Goal: Information Seeking & Learning: Learn about a topic

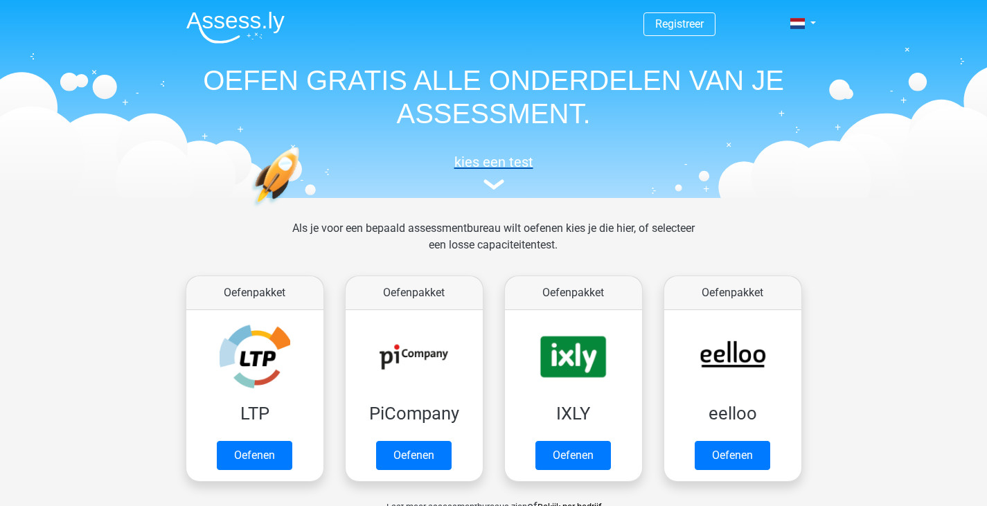
click at [495, 187] on img at bounding box center [494, 184] width 21 height 10
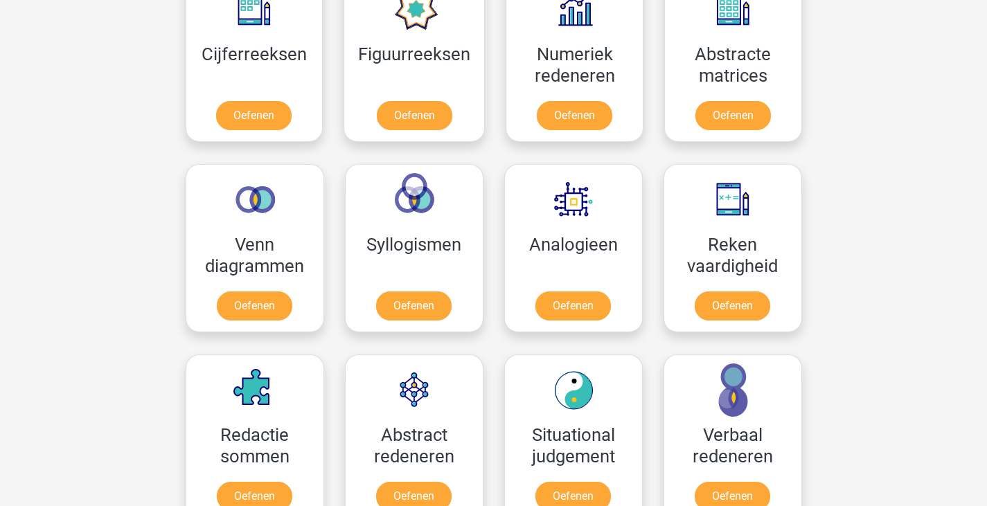
scroll to position [815, 0]
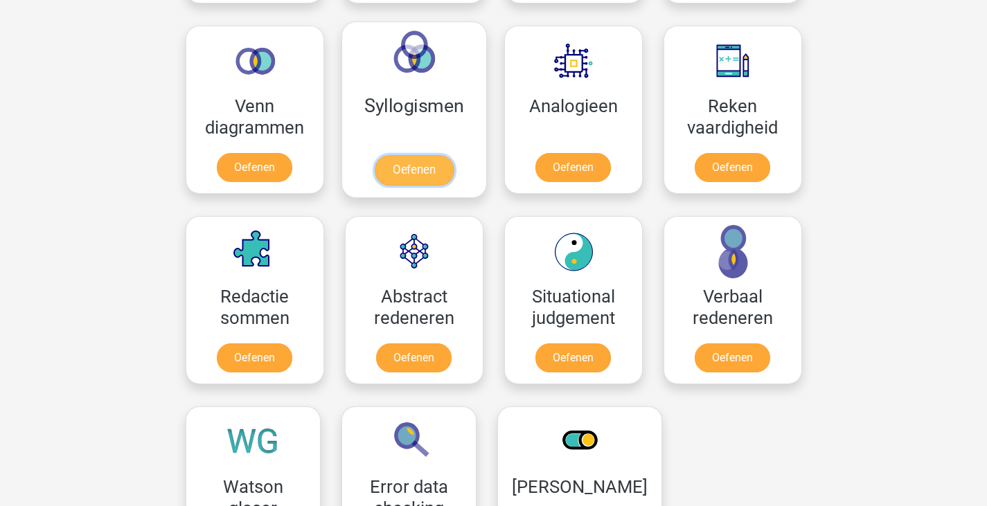
click at [452, 168] on link "Oefenen" at bounding box center [413, 170] width 79 height 30
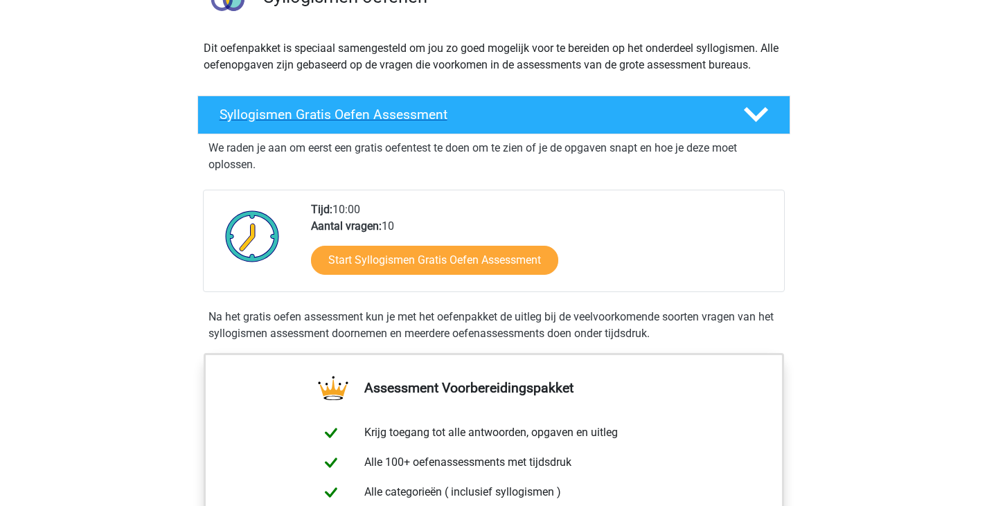
scroll to position [139, 0]
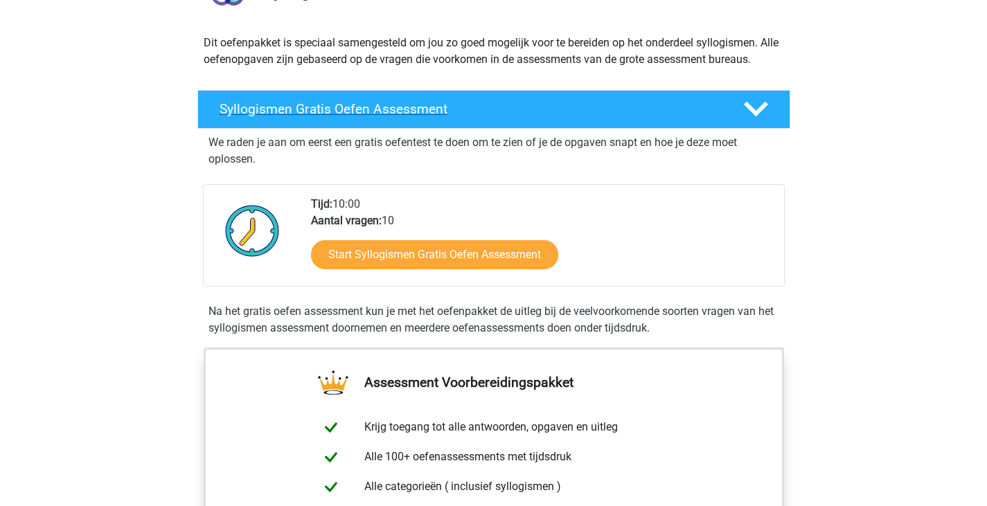
click at [773, 107] on div at bounding box center [754, 109] width 47 height 24
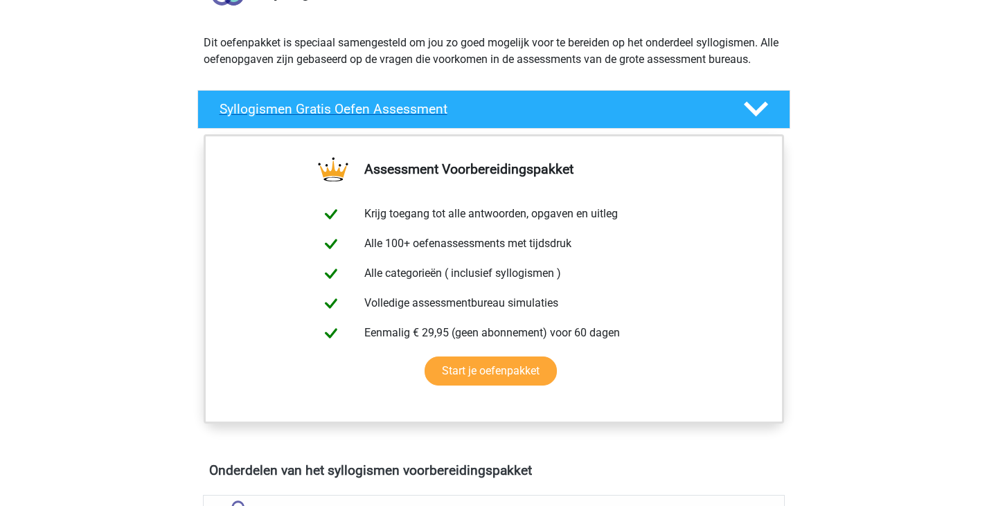
click at [760, 110] on polygon at bounding box center [756, 109] width 24 height 15
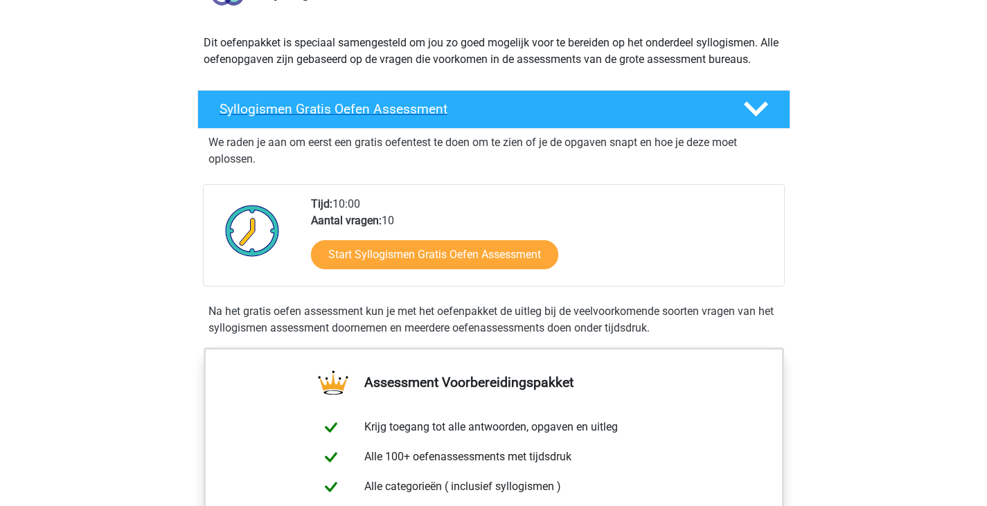
click at [760, 110] on polygon at bounding box center [756, 109] width 24 height 15
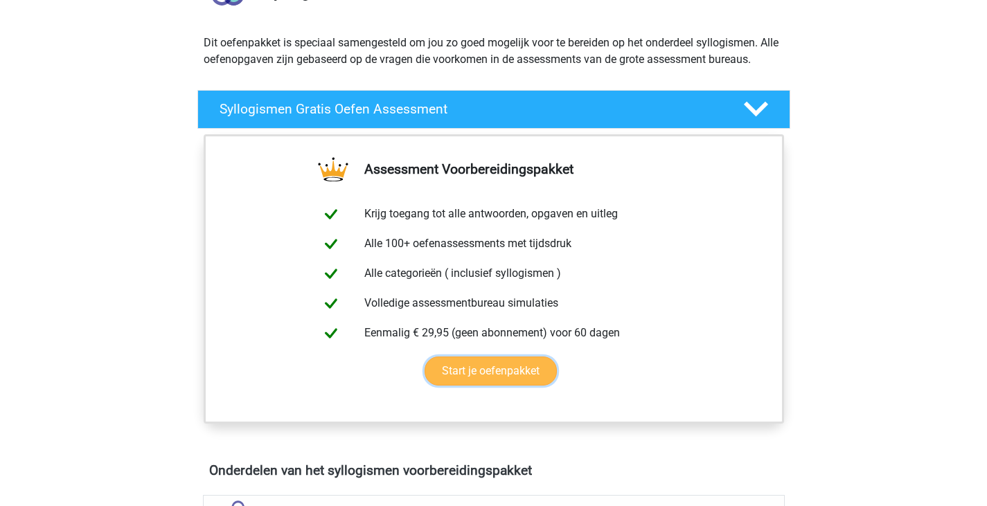
click at [535, 371] on link "Start je oefenpakket" at bounding box center [491, 371] width 132 height 29
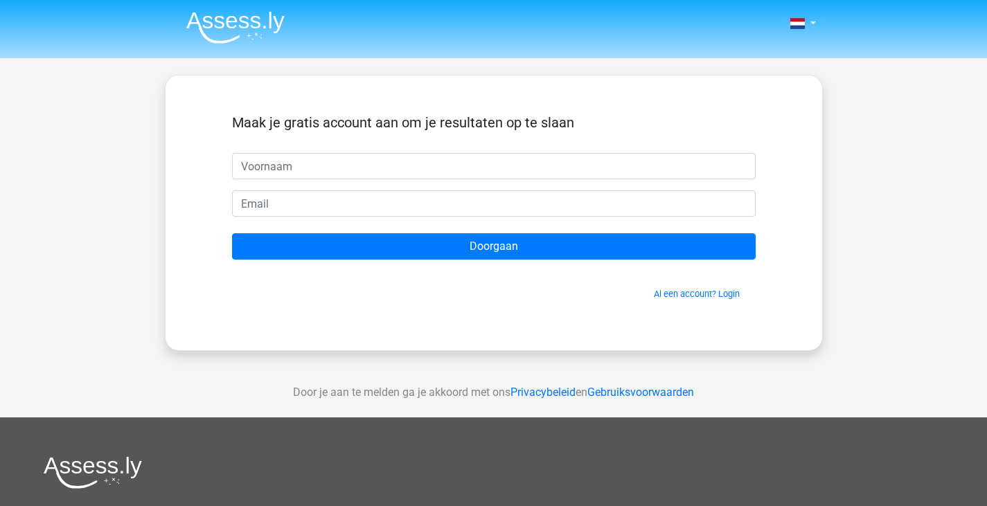
click at [450, 161] on input "text" at bounding box center [494, 166] width 524 height 26
type input "Jurjenlaansma@gmail.com"
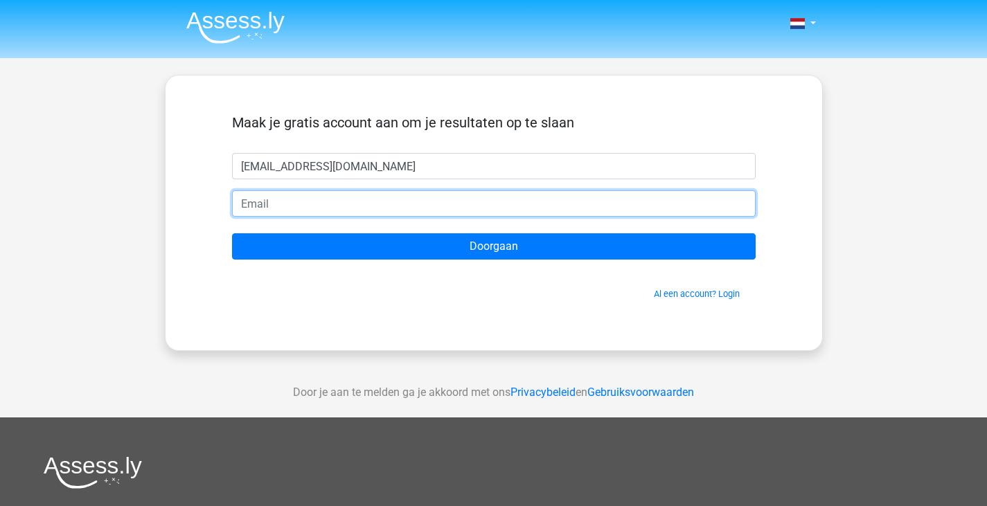
click at [595, 204] on input "email" at bounding box center [494, 204] width 524 height 26
type input "jurjenlaansma@gmail.com"
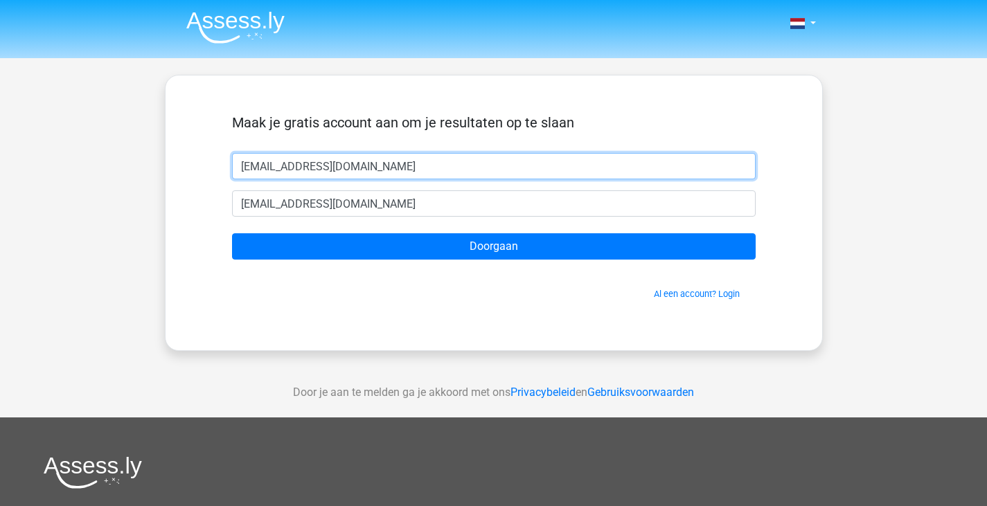
click at [459, 174] on input "Jurjenlaansma@gmail.com" at bounding box center [494, 166] width 524 height 26
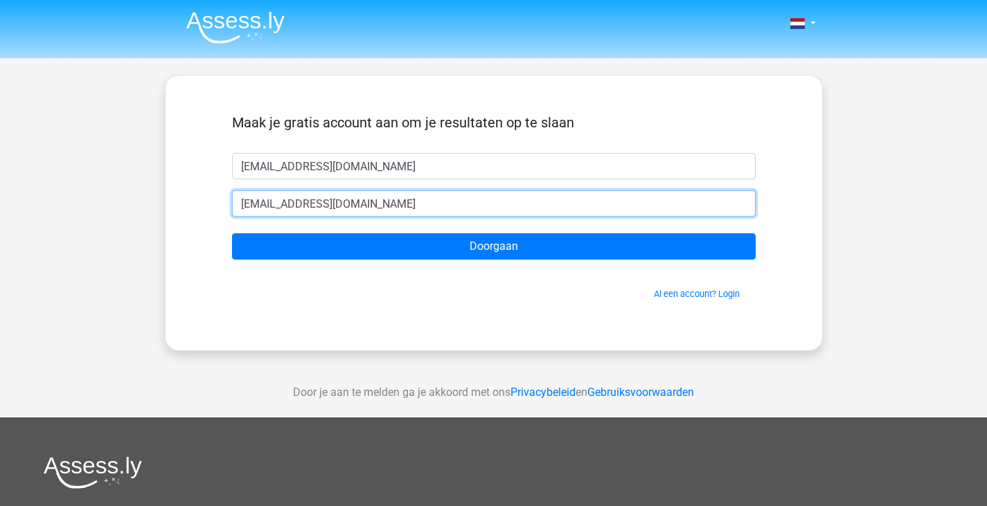
click at [430, 194] on input "jurjenlaansma@gmail.com" at bounding box center [494, 204] width 524 height 26
drag, startPoint x: 274, startPoint y: 195, endPoint x: 85, endPoint y: 195, distance: 189.8
click at [85, 195] on div "Nederlands English" at bounding box center [493, 392] width 987 height 784
drag, startPoint x: 436, startPoint y: 196, endPoint x: 430, endPoint y: 200, distance: 8.1
click at [434, 197] on input "email" at bounding box center [494, 204] width 524 height 26
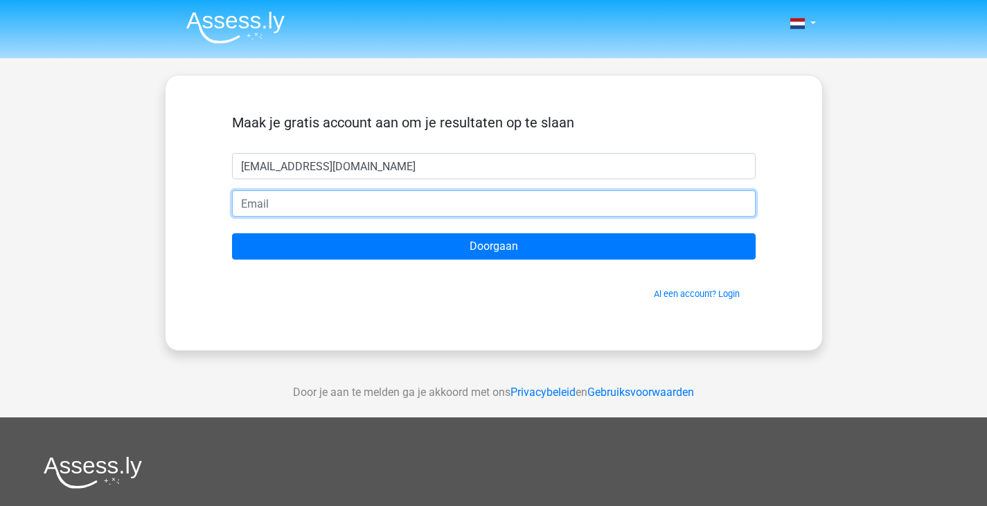
type input "jurjenlaansma@gmail.com"
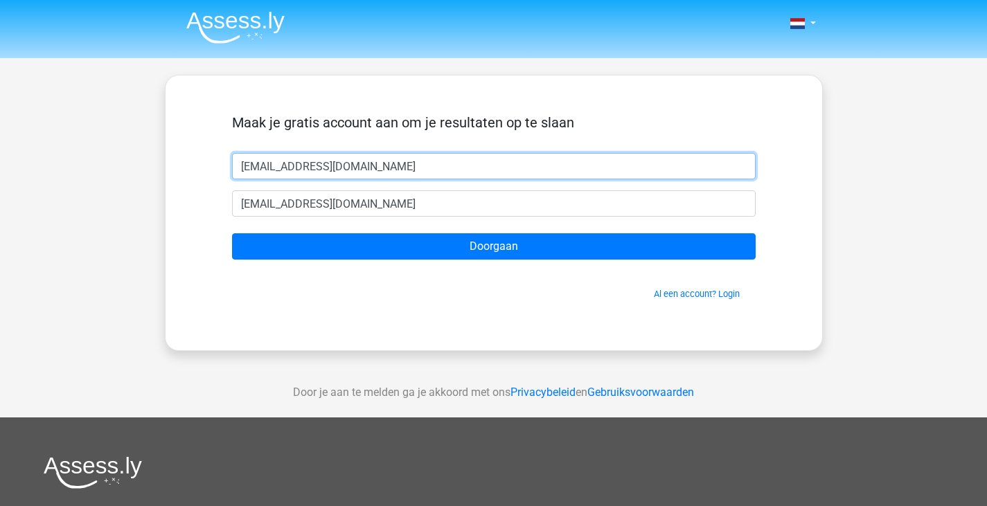
drag, startPoint x: 428, startPoint y: 170, endPoint x: 46, endPoint y: 149, distance: 382.3
click at [22, 174] on div "Nederlands English" at bounding box center [493, 392] width 987 height 784
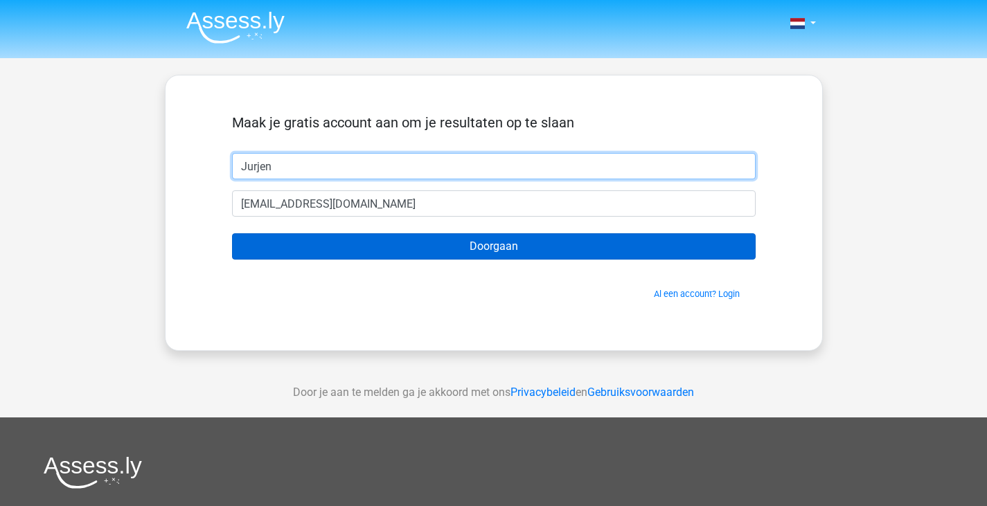
type input "Jurjen"
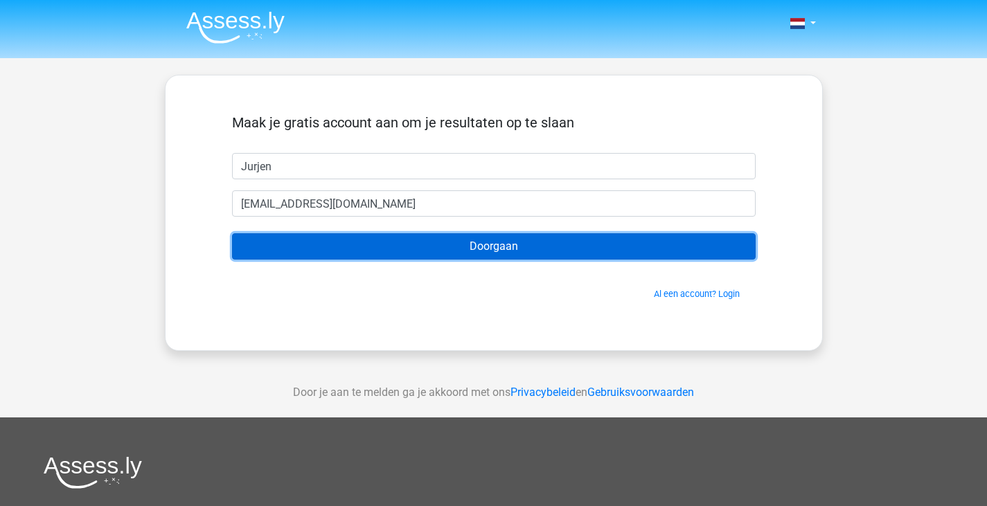
click at [527, 242] on input "Doorgaan" at bounding box center [494, 246] width 524 height 26
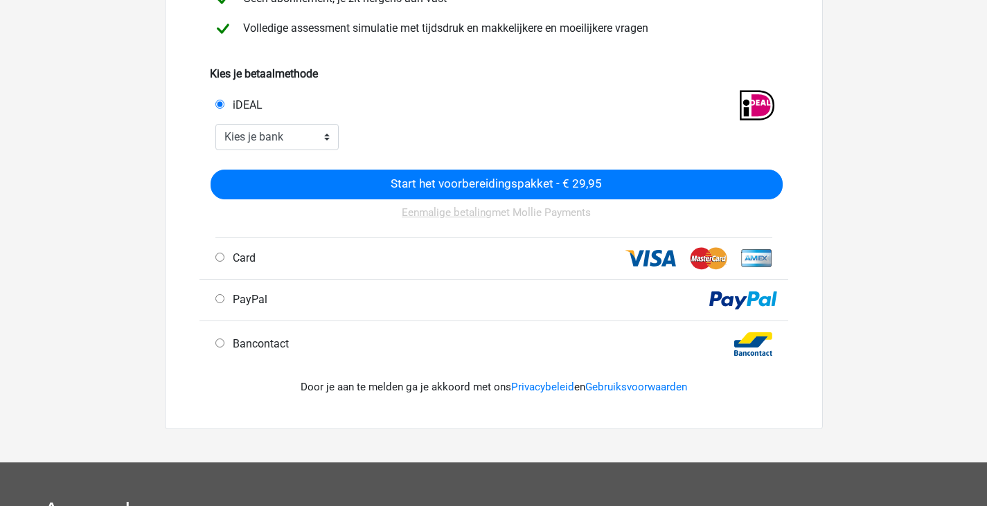
scroll to position [277, 0]
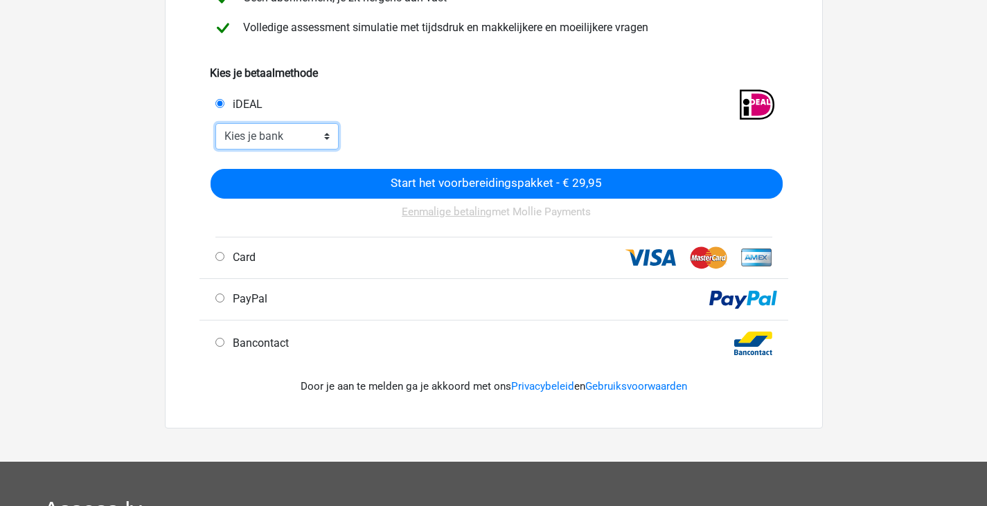
drag, startPoint x: 315, startPoint y: 131, endPoint x: 323, endPoint y: 132, distance: 8.4
click at [316, 131] on select "Kies je bank ABN AMRO ING Rabobank ASN Bank bunq Knab N26 NN Regiobank Revolut …" at bounding box center [277, 136] width 124 height 26
select select "ideal_INGBNL2A"
click at [215, 123] on select "Kies je bank ABN AMRO ING Rabobank ASN Bank bunq Knab N26 NN Regiobank Revolut …" at bounding box center [277, 136] width 124 height 26
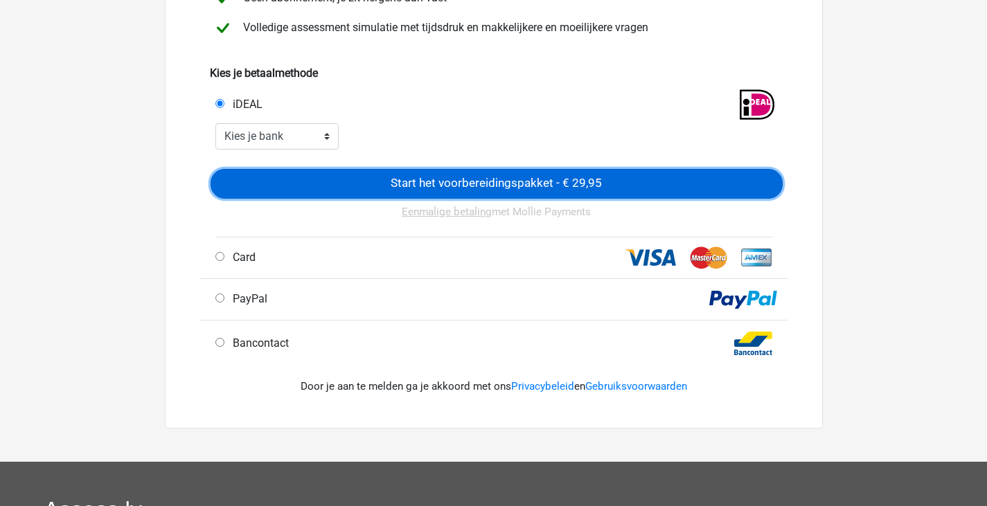
click at [364, 176] on input "Start het voorbereidingspakket - € 29,95" at bounding box center [497, 184] width 572 height 30
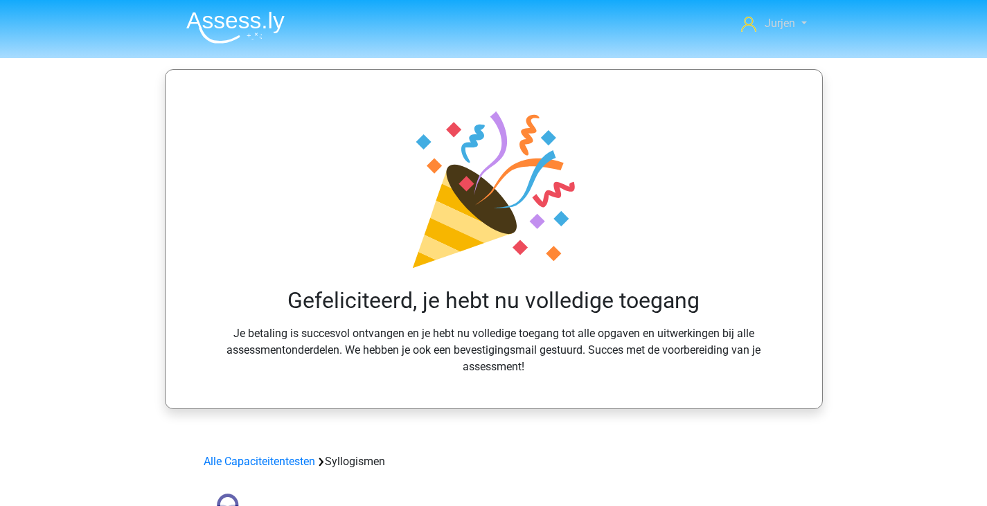
click at [777, 21] on span "Jurjen" at bounding box center [780, 23] width 30 height 13
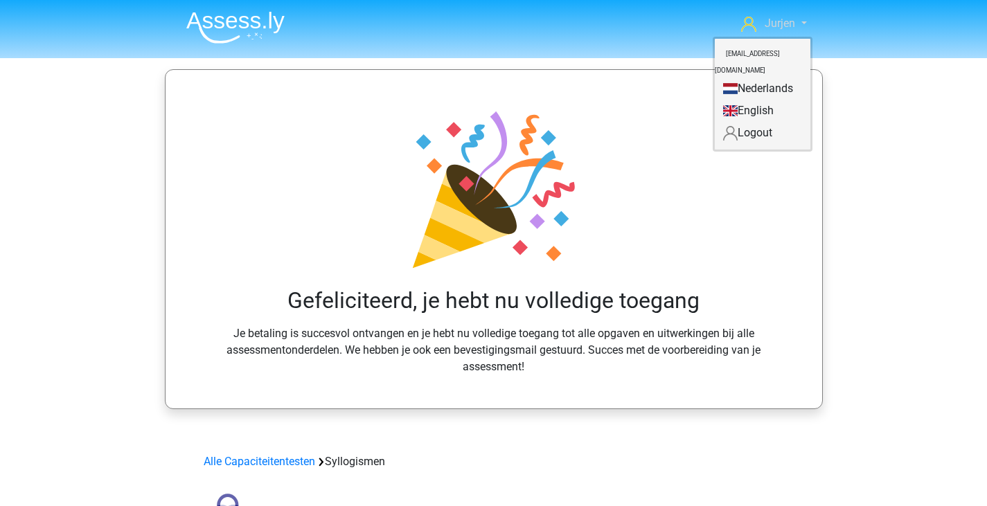
click at [779, 23] on span "Jurjen" at bounding box center [780, 23] width 30 height 13
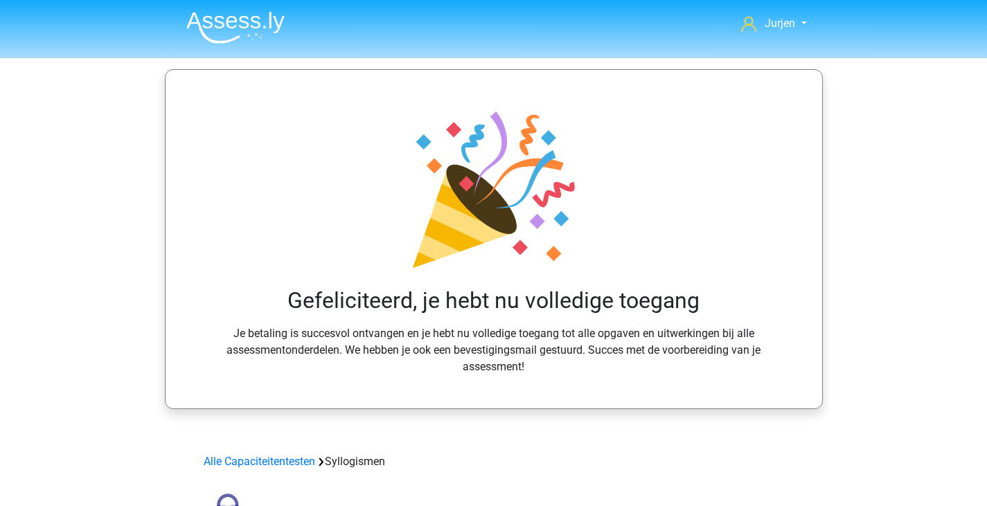
click at [241, 20] on img at bounding box center [235, 27] width 98 height 33
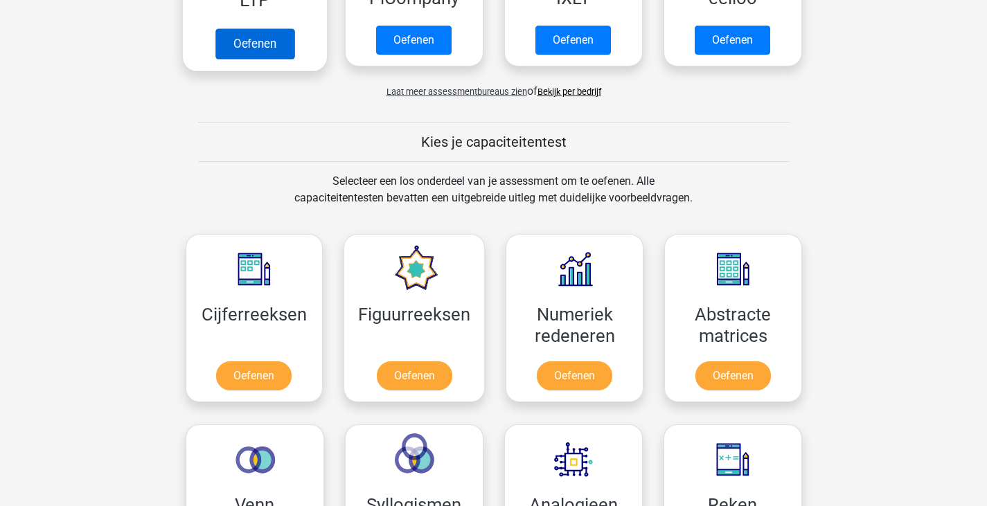
scroll to position [554, 0]
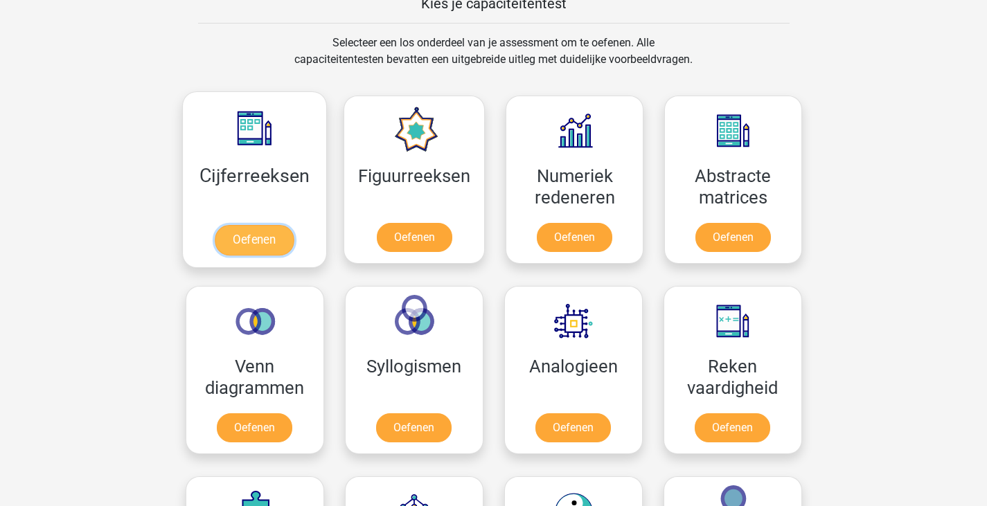
click at [294, 225] on link "Oefenen" at bounding box center [254, 240] width 79 height 30
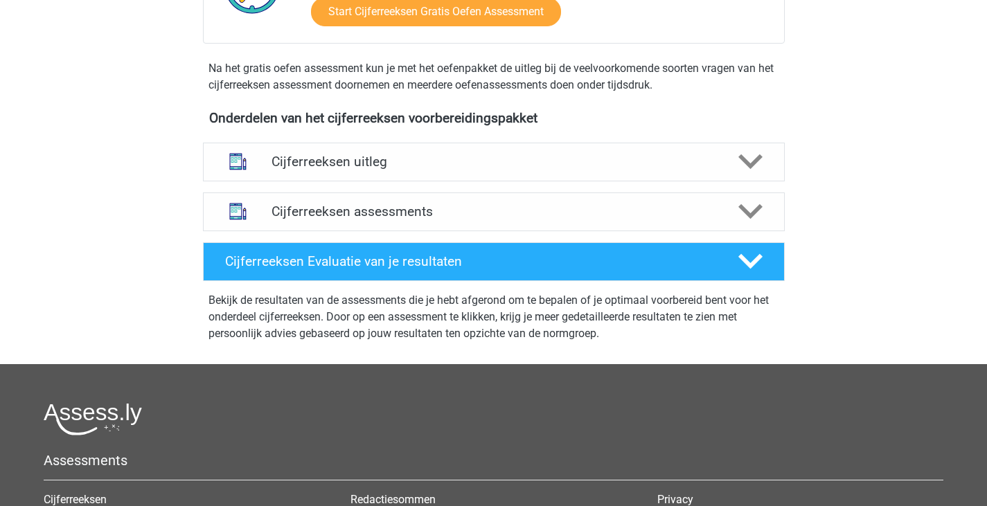
scroll to position [416, 0]
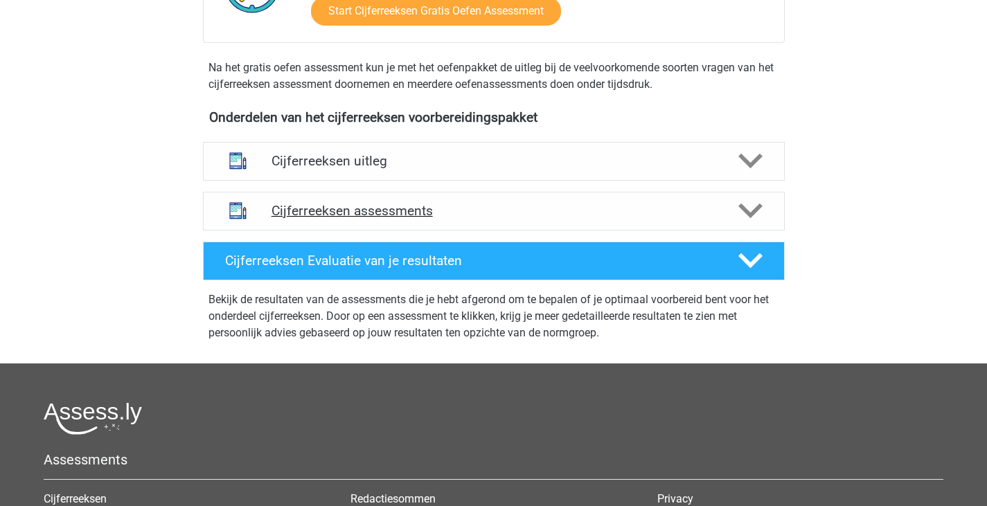
click at [526, 219] on h4 "Cijferreeksen assessments" at bounding box center [494, 211] width 445 height 16
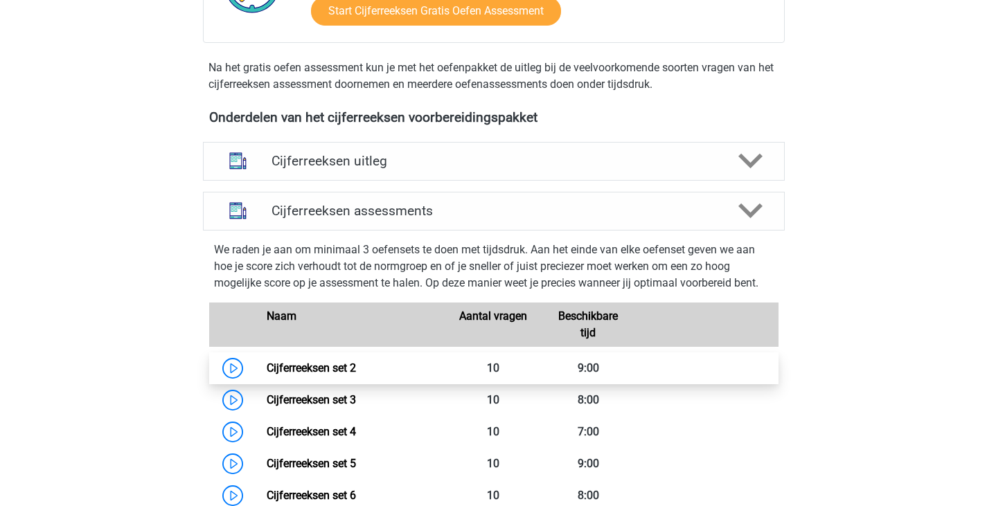
click at [356, 375] on link "Cijferreeksen set 2" at bounding box center [311, 368] width 89 height 13
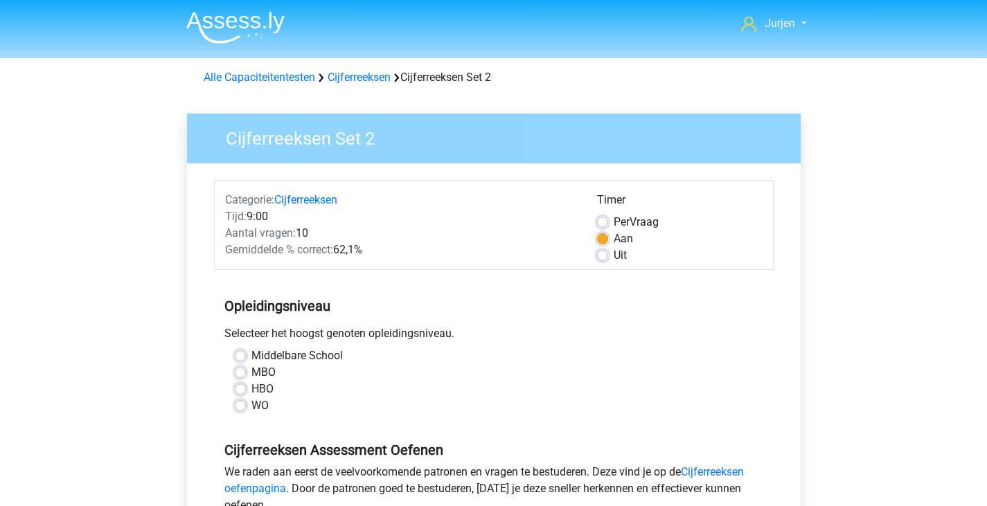
click at [256, 390] on label "HBO" at bounding box center [263, 389] width 22 height 17
click at [246, 390] on input "HBO" at bounding box center [240, 388] width 11 height 14
radio input "true"
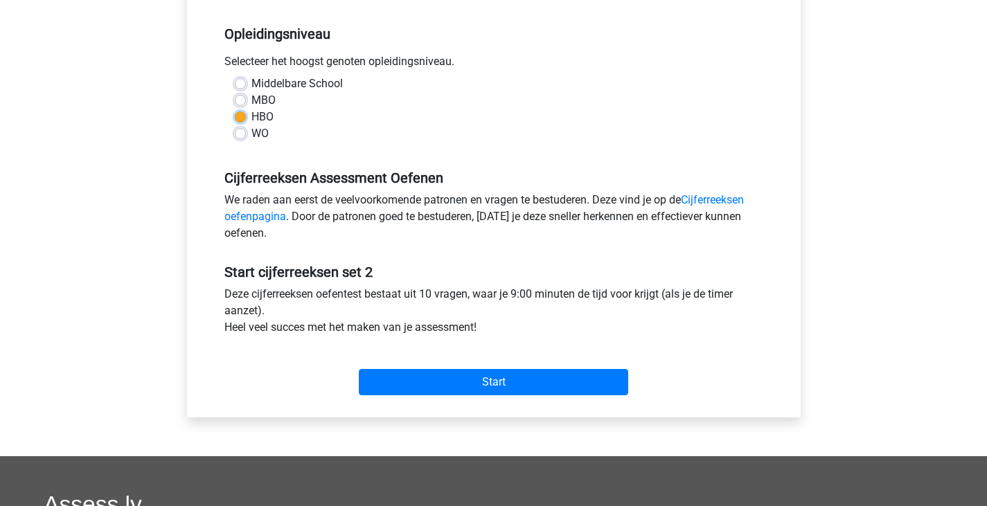
scroll to position [277, 0]
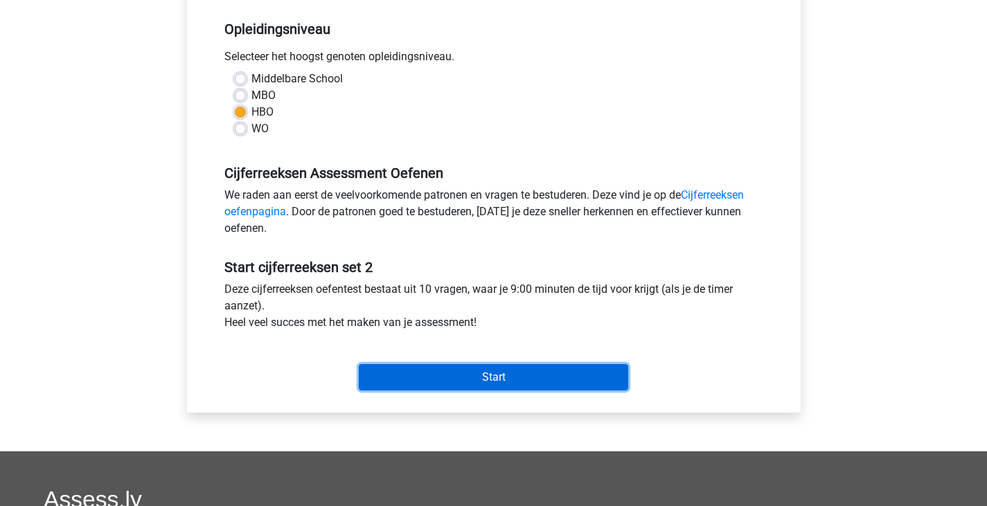
click at [471, 371] on input "Start" at bounding box center [494, 377] width 270 height 26
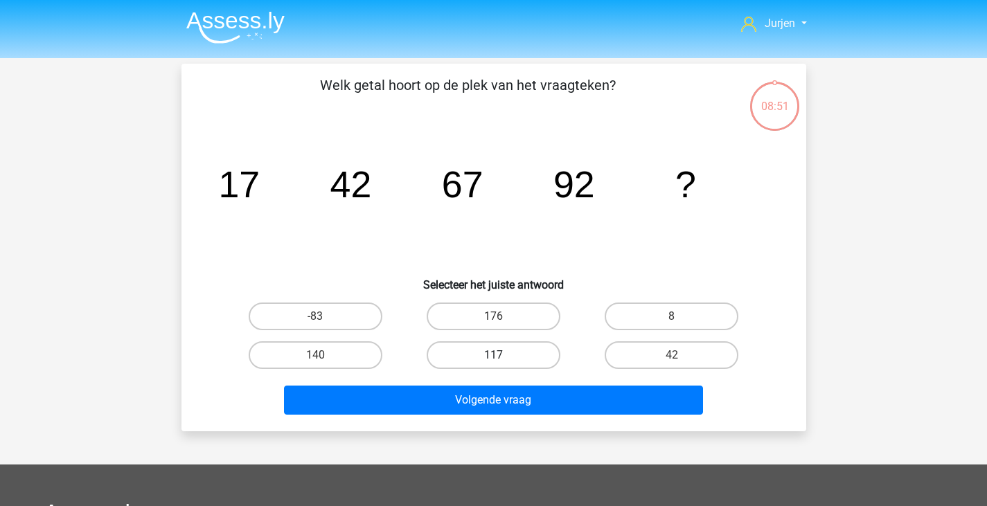
click at [473, 365] on label "117" at bounding box center [494, 356] width 134 height 28
click at [493, 364] on input "117" at bounding box center [497, 359] width 9 height 9
radio input "true"
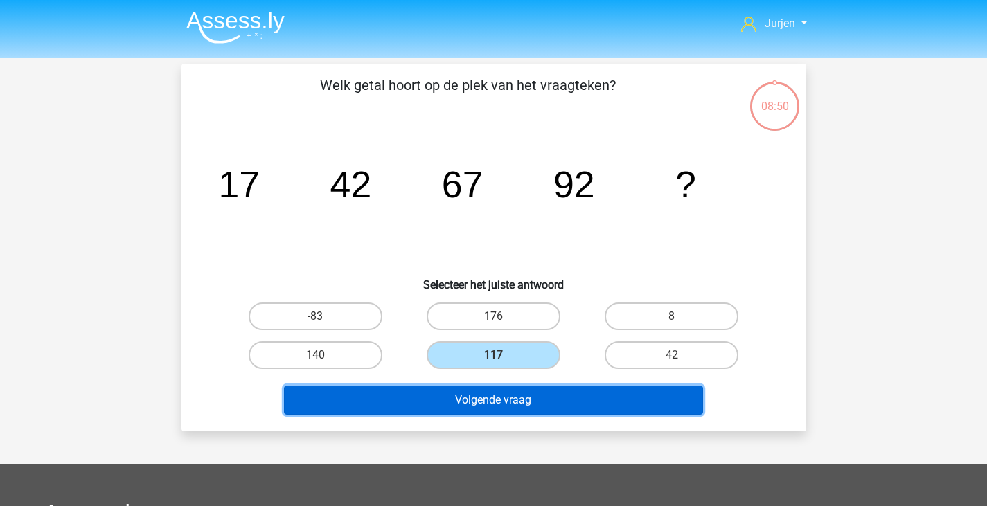
click at [540, 399] on button "Volgende vraag" at bounding box center [493, 400] width 419 height 29
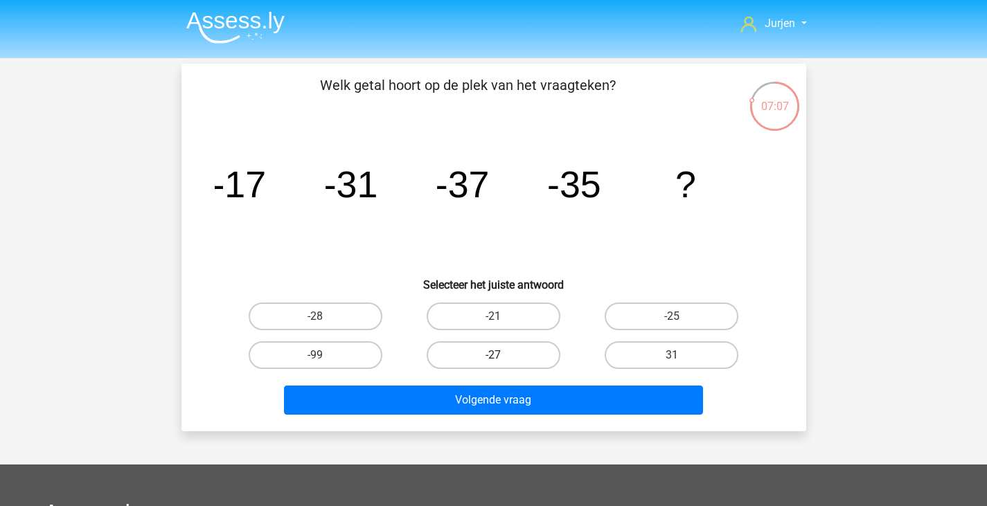
click at [510, 349] on label "-27" at bounding box center [494, 356] width 134 height 28
click at [502, 355] on input "-27" at bounding box center [497, 359] width 9 height 9
radio input "true"
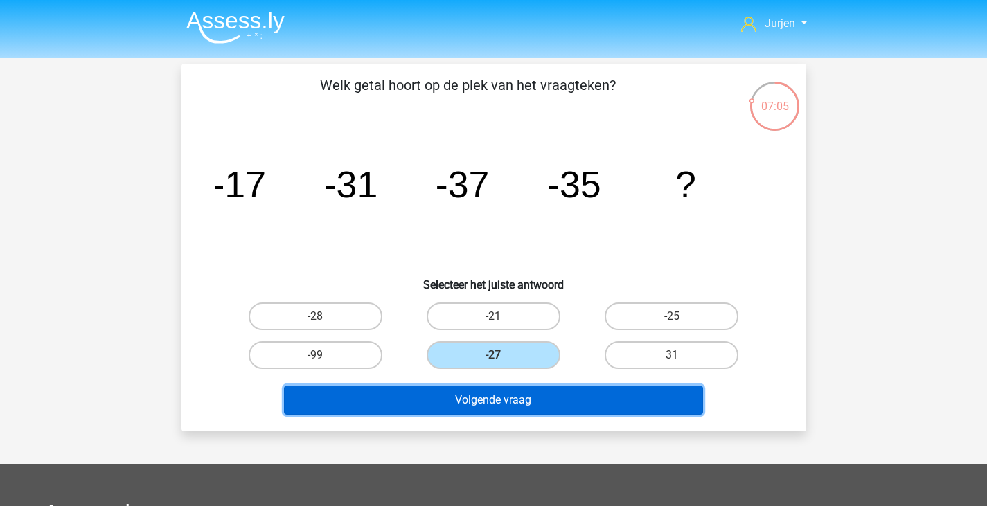
click at [605, 409] on button "Volgende vraag" at bounding box center [493, 400] width 419 height 29
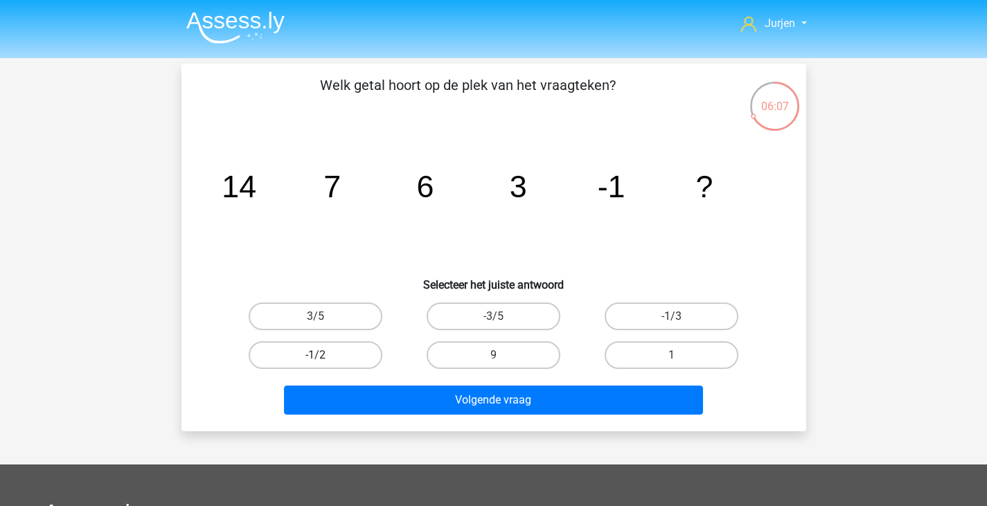
click at [318, 350] on label "-1/2" at bounding box center [316, 356] width 134 height 28
click at [318, 355] on input "-1/2" at bounding box center [319, 359] width 9 height 9
radio input "true"
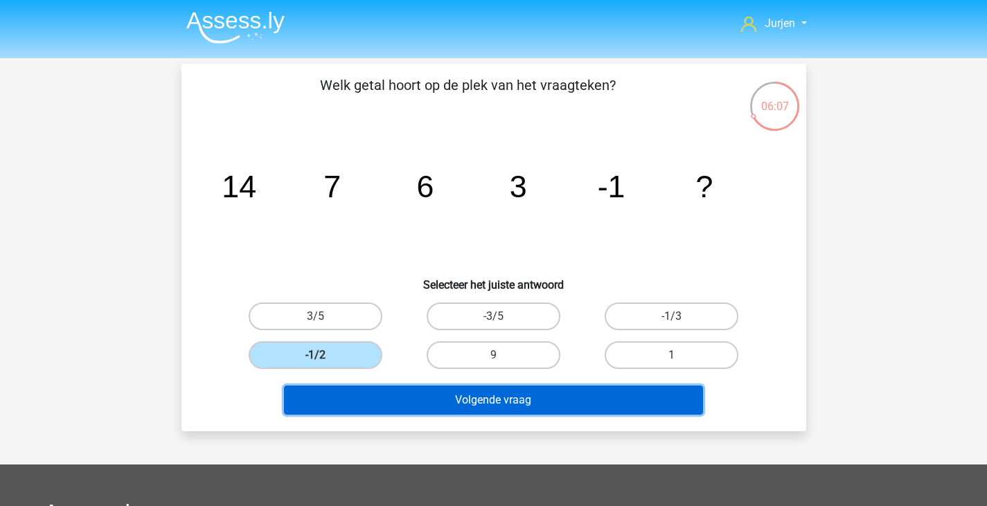
click at [425, 396] on button "Volgende vraag" at bounding box center [493, 400] width 419 height 29
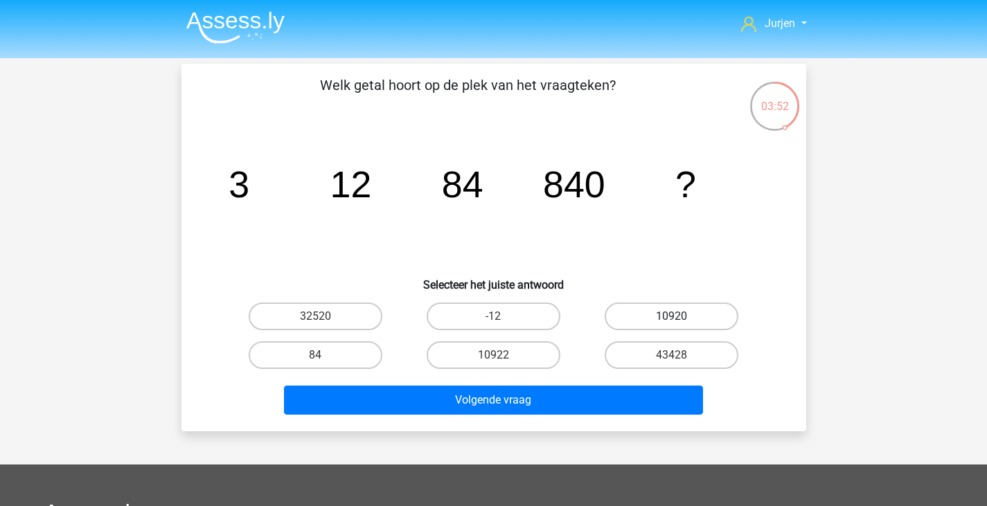
click at [727, 314] on label "10920" at bounding box center [672, 317] width 134 height 28
click at [681, 317] on input "10920" at bounding box center [676, 321] width 9 height 9
radio input "true"
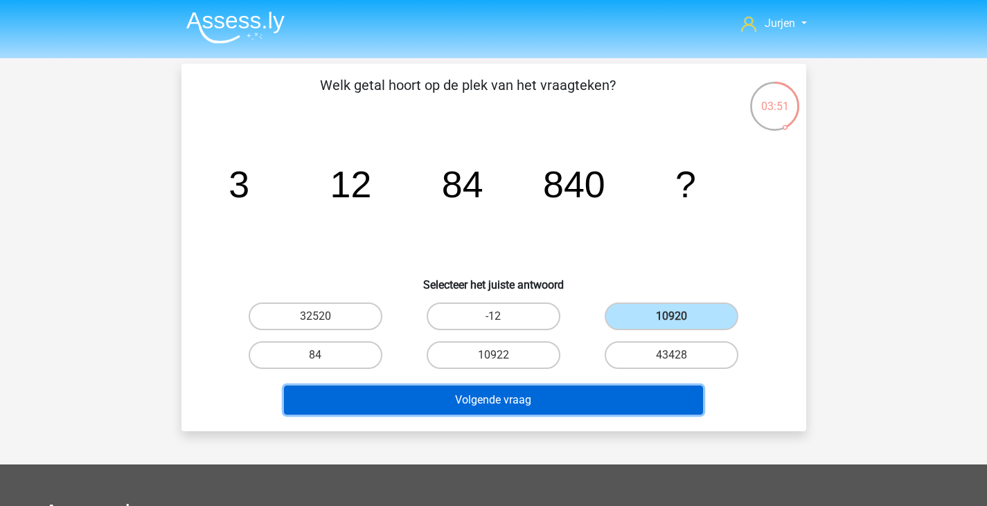
click at [629, 396] on button "Volgende vraag" at bounding box center [493, 400] width 419 height 29
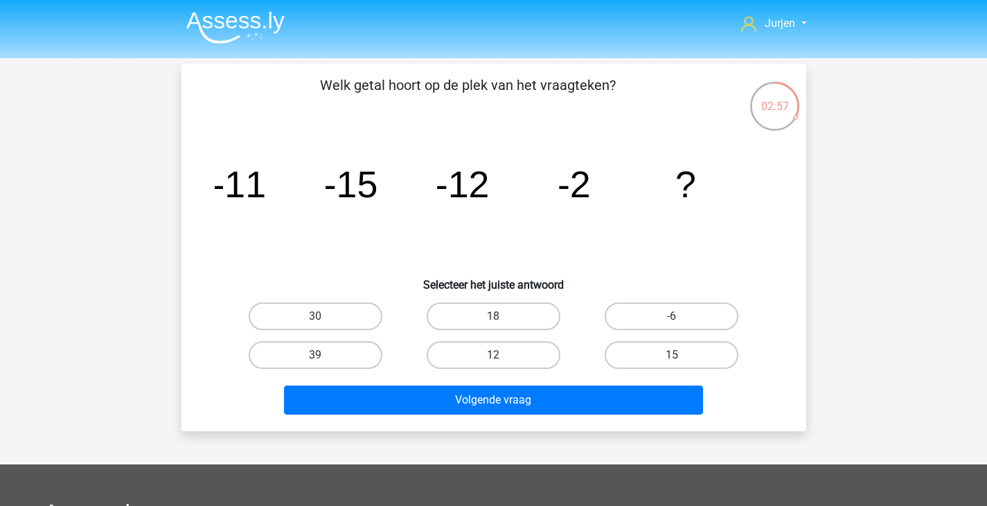
click at [673, 321] on input "-6" at bounding box center [676, 321] width 9 height 9
radio input "true"
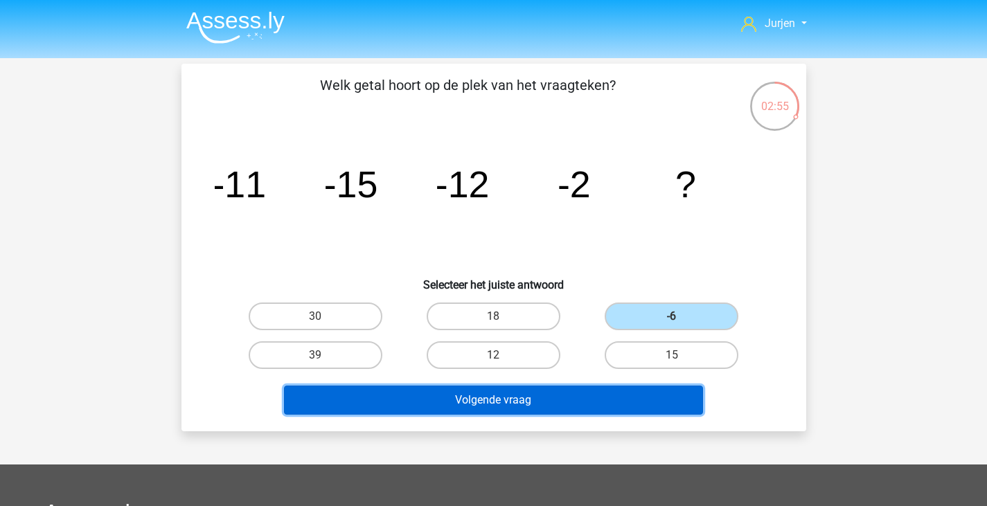
click at [638, 401] on button "Volgende vraag" at bounding box center [493, 400] width 419 height 29
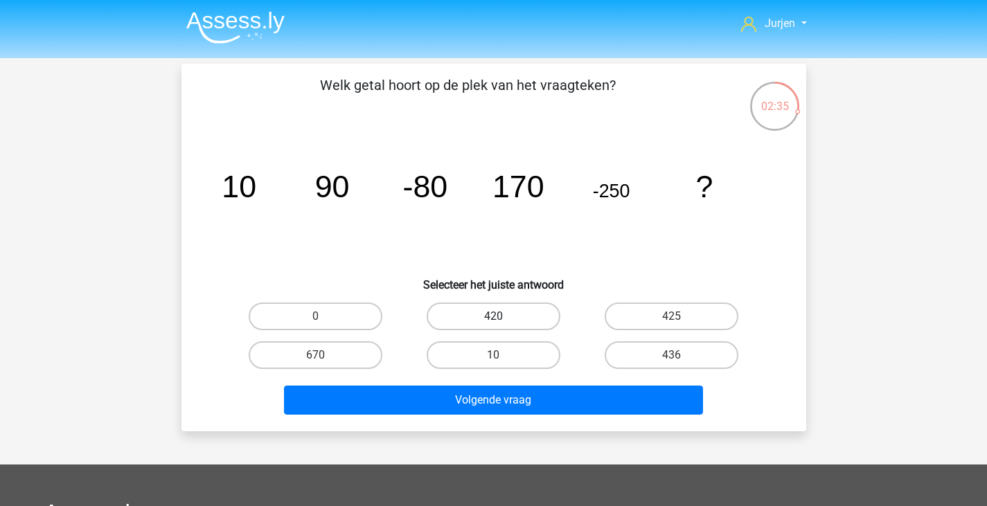
click at [491, 322] on label "420" at bounding box center [494, 317] width 134 height 28
click at [493, 322] on input "420" at bounding box center [497, 321] width 9 height 9
radio input "true"
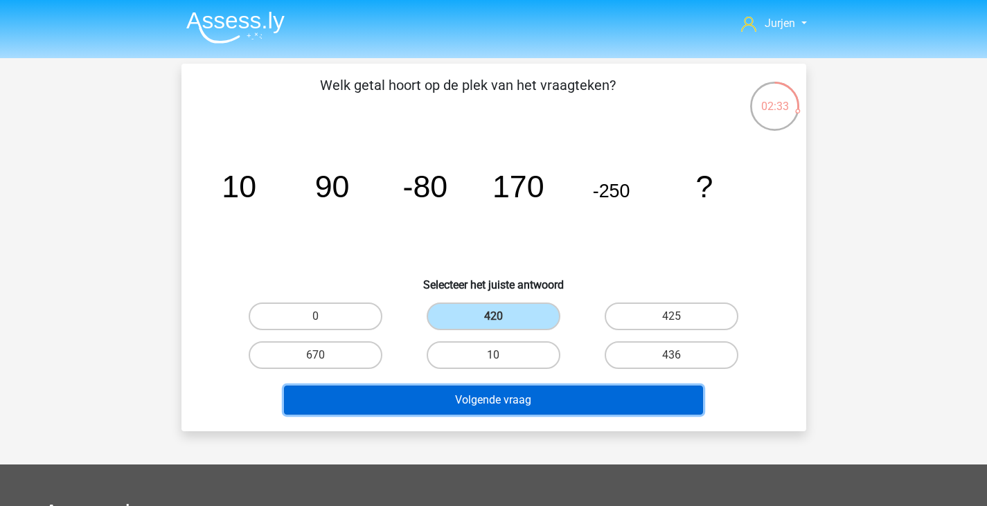
click at [518, 400] on button "Volgende vraag" at bounding box center [493, 400] width 419 height 29
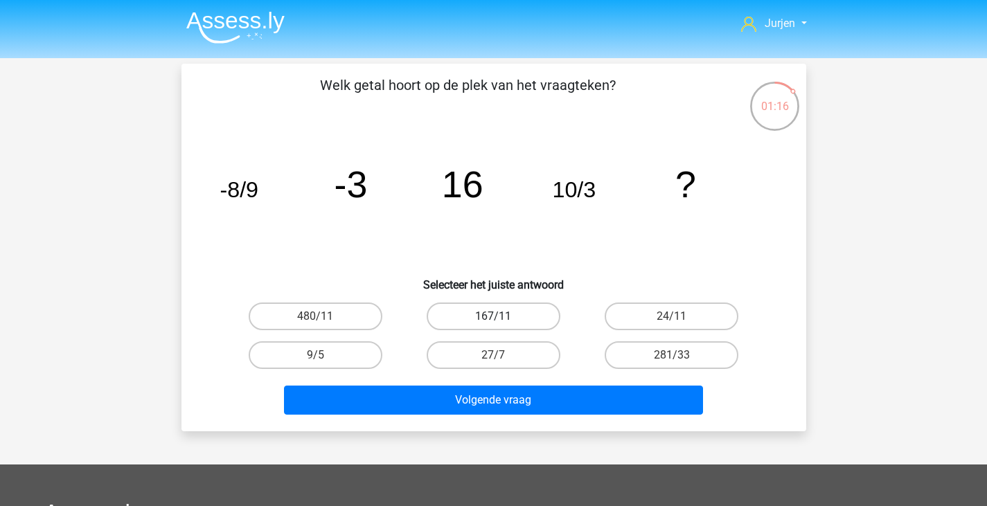
click at [514, 326] on label "167/11" at bounding box center [494, 317] width 134 height 28
click at [502, 326] on input "167/11" at bounding box center [497, 321] width 9 height 9
radio input "true"
click at [527, 381] on div "Volgende vraag" at bounding box center [494, 398] width 581 height 46
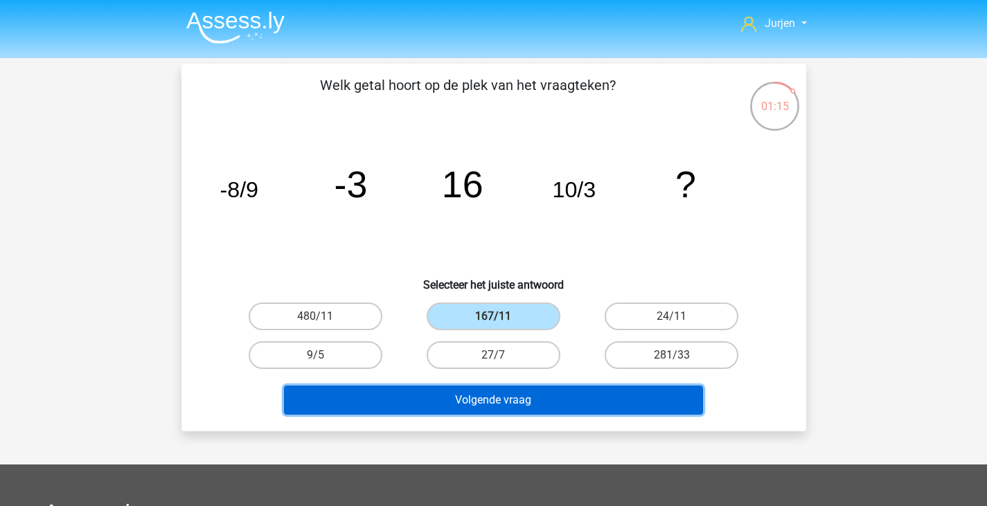
click at [529, 393] on button "Volgende vraag" at bounding box center [493, 400] width 419 height 29
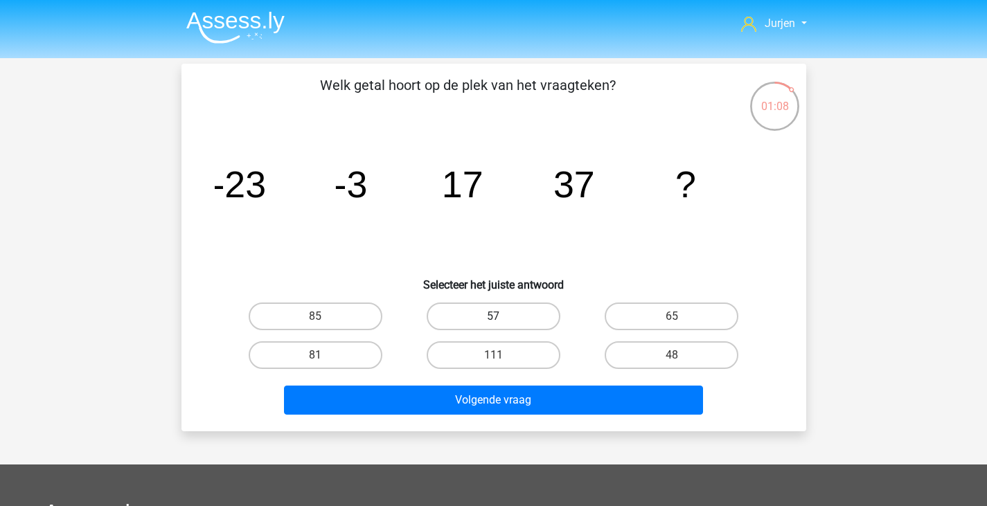
click at [522, 330] on label "57" at bounding box center [494, 317] width 134 height 28
click at [502, 326] on input "57" at bounding box center [497, 321] width 9 height 9
radio input "true"
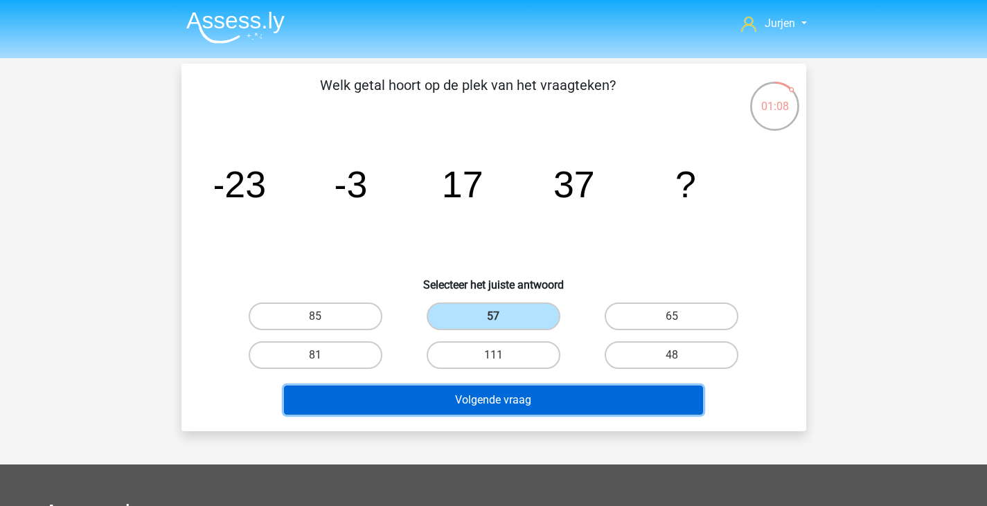
click at [533, 398] on button "Volgende vraag" at bounding box center [493, 400] width 419 height 29
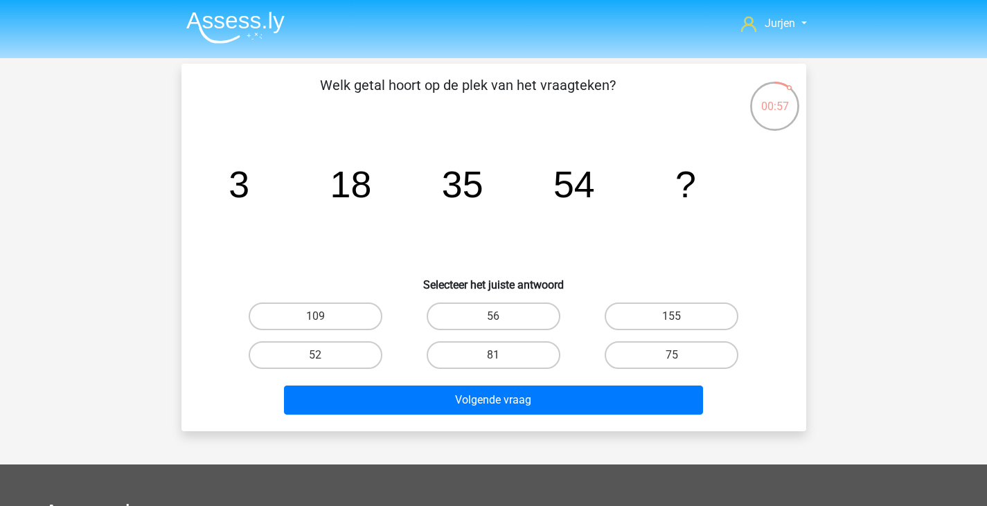
click at [658, 340] on div "75" at bounding box center [672, 355] width 178 height 39
click at [658, 350] on label "75" at bounding box center [672, 356] width 134 height 28
click at [672, 355] on input "75" at bounding box center [676, 359] width 9 height 9
radio input "true"
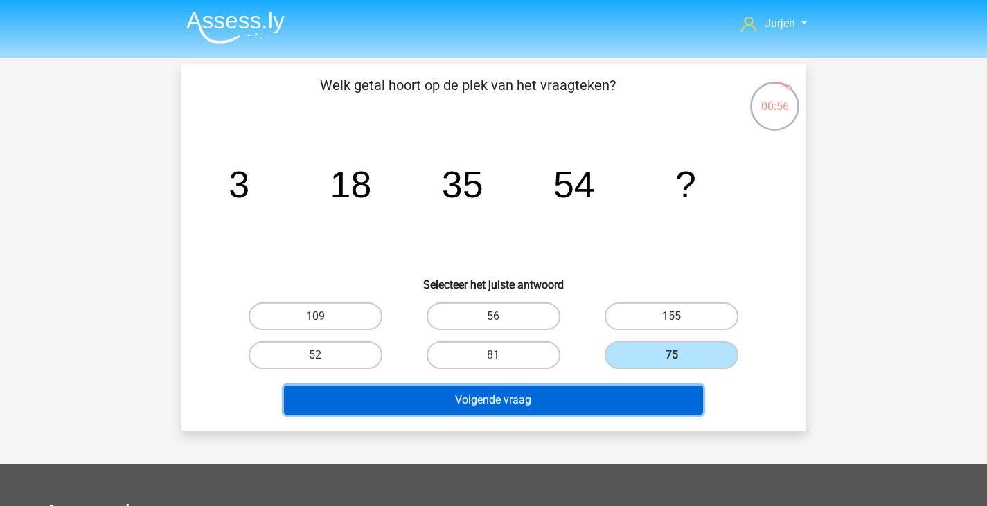
click at [658, 393] on button "Volgende vraag" at bounding box center [493, 400] width 419 height 29
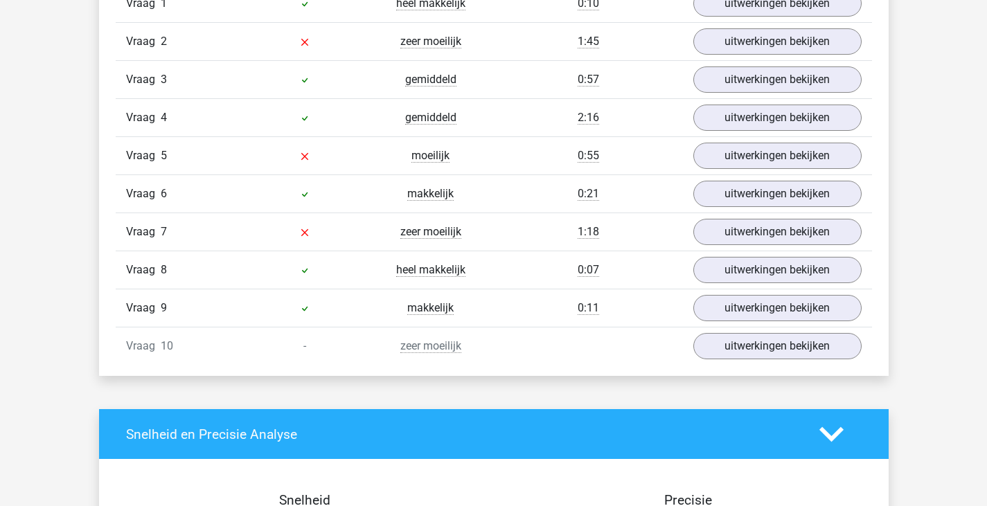
scroll to position [970, 0]
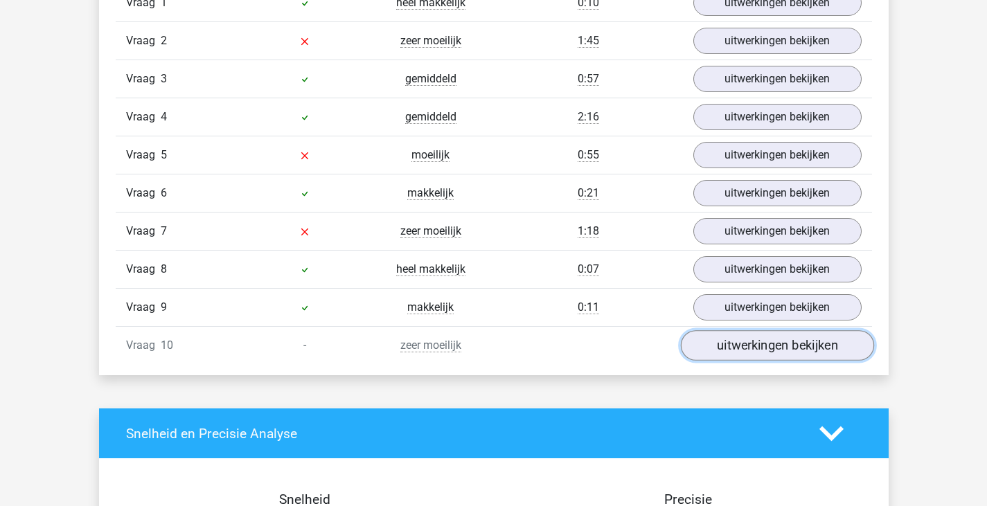
click at [711, 342] on link "uitwerkingen bekijken" at bounding box center [776, 345] width 193 height 30
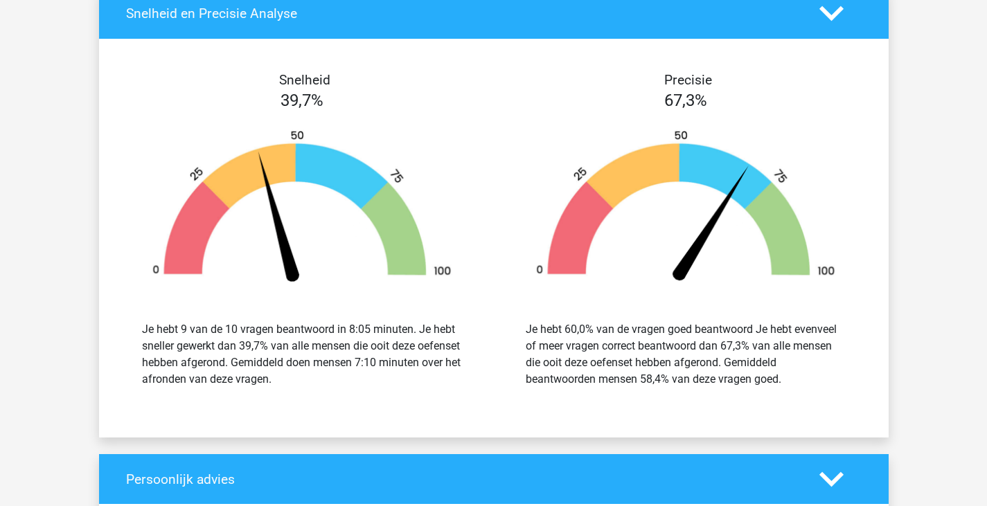
scroll to position [2633, 0]
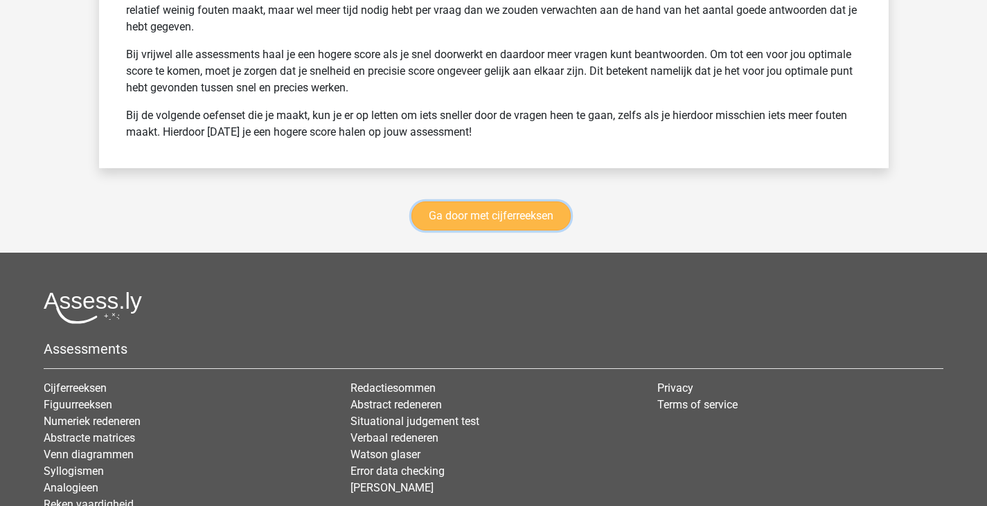
click at [514, 215] on link "Ga door met cijferreeksen" at bounding box center [491, 216] width 159 height 29
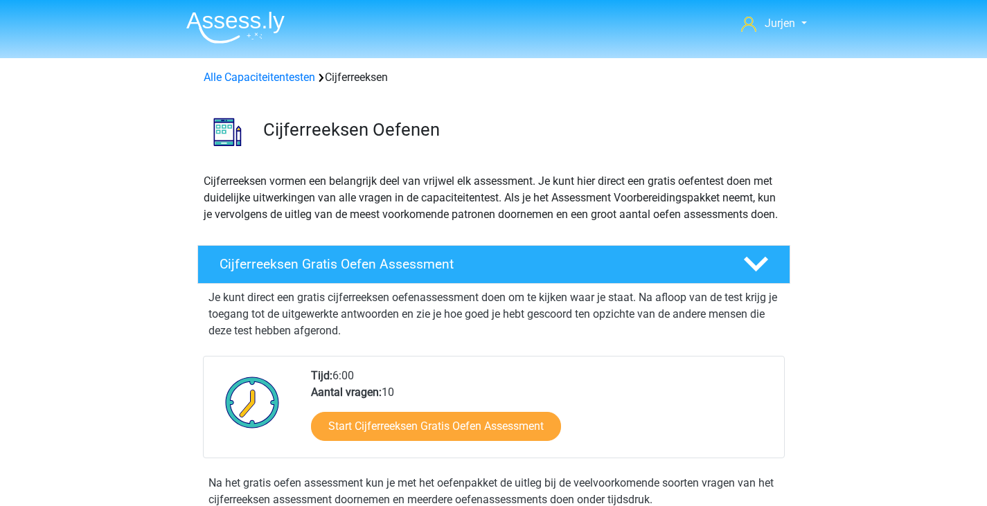
scroll to position [618, 0]
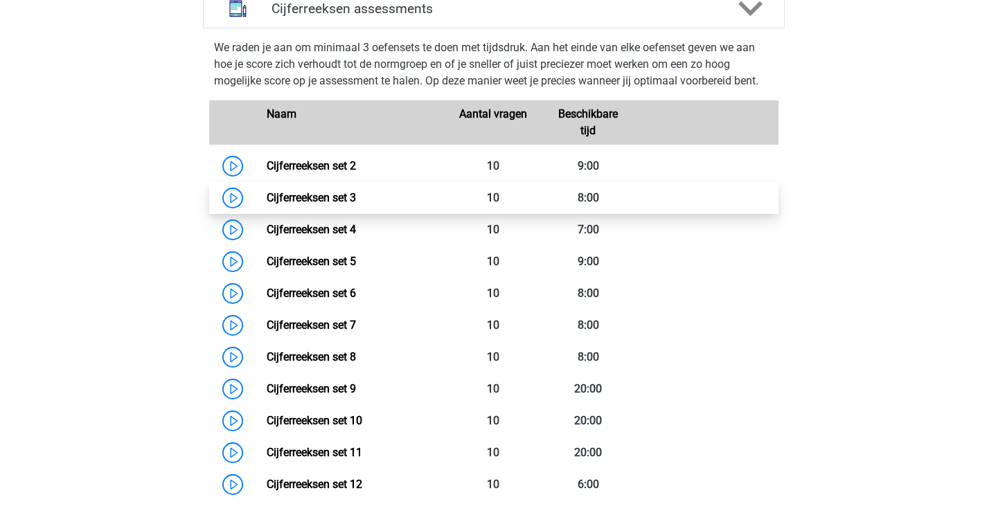
click at [356, 204] on link "Cijferreeksen set 3" at bounding box center [311, 197] width 89 height 13
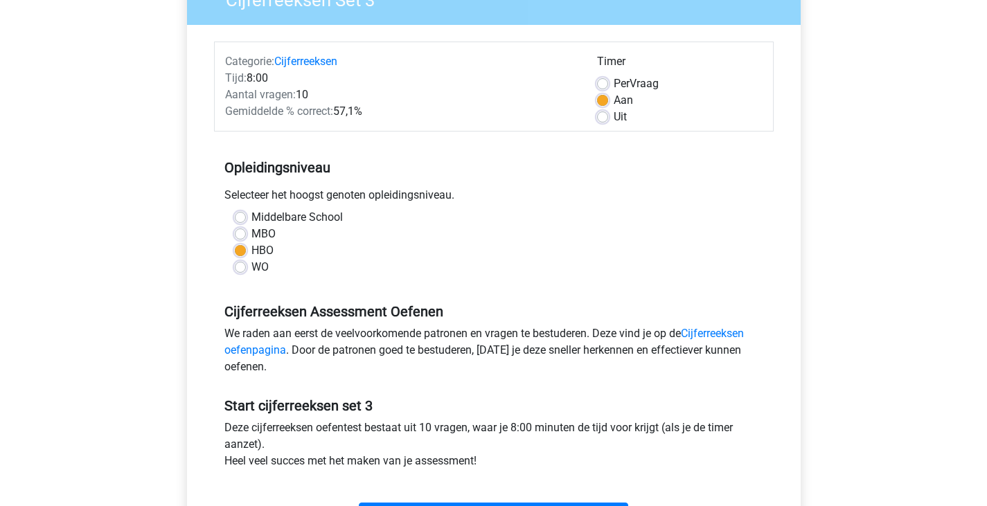
scroll to position [277, 0]
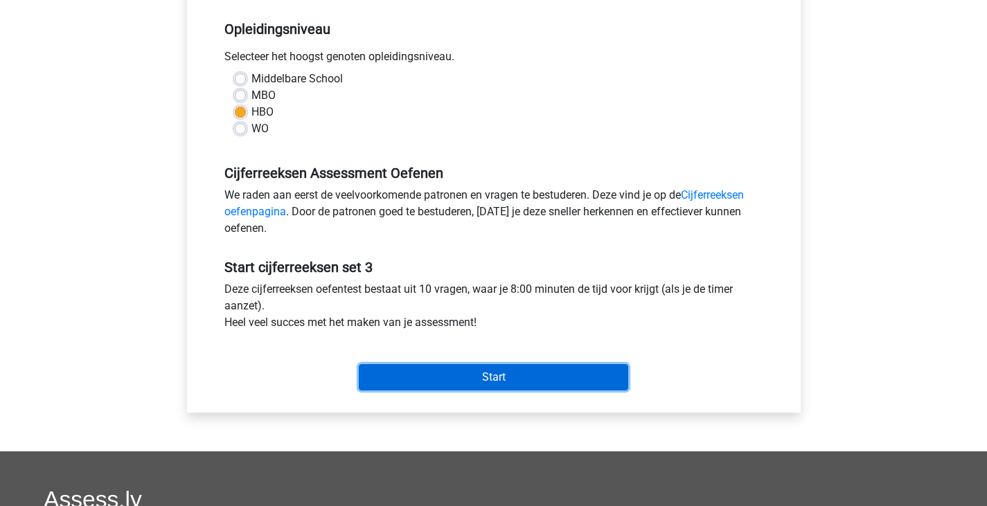
click at [477, 379] on input "Start" at bounding box center [494, 377] width 270 height 26
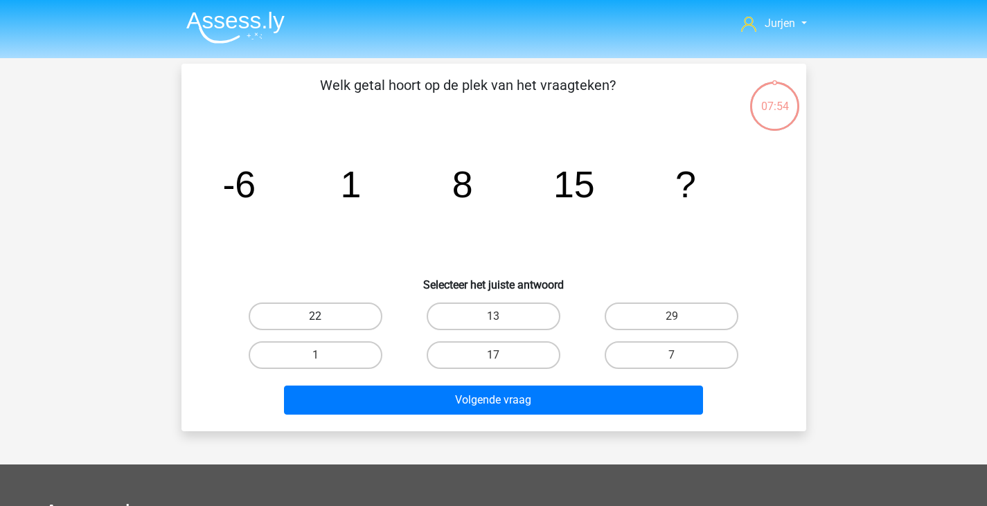
click at [370, 317] on label "22" at bounding box center [316, 317] width 134 height 28
click at [324, 317] on input "22" at bounding box center [319, 321] width 9 height 9
radio input "true"
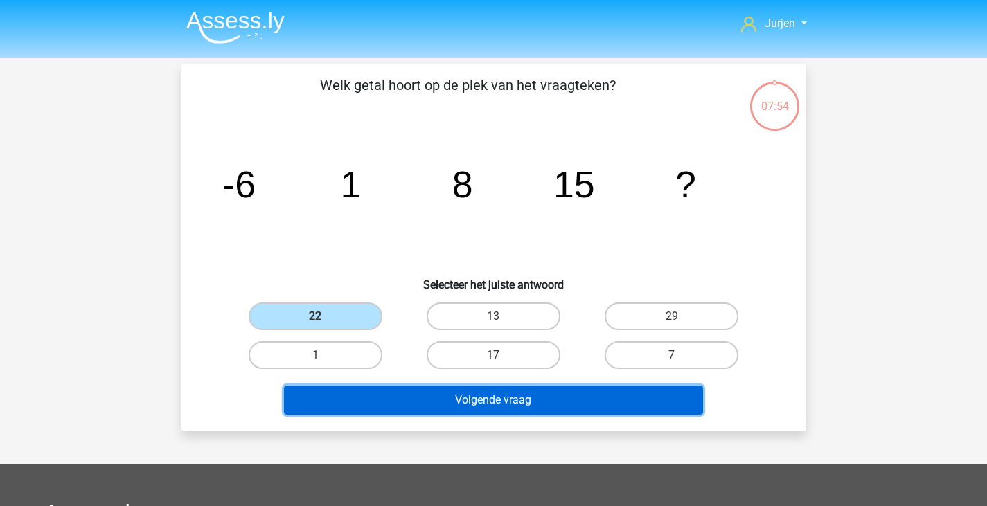
click at [498, 405] on button "Volgende vraag" at bounding box center [493, 400] width 419 height 29
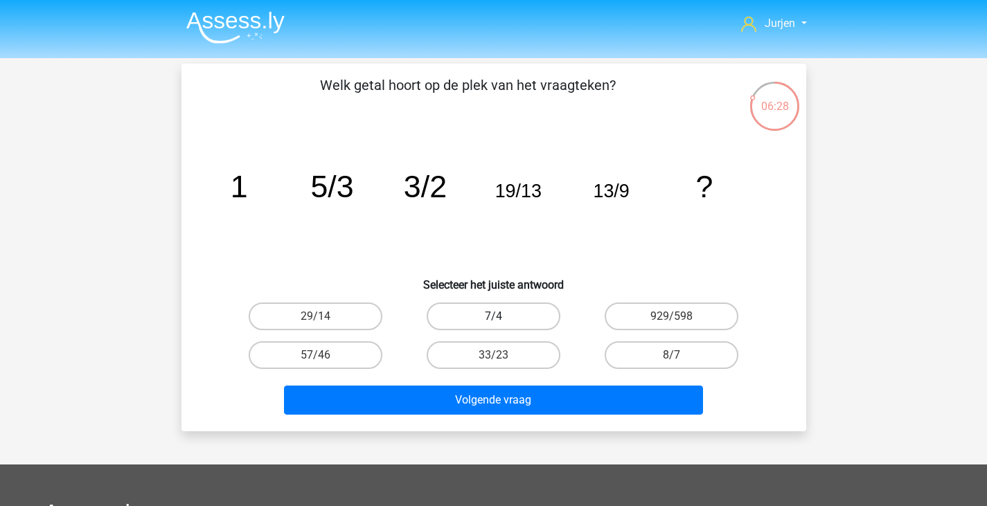
click at [479, 303] on label "7/4" at bounding box center [494, 317] width 134 height 28
click at [493, 317] on input "7/4" at bounding box center [497, 321] width 9 height 9
radio input "true"
click at [533, 382] on div "Volgende vraag" at bounding box center [494, 398] width 581 height 46
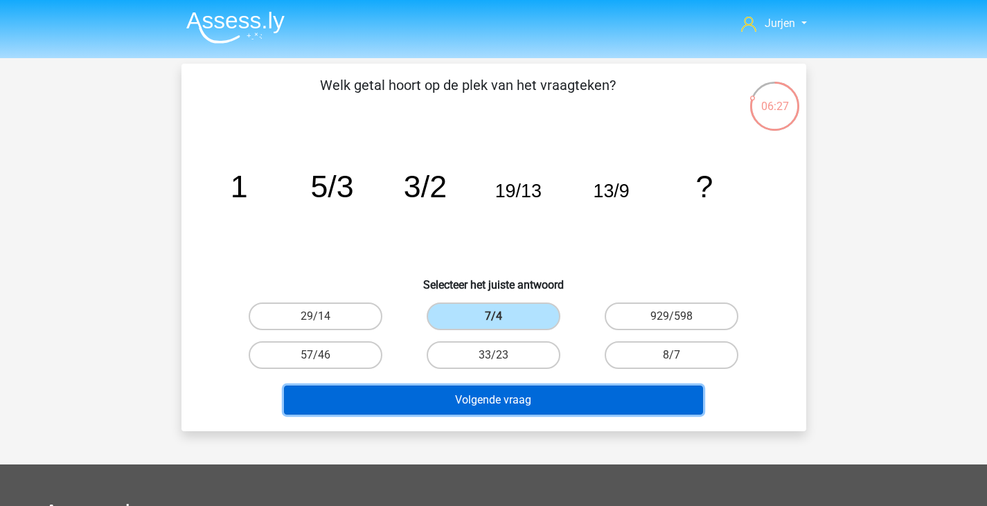
click at [543, 396] on button "Volgende vraag" at bounding box center [493, 400] width 419 height 29
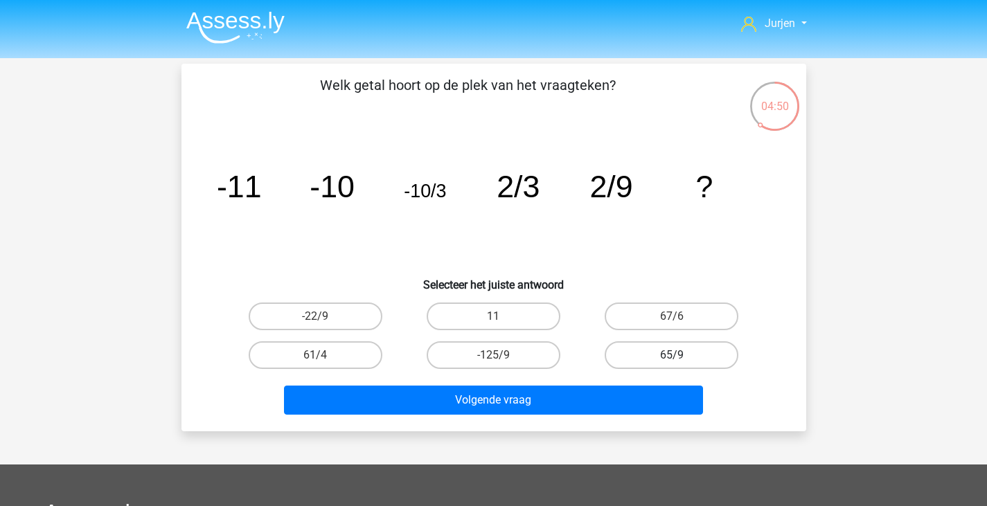
click at [661, 359] on label "65/9" at bounding box center [672, 356] width 134 height 28
click at [672, 359] on input "65/9" at bounding box center [676, 359] width 9 height 9
radio input "true"
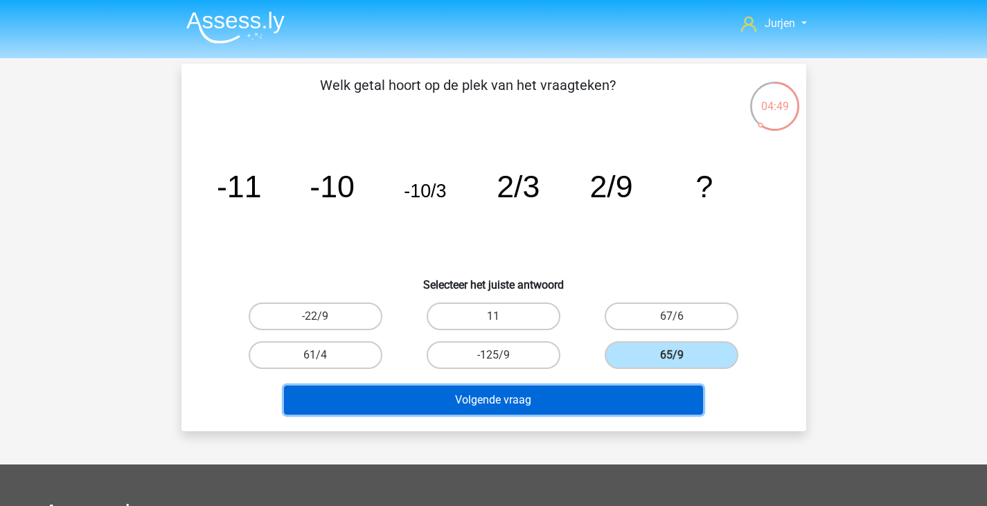
click at [673, 392] on button "Volgende vraag" at bounding box center [493, 400] width 419 height 29
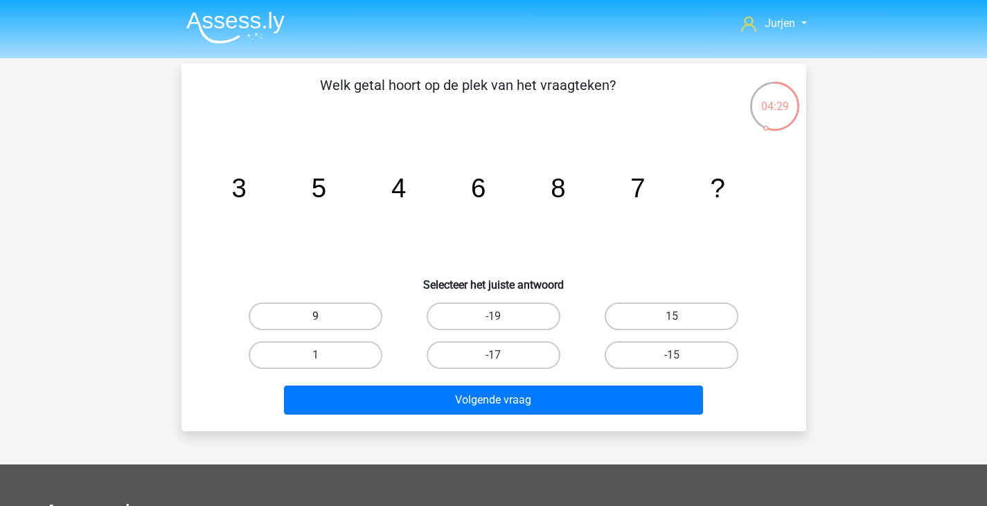
click at [355, 317] on label "9" at bounding box center [316, 317] width 134 height 28
click at [324, 317] on input "9" at bounding box center [319, 321] width 9 height 9
radio input "true"
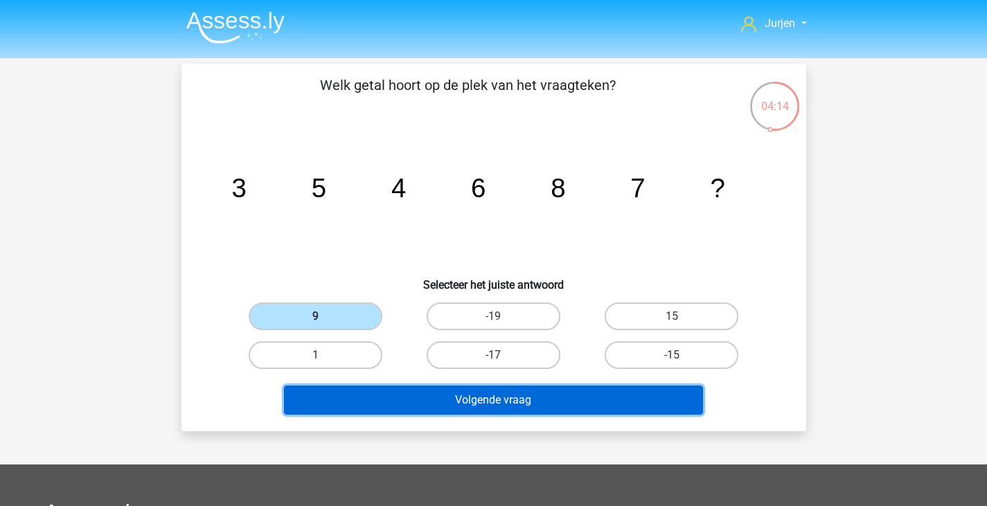
click at [457, 400] on button "Volgende vraag" at bounding box center [493, 400] width 419 height 29
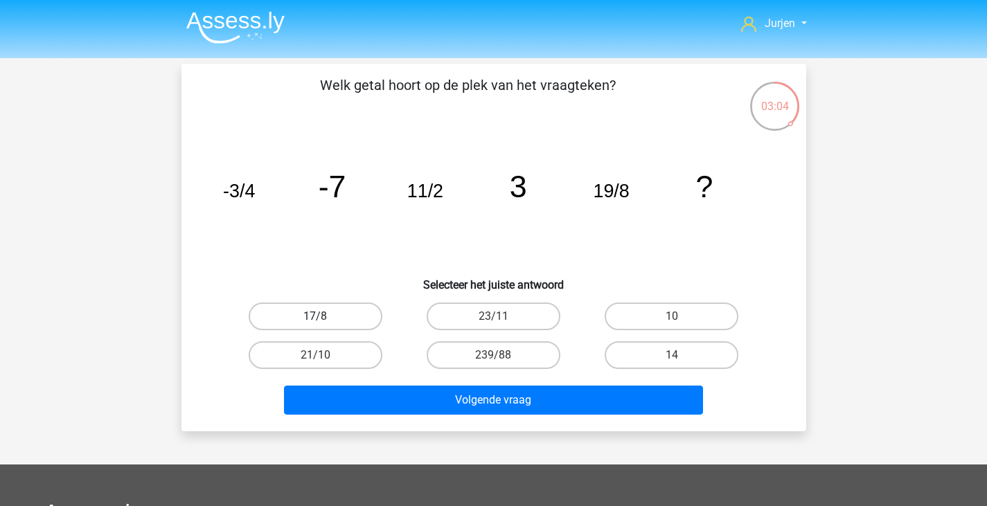
click at [355, 318] on label "17/8" at bounding box center [316, 317] width 134 height 28
click at [324, 318] on input "17/8" at bounding box center [319, 321] width 9 height 9
radio input "true"
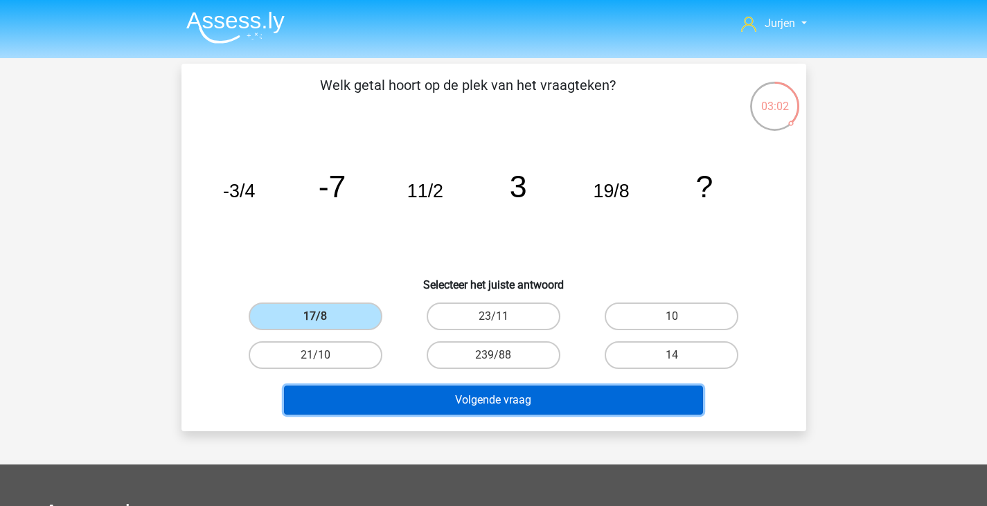
click at [517, 400] on button "Volgende vraag" at bounding box center [493, 400] width 419 height 29
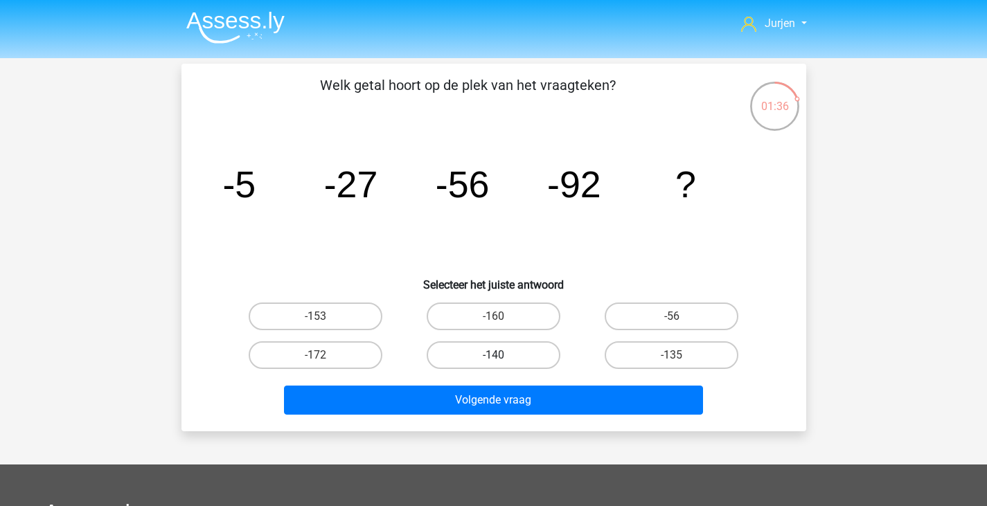
click at [525, 355] on label "-140" at bounding box center [494, 356] width 134 height 28
click at [502, 355] on input "-140" at bounding box center [497, 359] width 9 height 9
radio input "true"
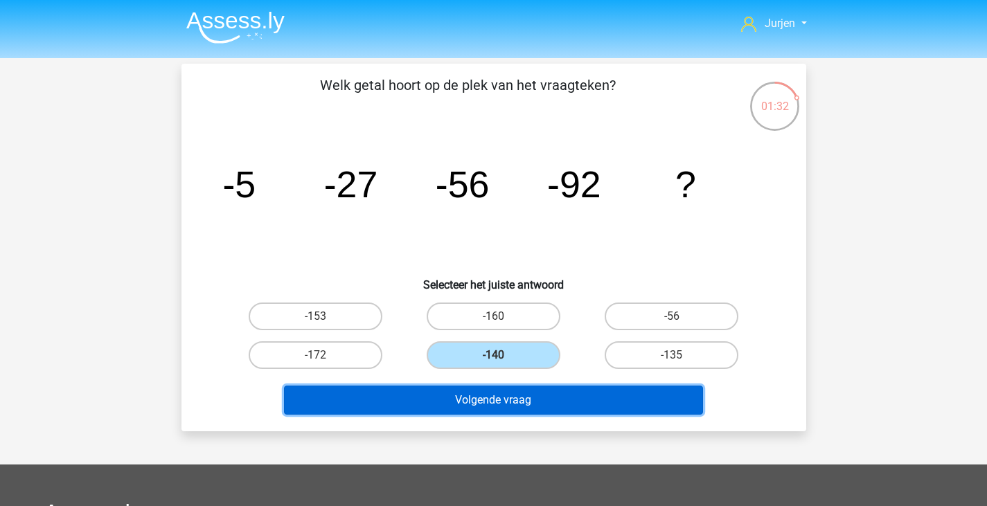
click at [619, 398] on button "Volgende vraag" at bounding box center [493, 400] width 419 height 29
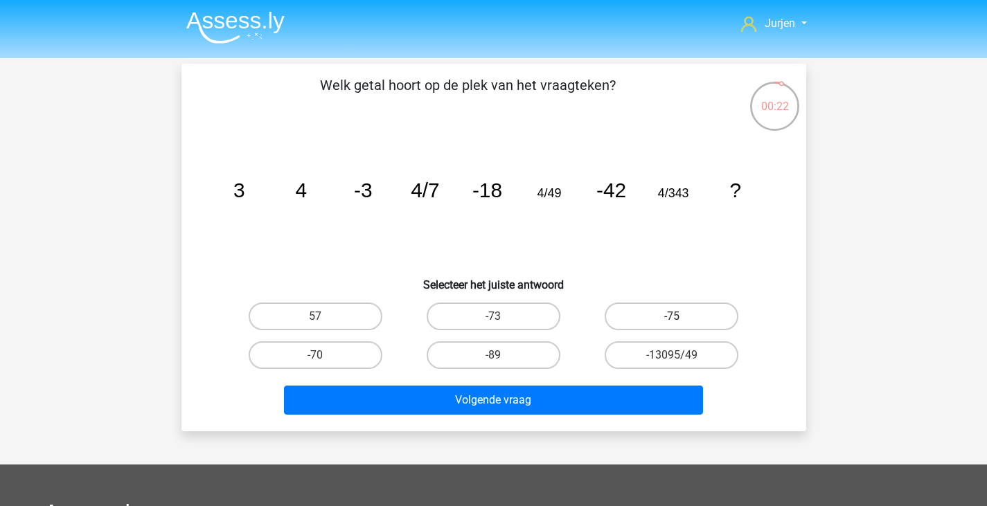
click at [691, 315] on label "-75" at bounding box center [672, 317] width 134 height 28
click at [681, 317] on input "-75" at bounding box center [676, 321] width 9 height 9
radio input "true"
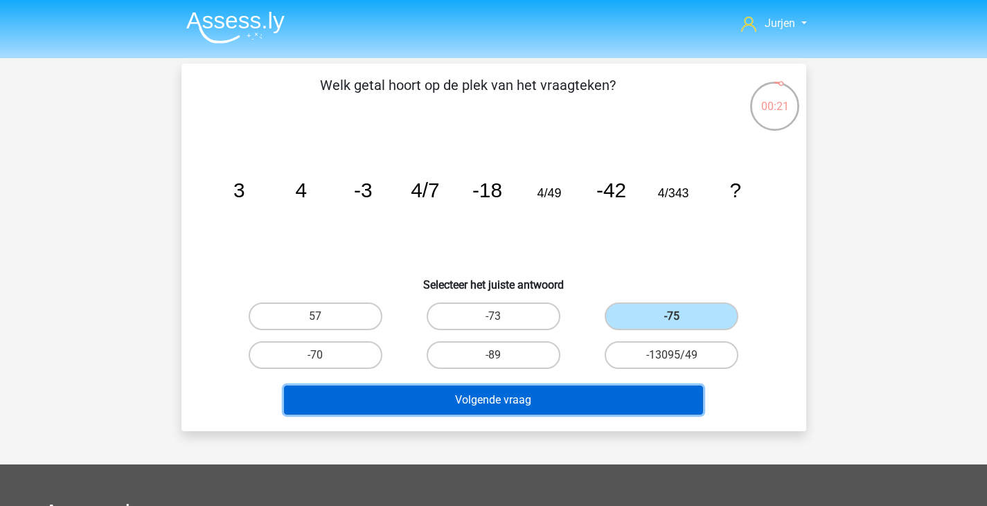
click at [662, 395] on button "Volgende vraag" at bounding box center [493, 400] width 419 height 29
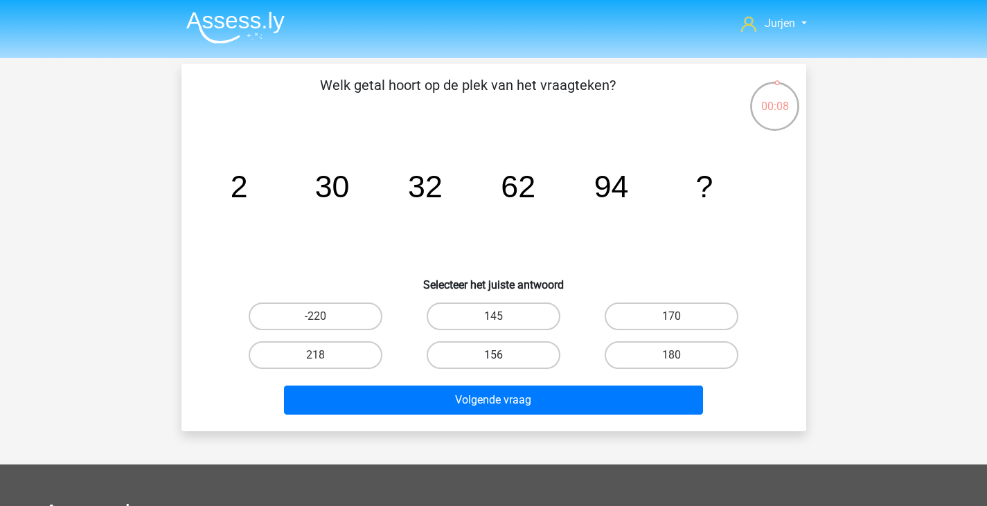
click at [524, 354] on label "156" at bounding box center [494, 356] width 134 height 28
click at [502, 355] on input "156" at bounding box center [497, 359] width 9 height 9
radio input "true"
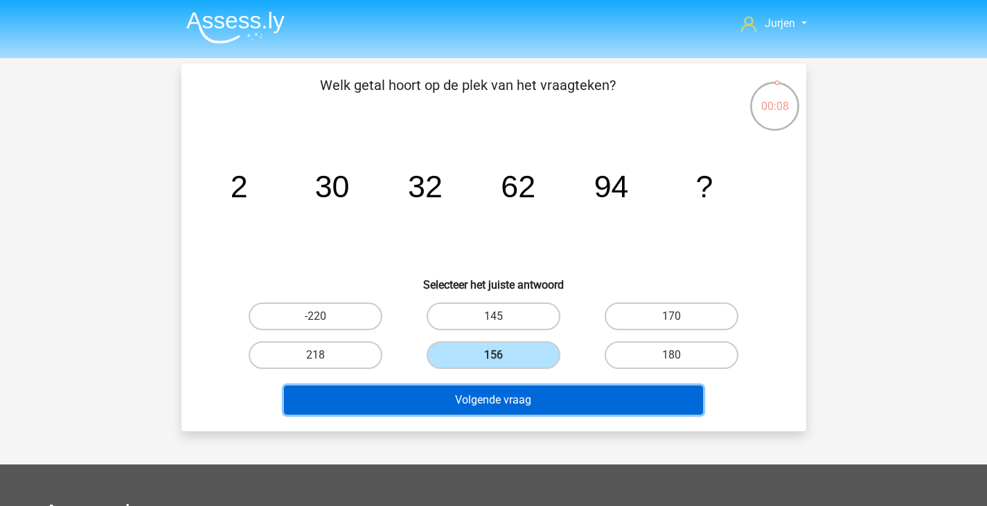
click at [577, 400] on button "Volgende vraag" at bounding box center [493, 400] width 419 height 29
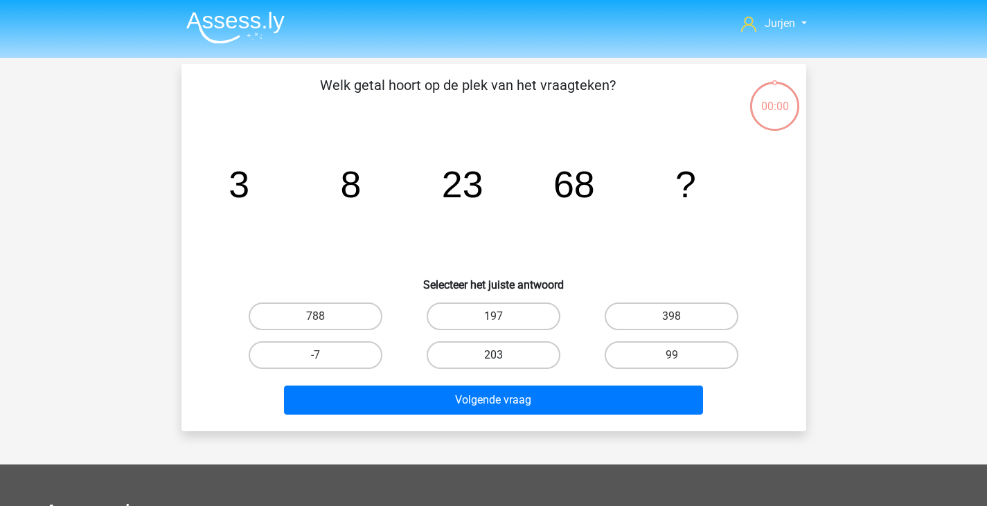
click at [428, 353] on label "203" at bounding box center [494, 356] width 134 height 28
click at [493, 355] on input "203" at bounding box center [497, 359] width 9 height 9
radio input "true"
drag, startPoint x: 428, startPoint y: 353, endPoint x: 436, endPoint y: 353, distance: 7.6
click at [436, 353] on label "203" at bounding box center [494, 356] width 134 height 28
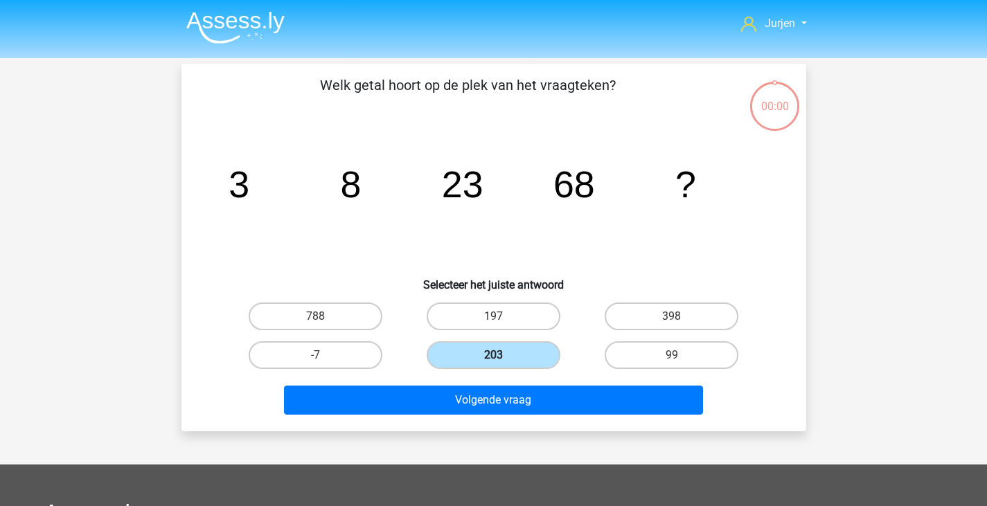
click at [493, 355] on input "203" at bounding box center [497, 359] width 9 height 9
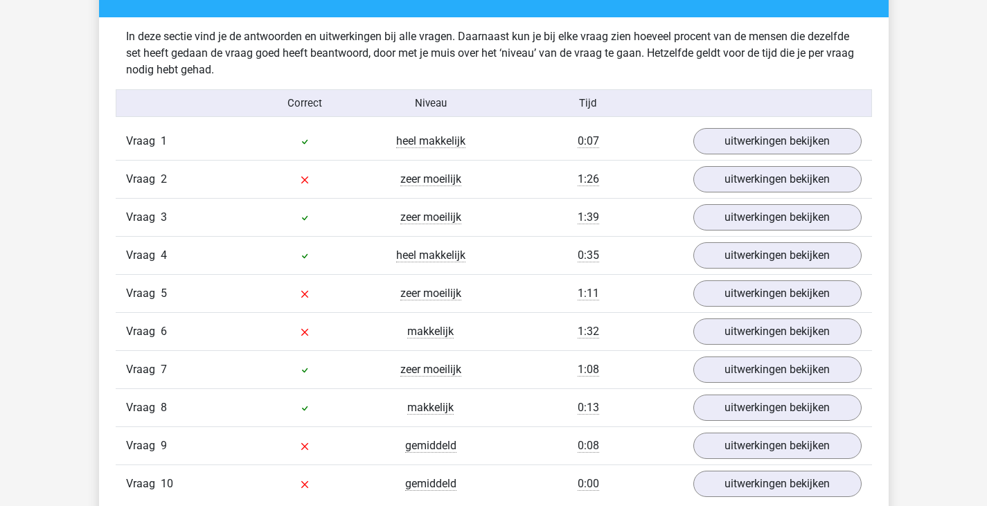
scroll to position [970, 0]
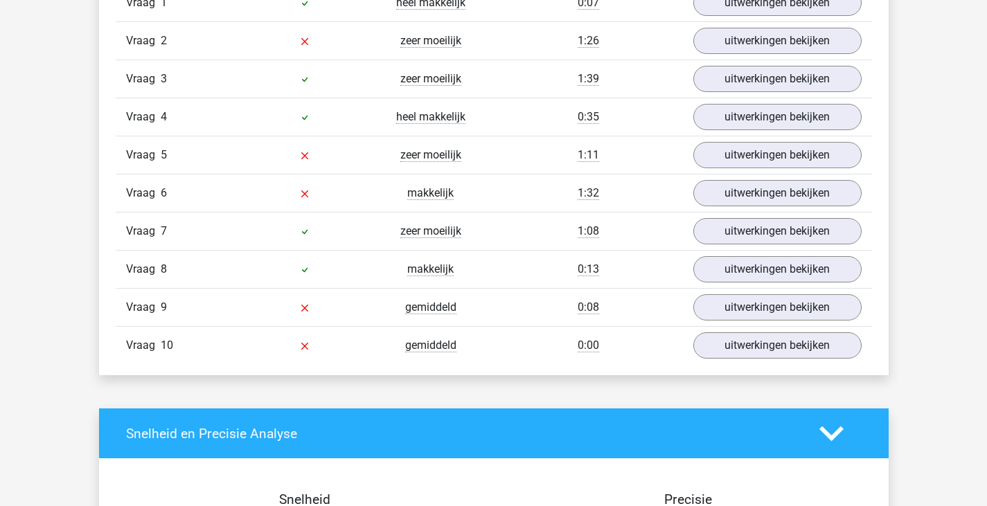
click at [777, 360] on div "Vraag 10 gemiddeld 0:00 uitwerkingen bekijken" at bounding box center [494, 345] width 757 height 38
click at [777, 356] on link "uitwerkingen bekijken" at bounding box center [776, 345] width 193 height 30
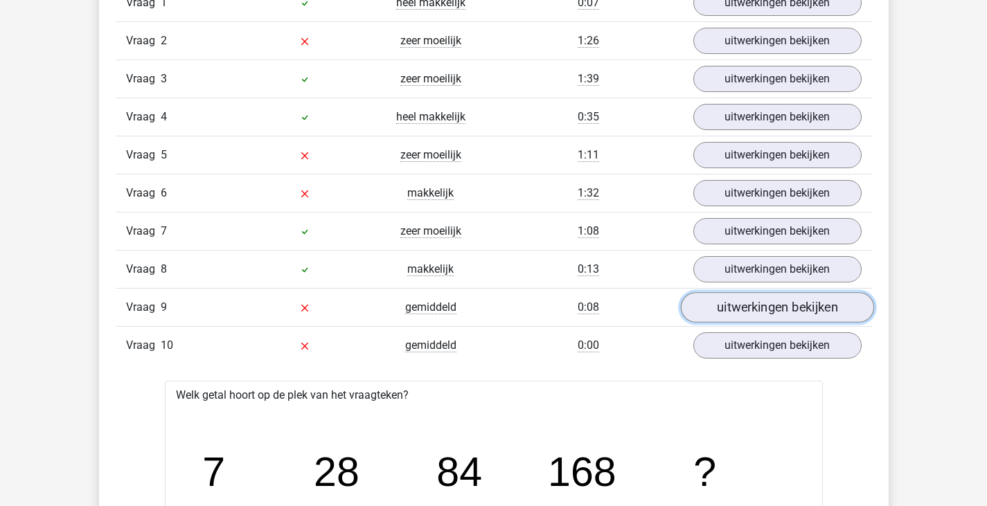
click at [752, 312] on link "uitwerkingen bekijken" at bounding box center [776, 307] width 193 height 30
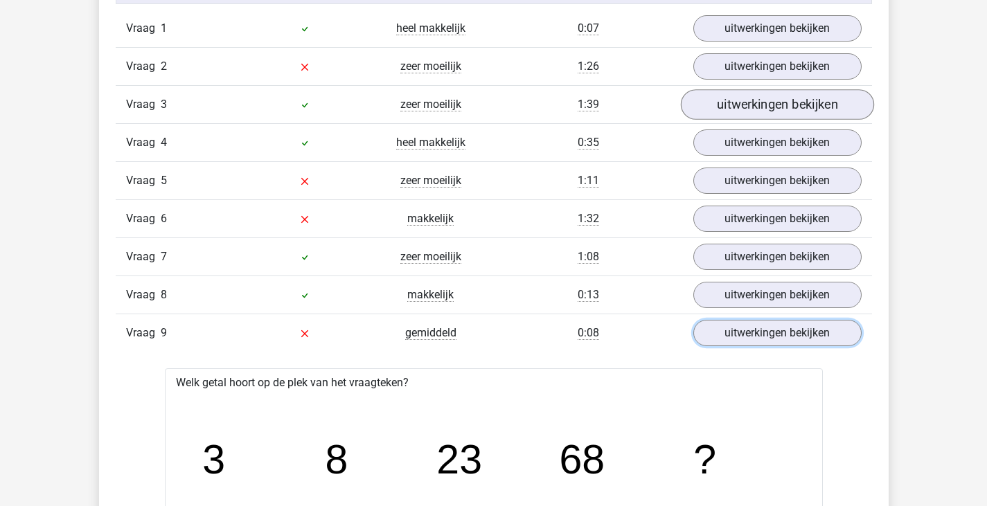
scroll to position [831, 0]
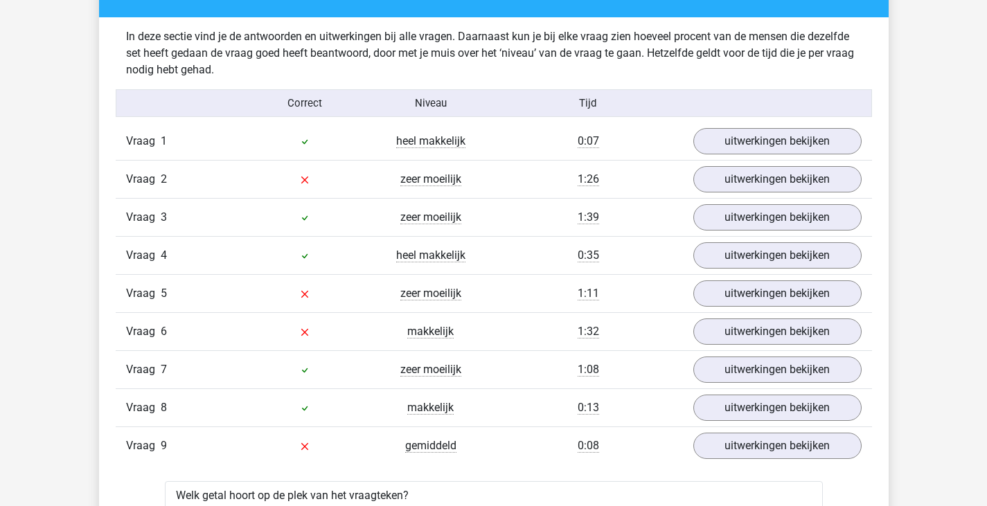
click at [727, 318] on div "Vraag 6 makkelijk 1:32 uitwerkingen bekijken" at bounding box center [494, 331] width 757 height 38
click at [725, 330] on link "uitwerkingen bekijken" at bounding box center [776, 332] width 193 height 30
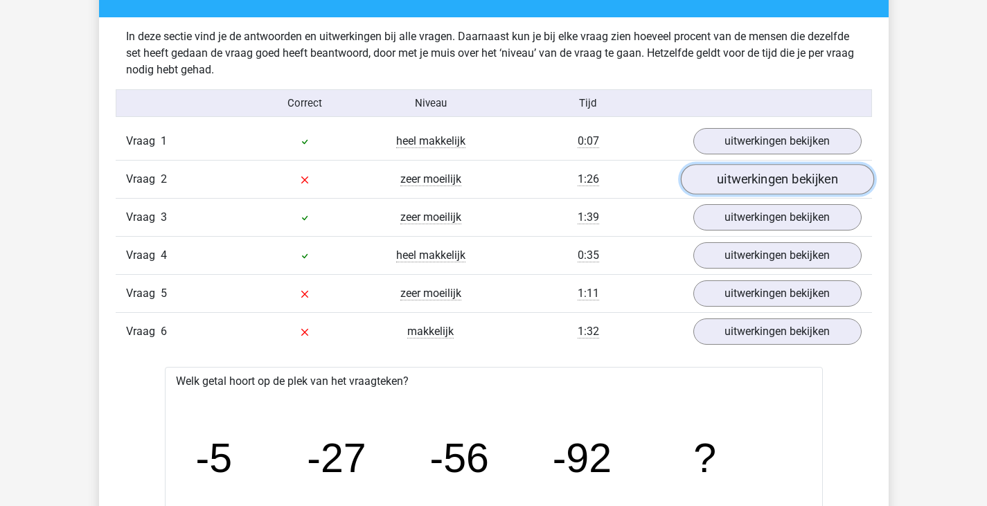
click at [755, 178] on link "uitwerkingen bekijken" at bounding box center [776, 179] width 193 height 30
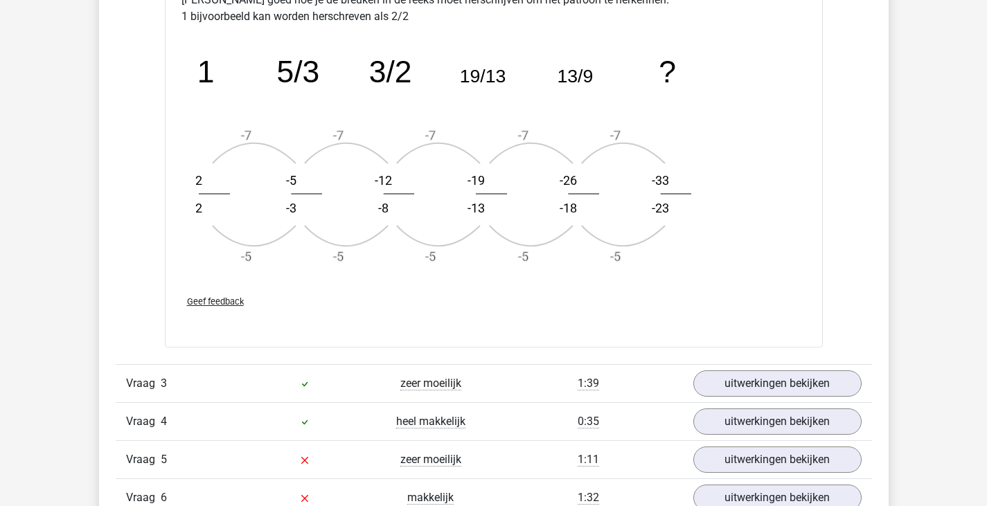
scroll to position [1663, 0]
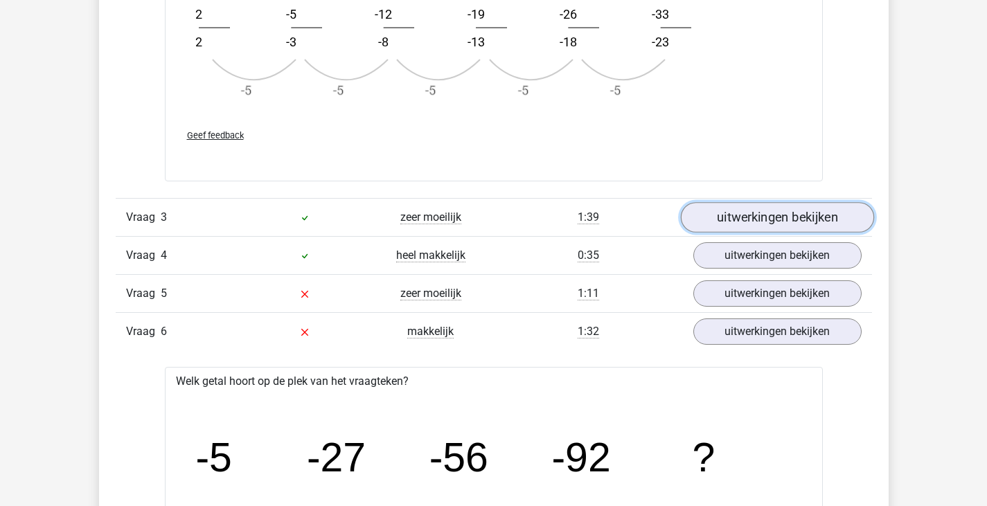
click at [727, 211] on link "uitwerkingen bekijken" at bounding box center [776, 217] width 193 height 30
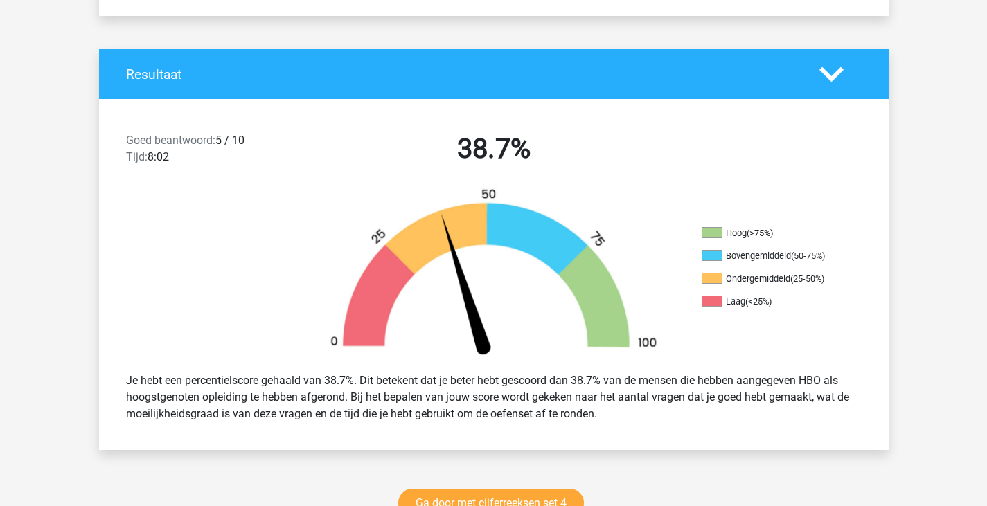
scroll to position [0, 0]
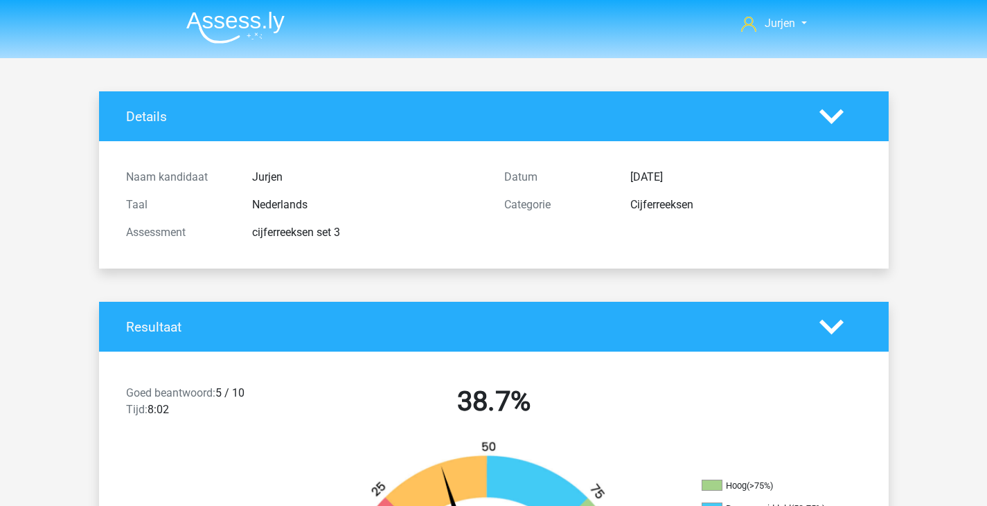
click at [263, 21] on img at bounding box center [235, 27] width 98 height 33
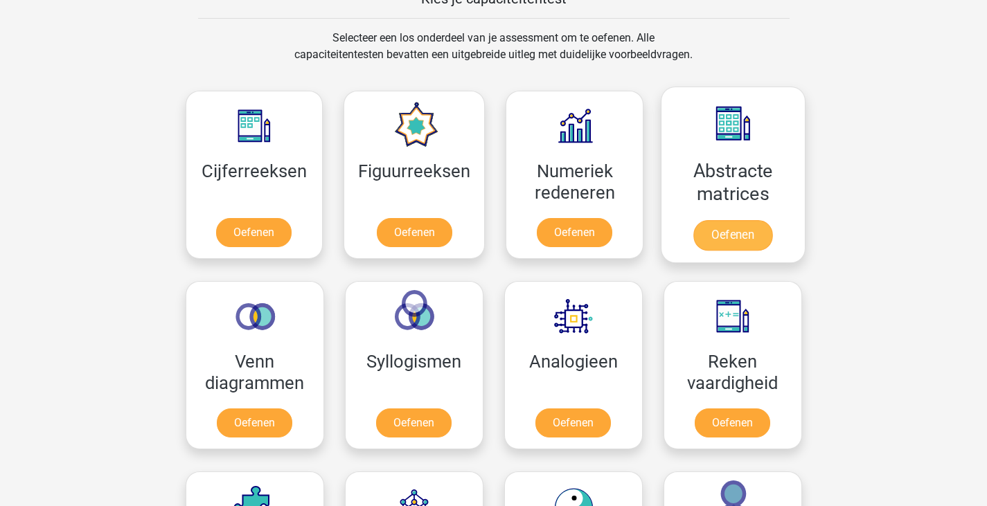
scroll to position [693, 0]
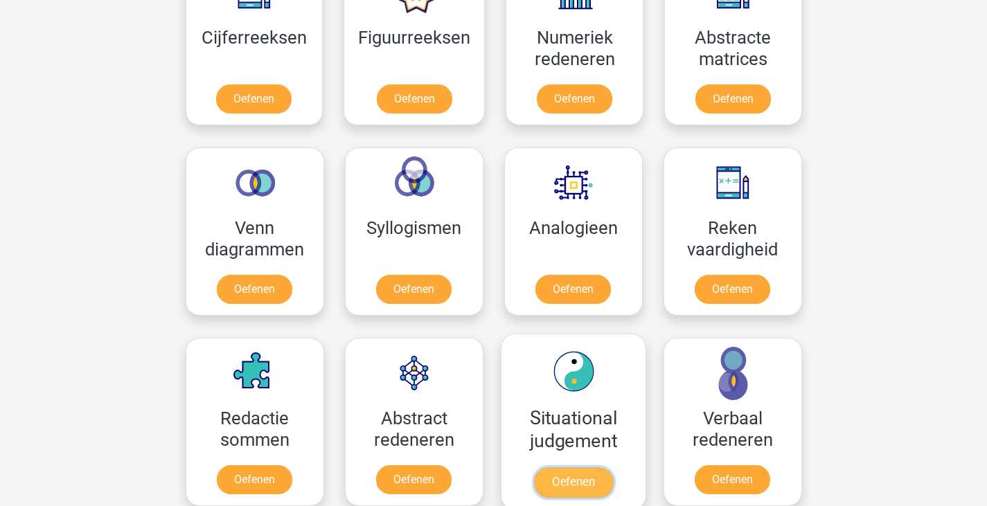
click at [597, 468] on link "Oefenen" at bounding box center [572, 483] width 79 height 30
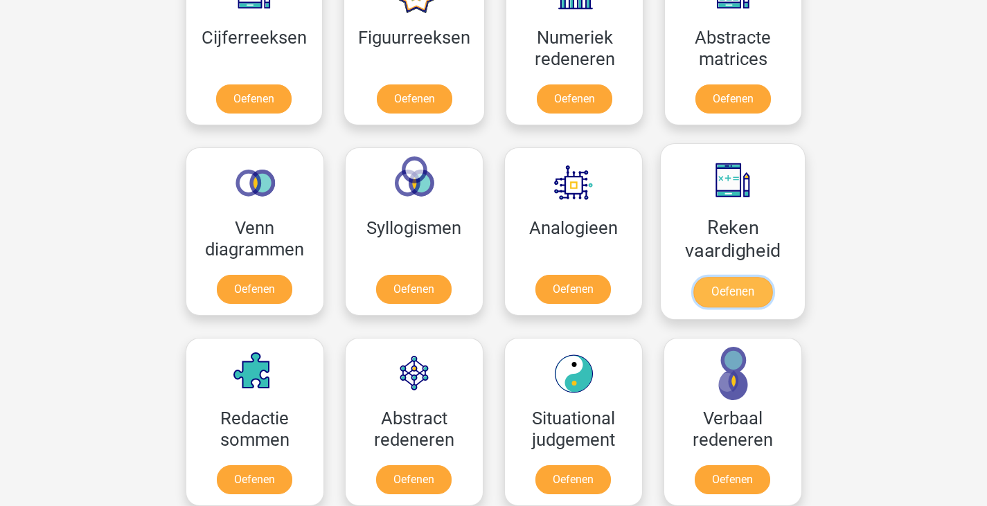
click at [750, 289] on link "Oefenen" at bounding box center [732, 292] width 79 height 30
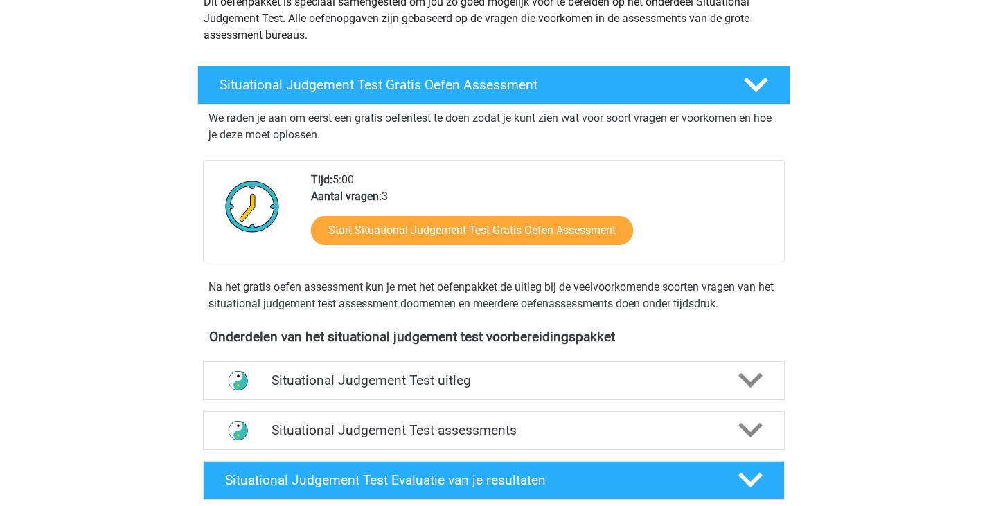
scroll to position [277, 0]
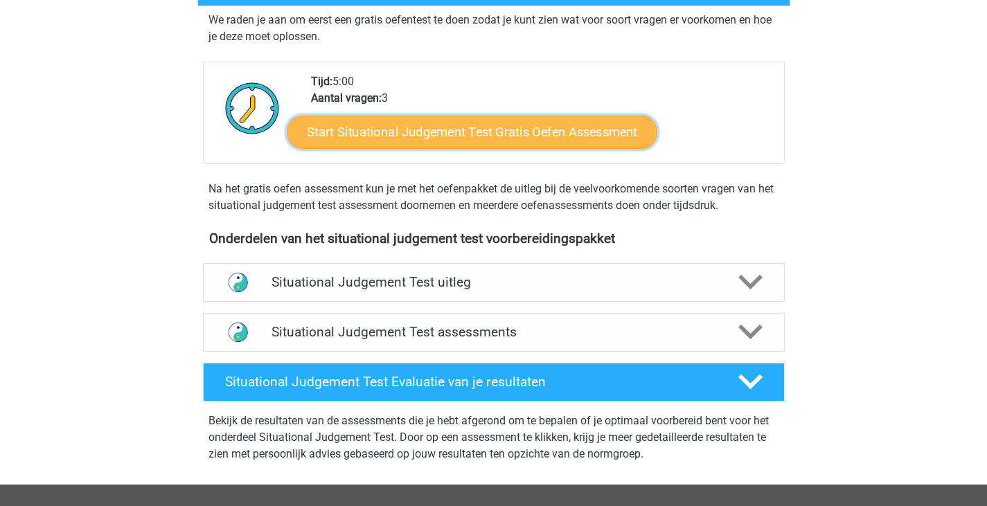
click at [509, 128] on link "Start Situational Judgement Test Gratis Oefen Assessment" at bounding box center [472, 132] width 371 height 33
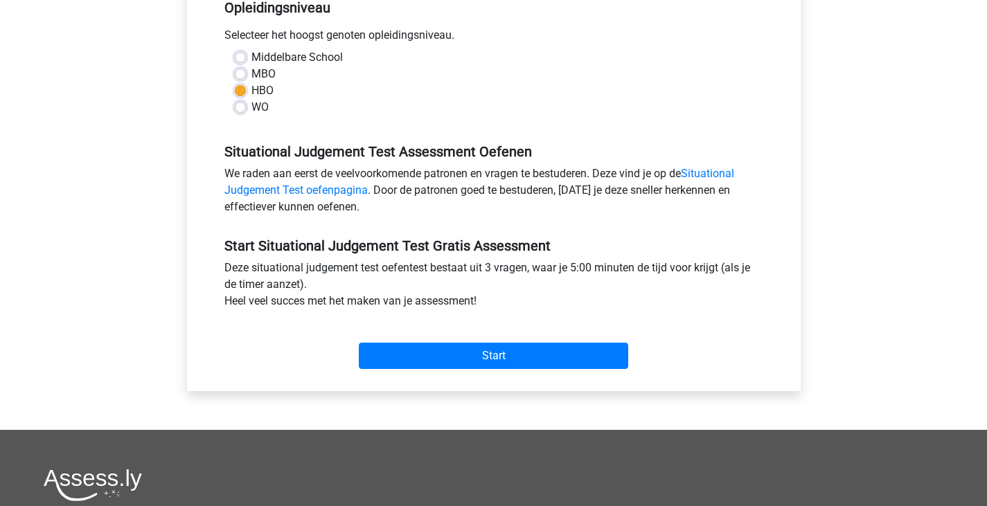
scroll to position [416, 0]
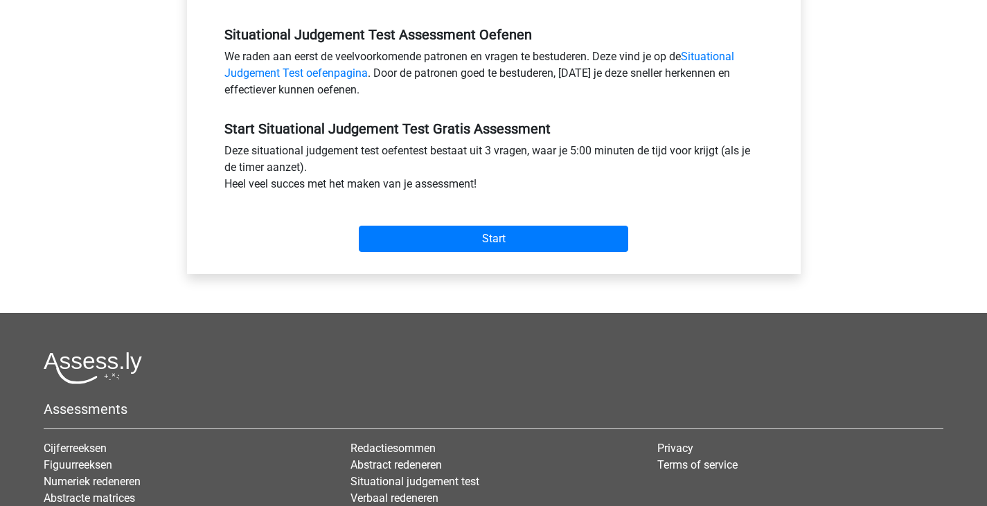
drag, startPoint x: 533, startPoint y: 210, endPoint x: 533, endPoint y: 224, distance: 13.9
click at [533, 213] on div "Start" at bounding box center [494, 228] width 560 height 48
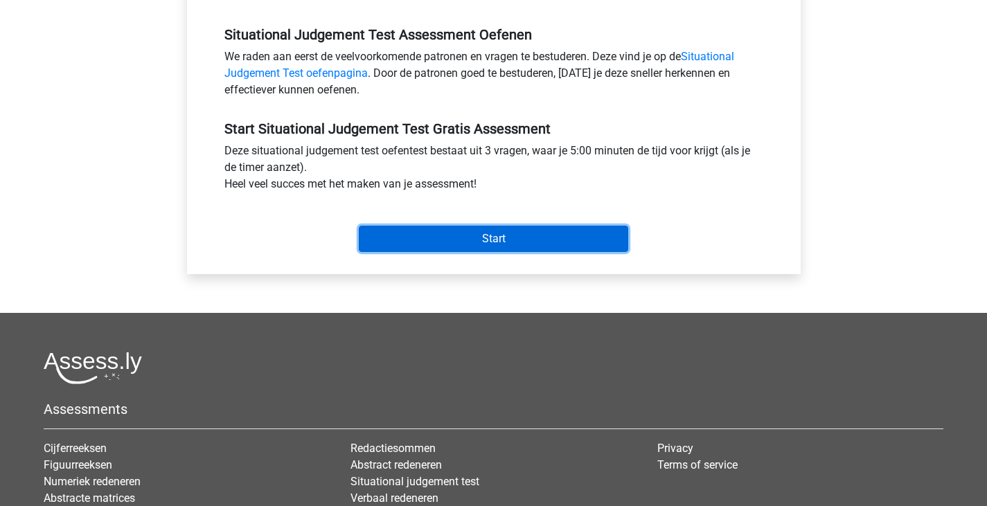
click at [536, 235] on input "Start" at bounding box center [494, 239] width 270 height 26
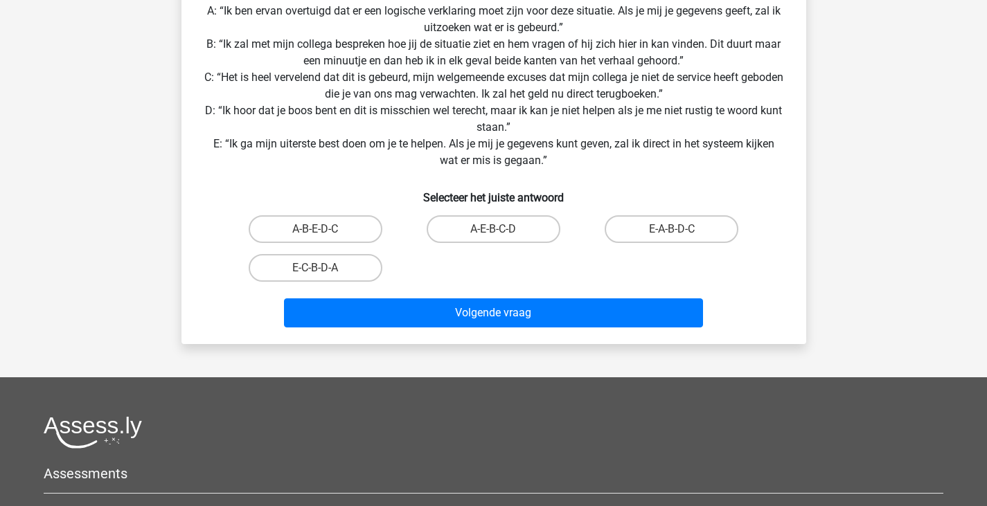
scroll to position [139, 0]
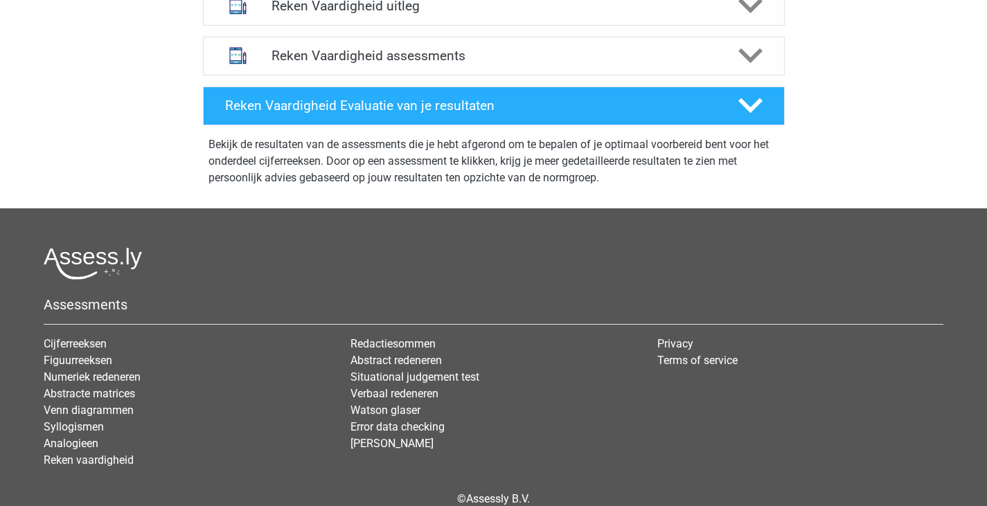
scroll to position [416, 0]
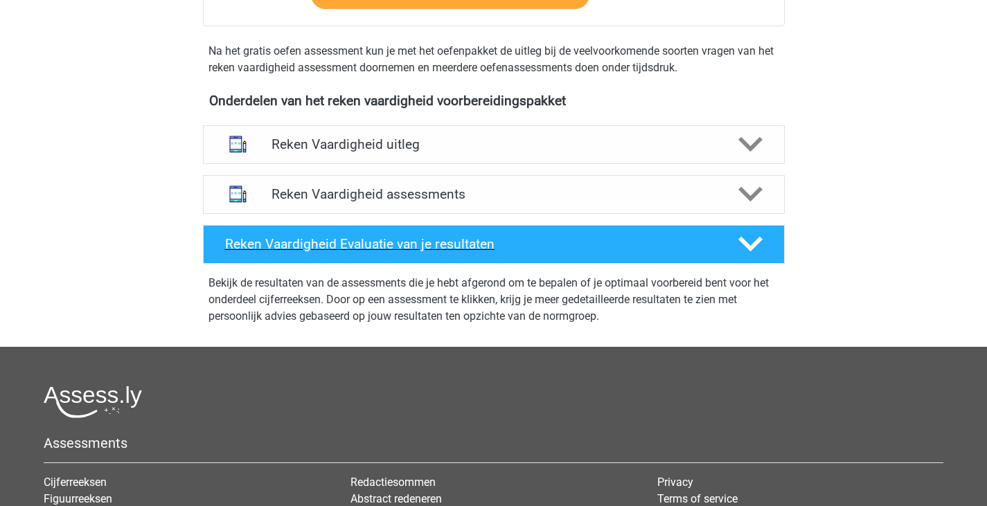
click at [683, 254] on div "Reken Vaardigheid Evaluatie van je resultaten" at bounding box center [494, 244] width 582 height 39
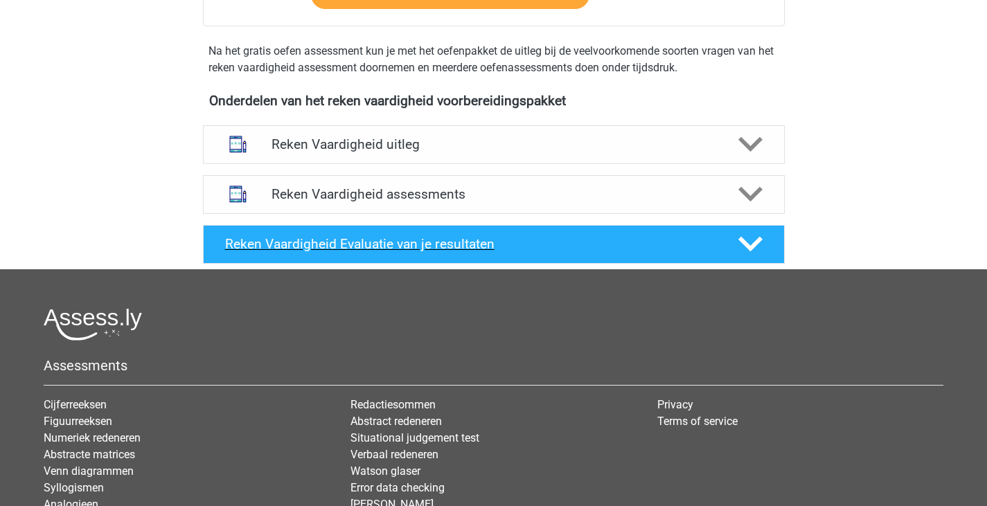
click at [683, 254] on div "Reken Vaardigheid Evaluatie van je resultaten" at bounding box center [494, 244] width 582 height 39
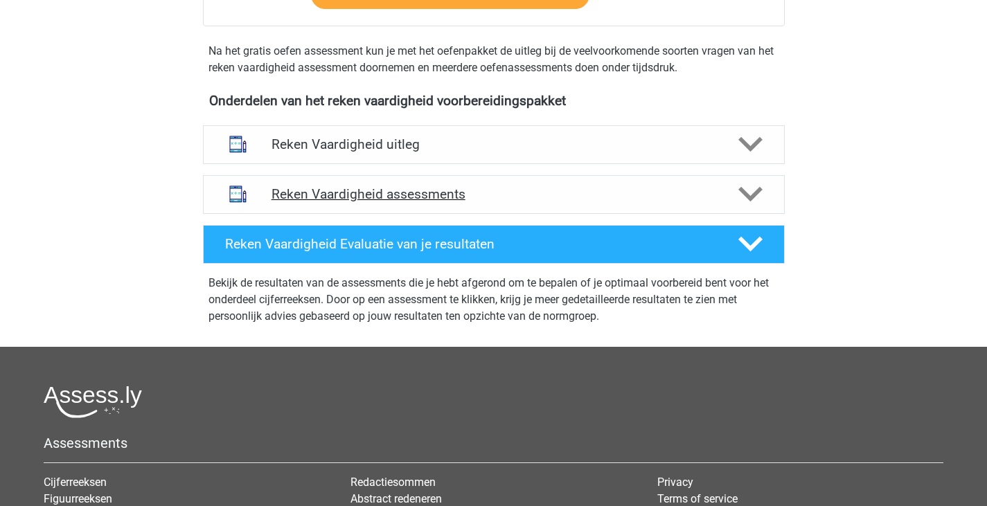
click at [732, 196] on div at bounding box center [749, 194] width 46 height 24
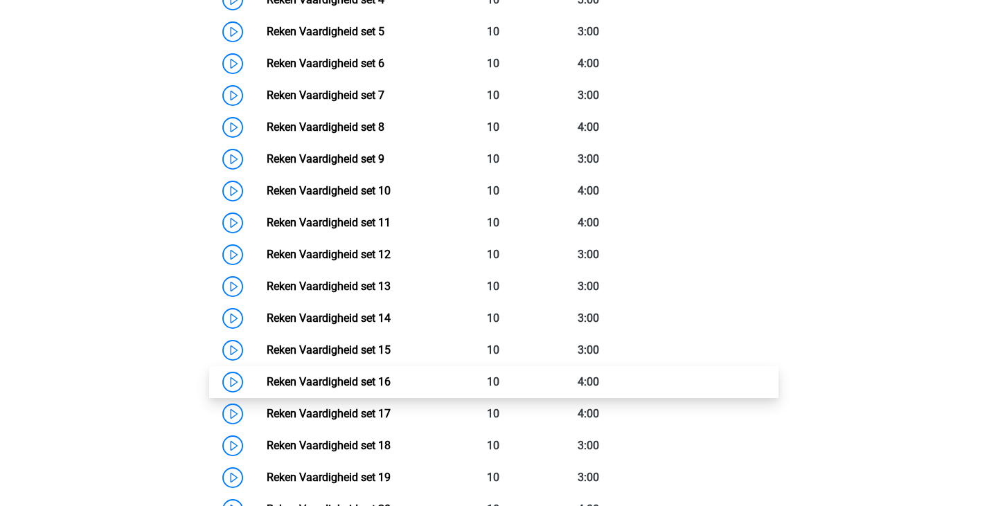
scroll to position [693, 0]
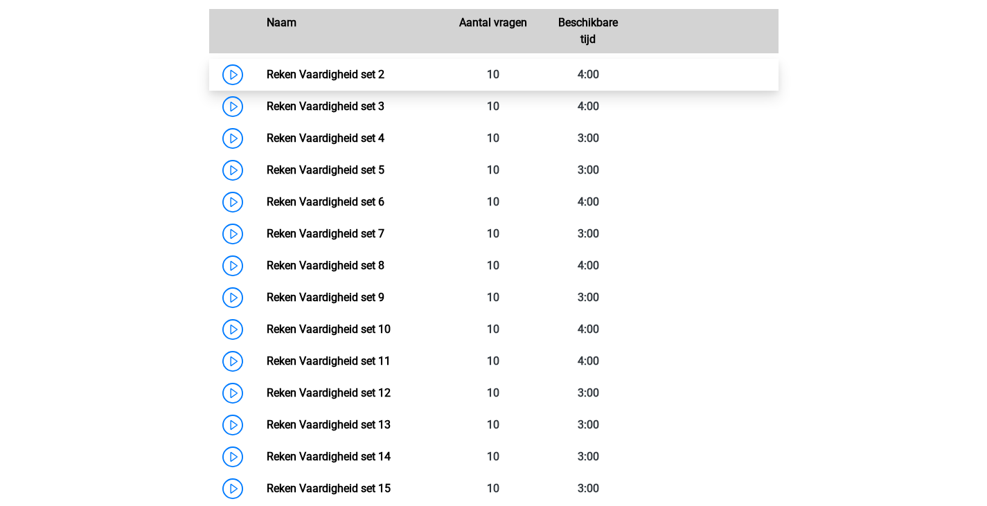
click at [373, 68] on link "Reken Vaardigheid set 2" at bounding box center [326, 74] width 118 height 13
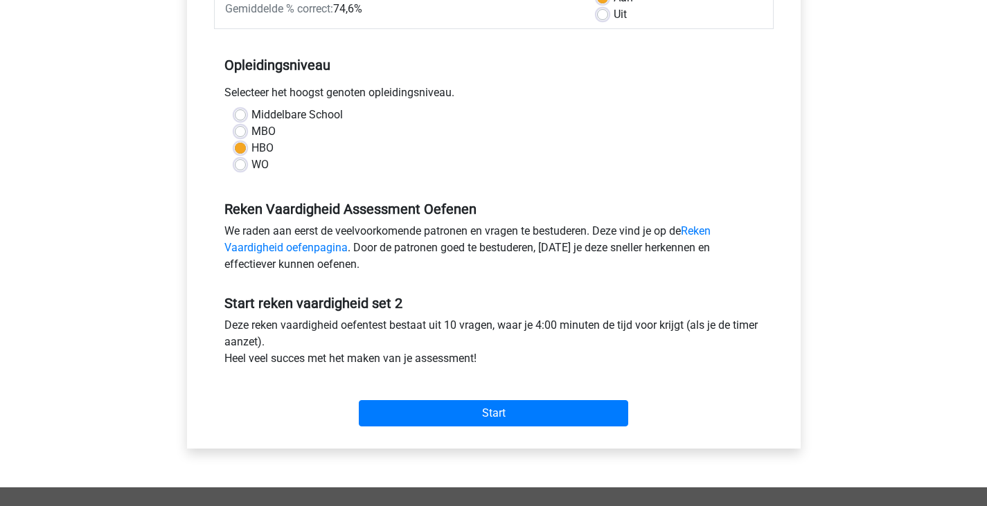
scroll to position [277, 0]
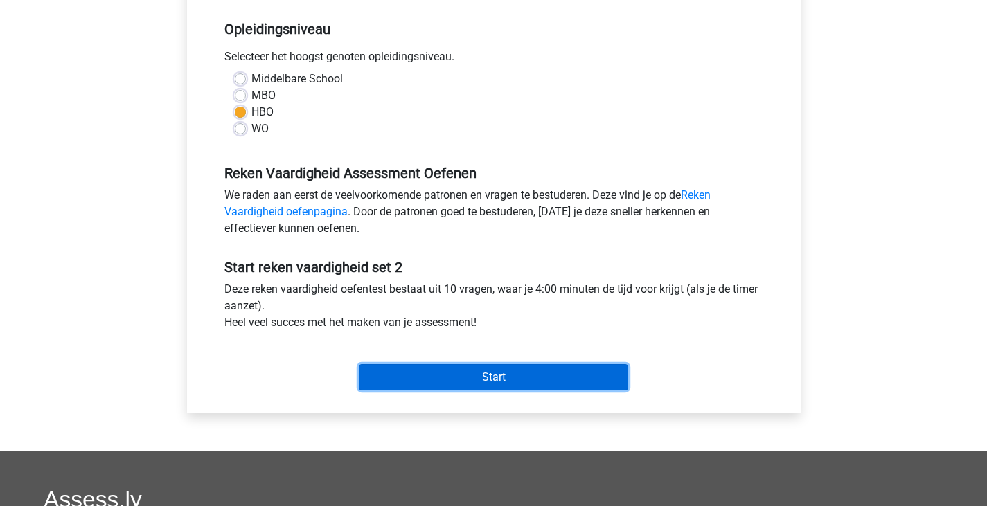
click at [584, 365] on input "Start" at bounding box center [494, 377] width 270 height 26
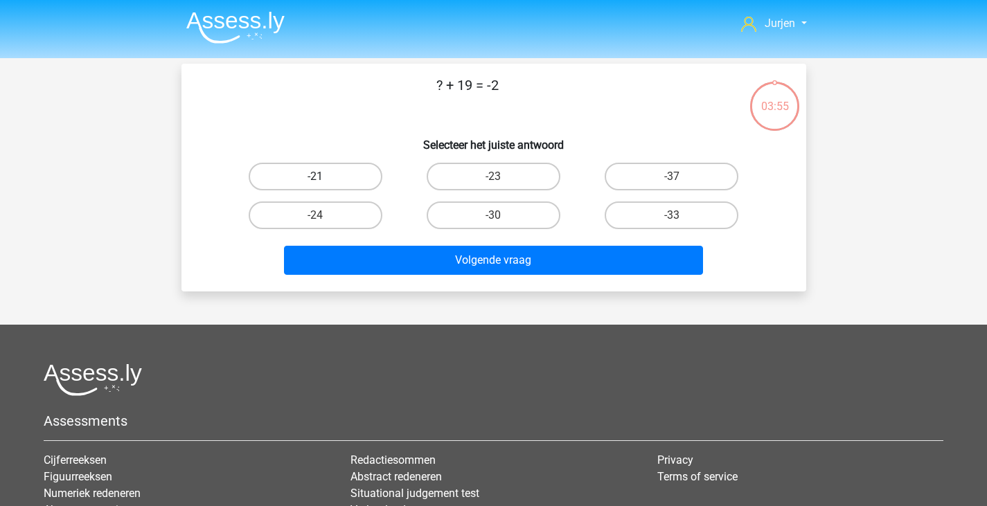
click at [315, 182] on label "-21" at bounding box center [316, 177] width 134 height 28
click at [315, 182] on input "-21" at bounding box center [319, 181] width 9 height 9
radio input "true"
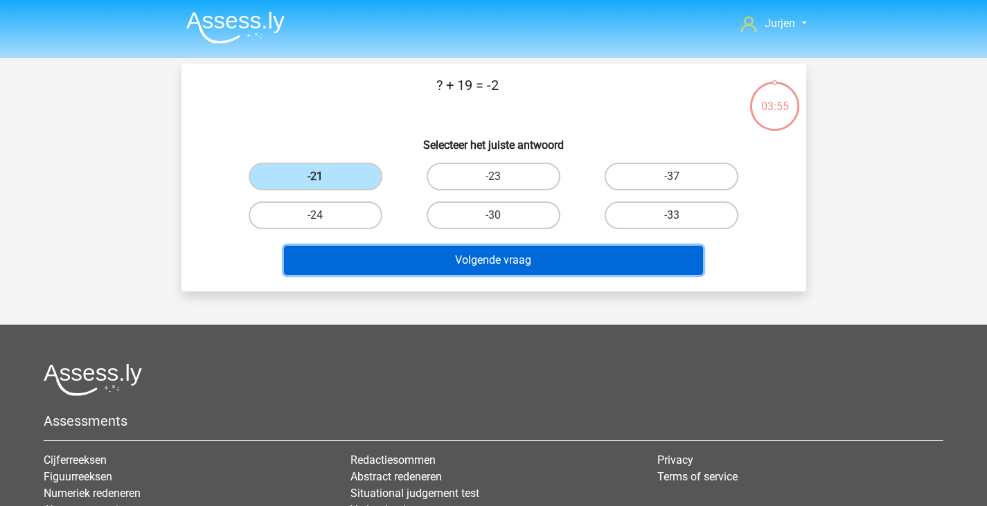
click at [479, 266] on button "Volgende vraag" at bounding box center [493, 260] width 419 height 29
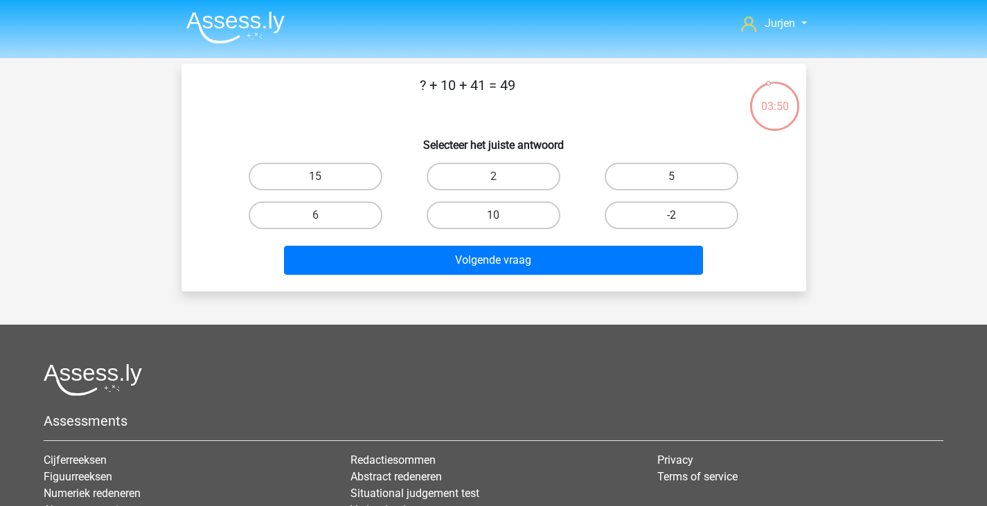
click at [676, 209] on label "-2" at bounding box center [672, 216] width 134 height 28
click at [676, 215] on input "-2" at bounding box center [676, 219] width 9 height 9
radio input "true"
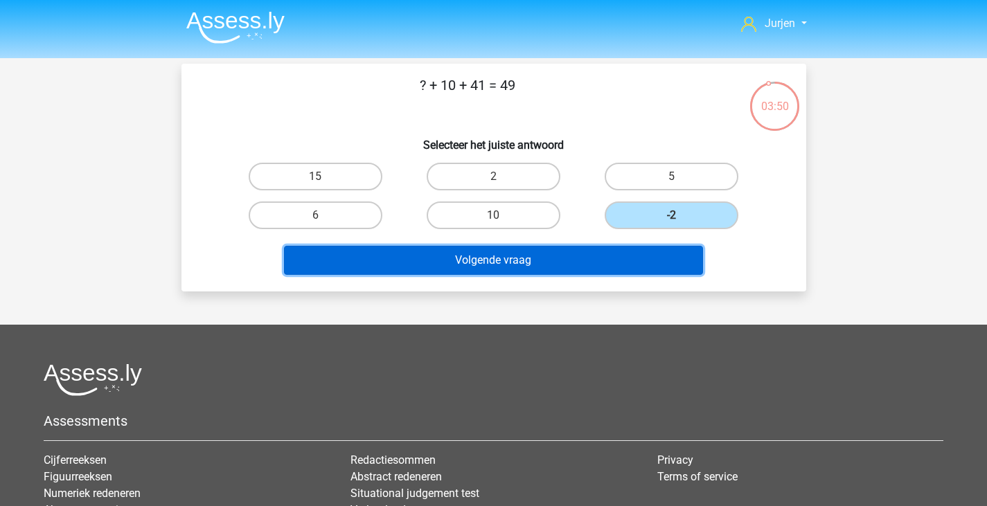
click at [662, 251] on button "Volgende vraag" at bounding box center [493, 260] width 419 height 29
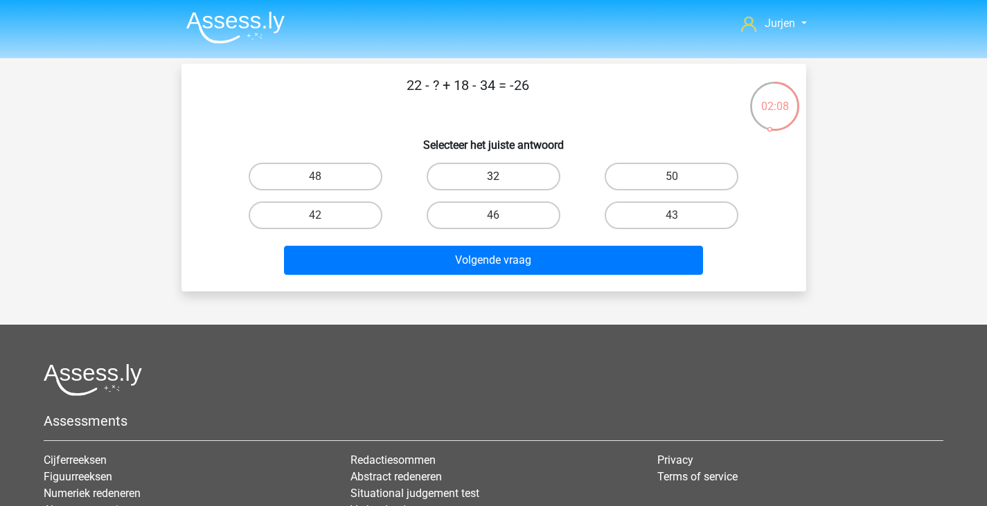
click at [528, 173] on label "32" at bounding box center [494, 177] width 134 height 28
click at [502, 177] on input "32" at bounding box center [497, 181] width 9 height 9
radio input "true"
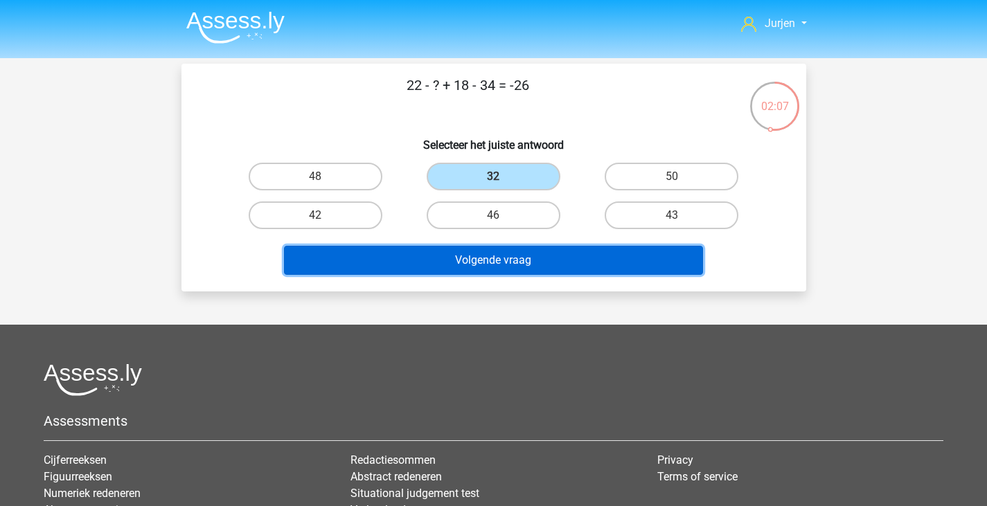
click at [552, 263] on button "Volgende vraag" at bounding box center [493, 260] width 419 height 29
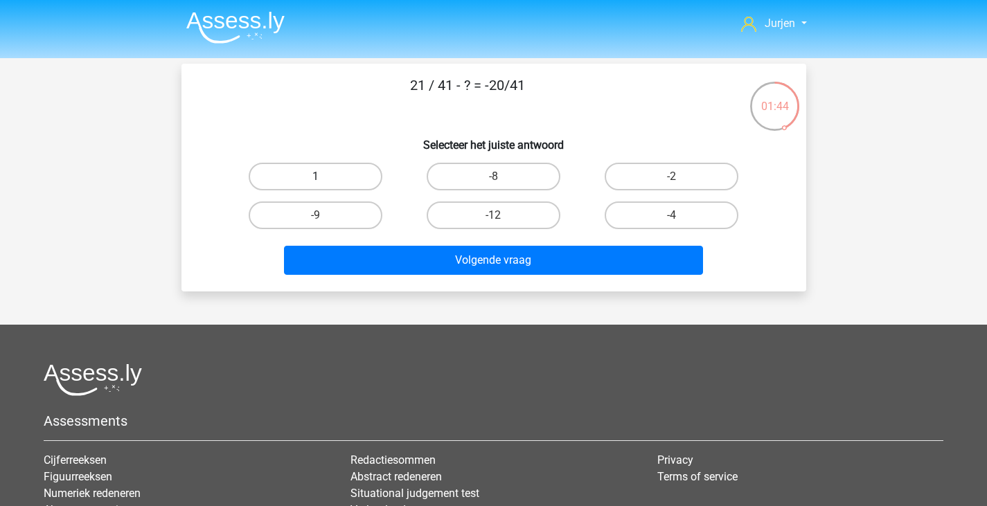
click at [360, 169] on label "1" at bounding box center [316, 177] width 134 height 28
click at [324, 177] on input "1" at bounding box center [319, 181] width 9 height 9
radio input "true"
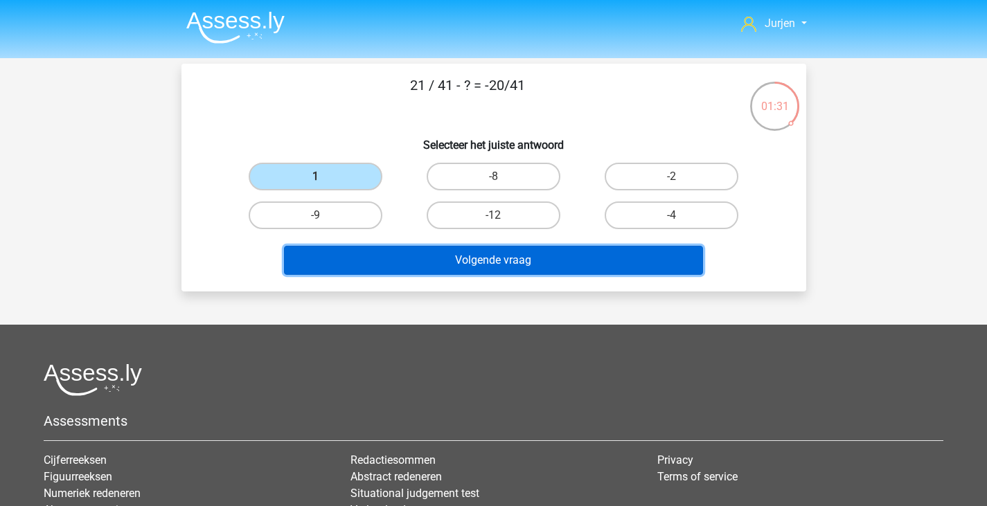
click at [418, 259] on button "Volgende vraag" at bounding box center [493, 260] width 419 height 29
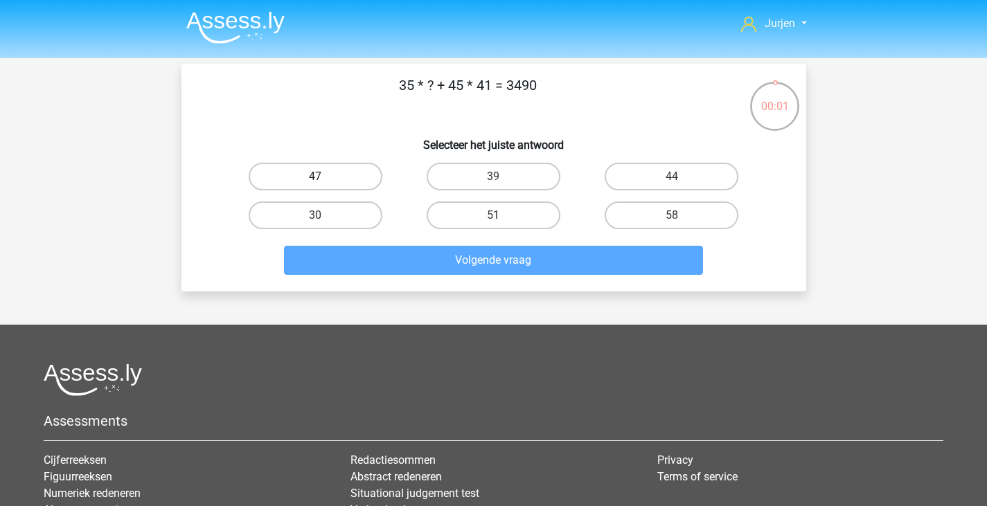
click at [330, 178] on label "47" at bounding box center [316, 177] width 134 height 28
click at [324, 178] on input "47" at bounding box center [319, 181] width 9 height 9
radio input "true"
click at [382, 172] on div "47" at bounding box center [315, 177] width 167 height 28
click at [369, 169] on label "47" at bounding box center [316, 177] width 134 height 28
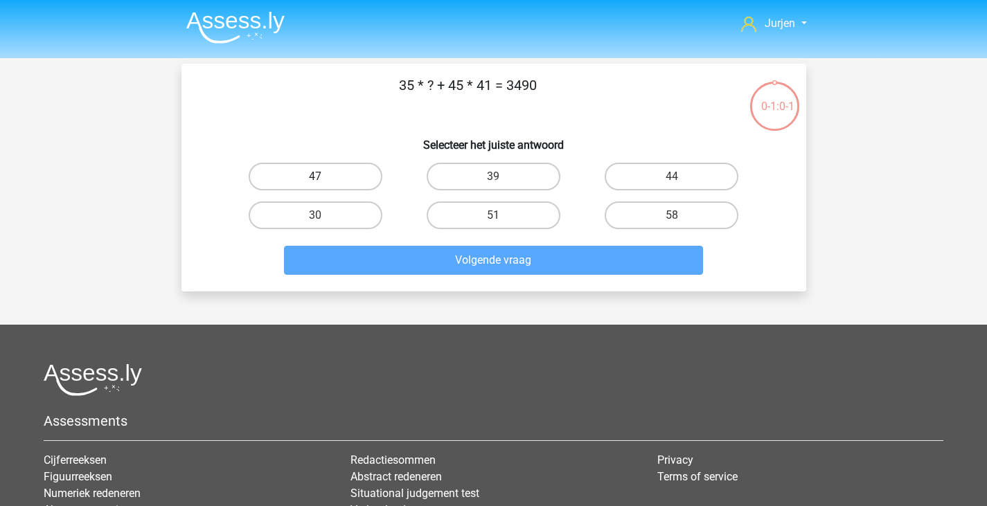
click at [324, 177] on input "47" at bounding box center [319, 181] width 9 height 9
radio input "true"
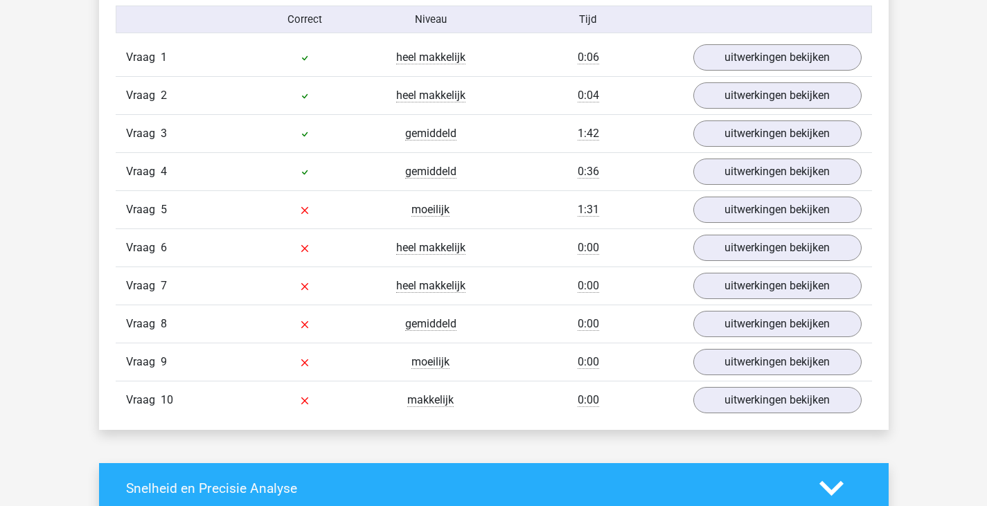
scroll to position [831, 0]
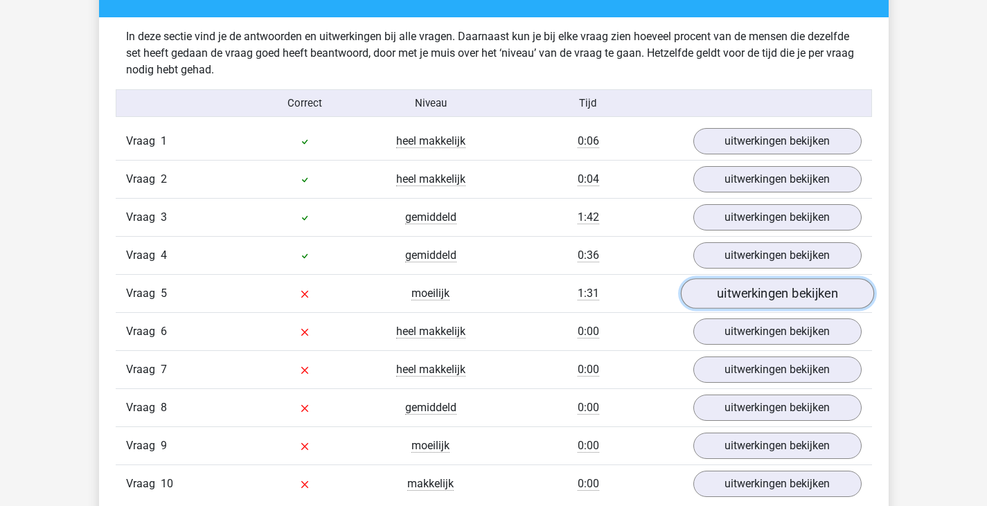
click at [730, 298] on link "uitwerkingen bekijken" at bounding box center [776, 294] width 193 height 30
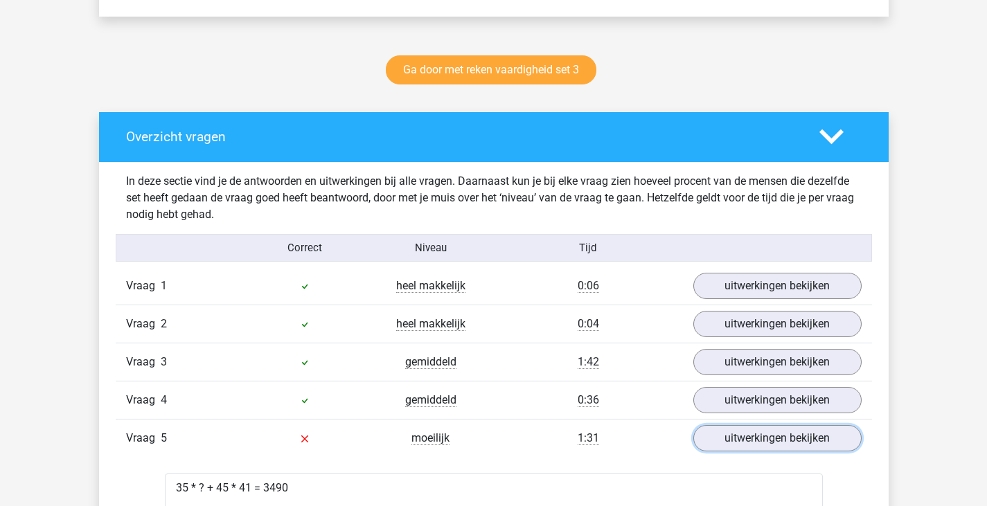
scroll to position [416, 0]
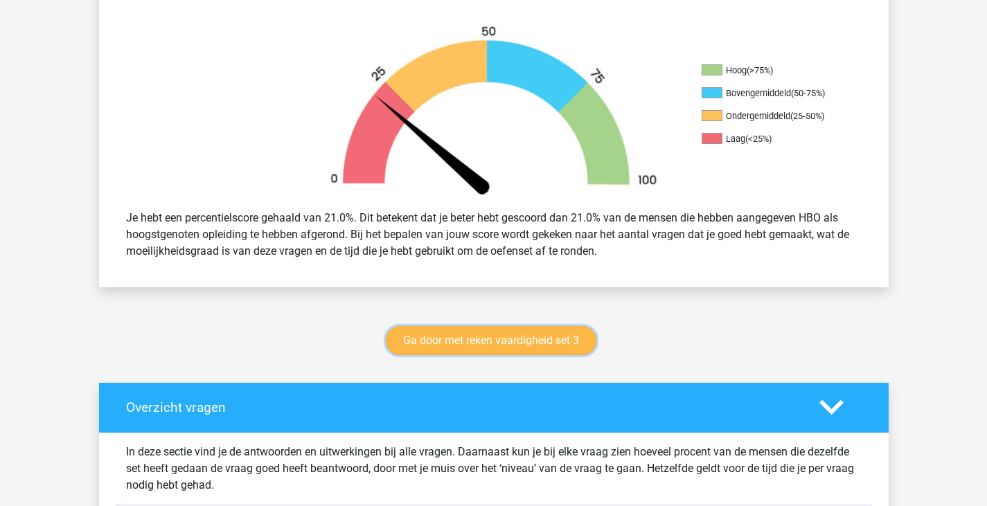
click at [556, 346] on link "Ga door met reken vaardigheid set 3" at bounding box center [491, 340] width 211 height 29
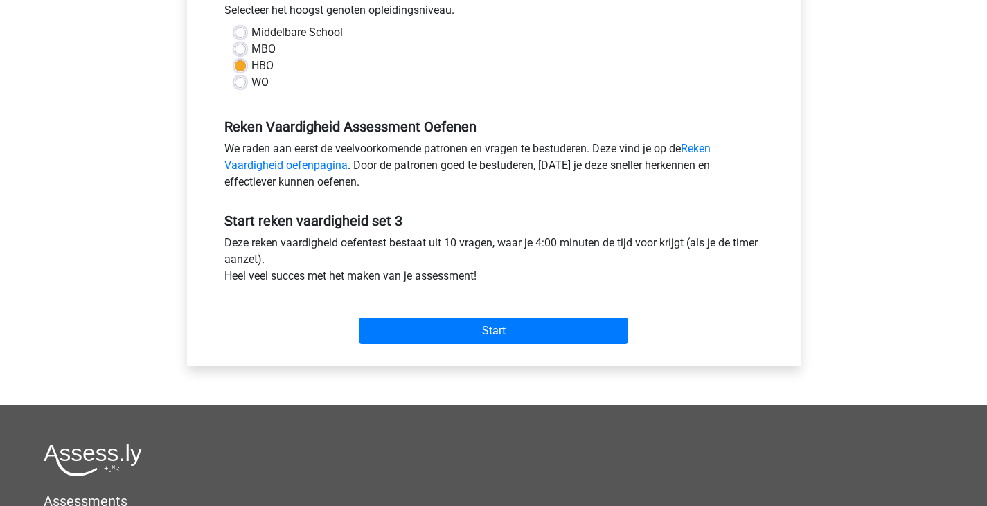
scroll to position [416, 0]
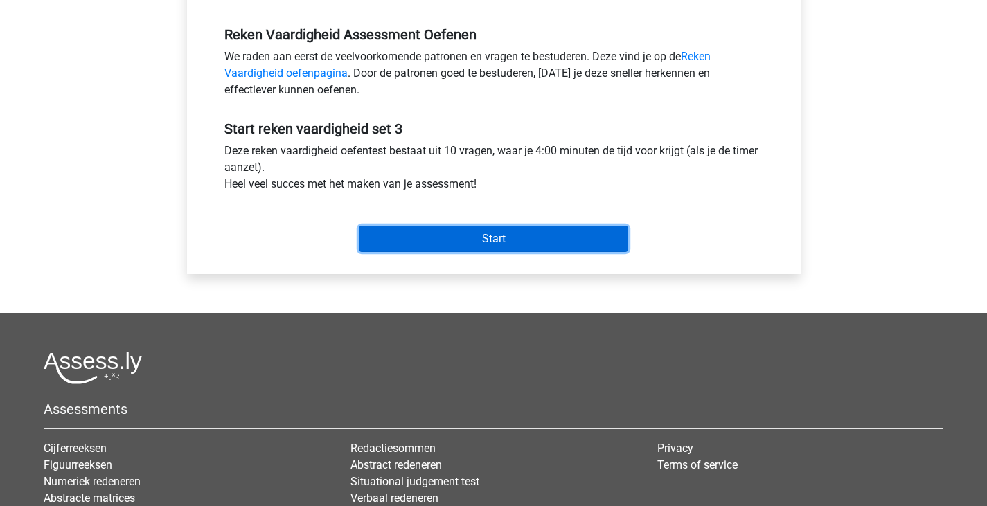
click at [524, 247] on input "Start" at bounding box center [494, 239] width 270 height 26
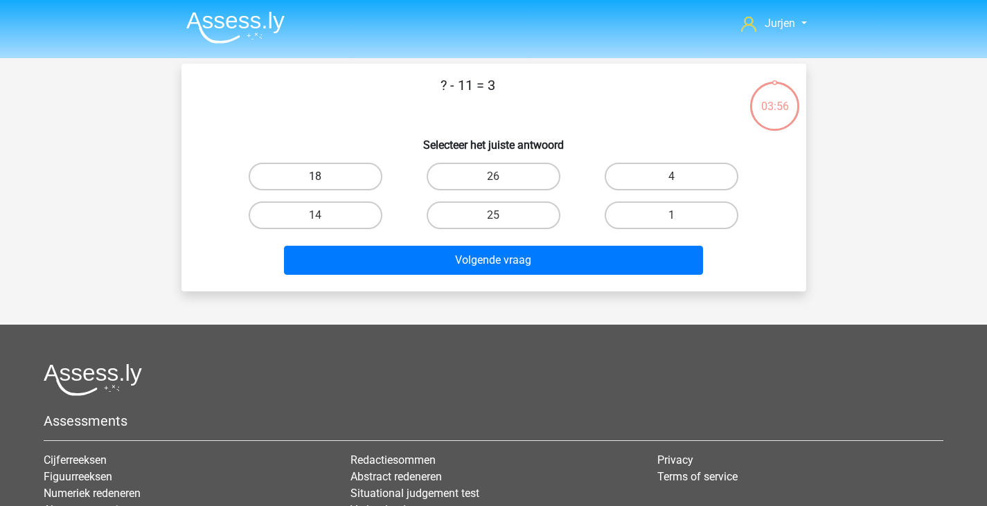
click at [342, 177] on label "18" at bounding box center [316, 177] width 134 height 28
click at [324, 177] on input "18" at bounding box center [319, 181] width 9 height 9
radio input "true"
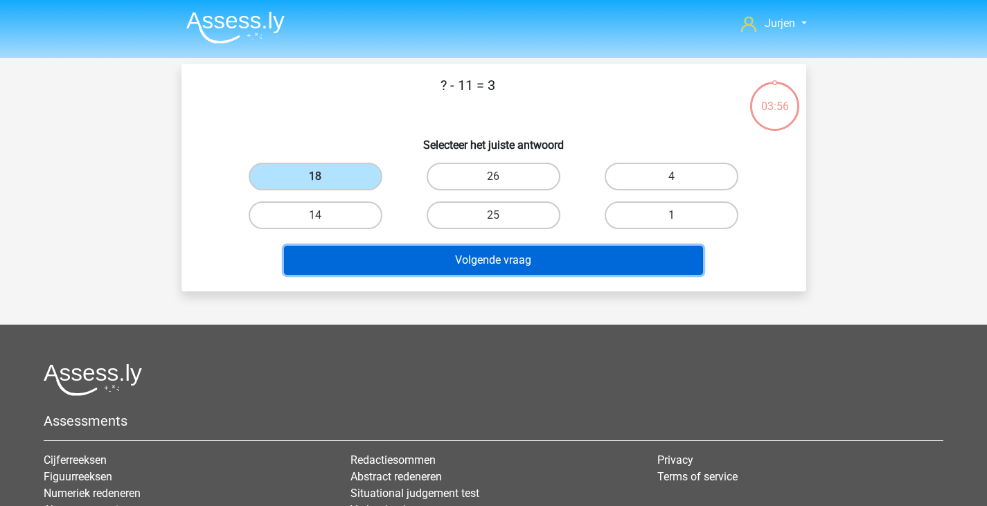
click at [444, 257] on button "Volgende vraag" at bounding box center [493, 260] width 419 height 29
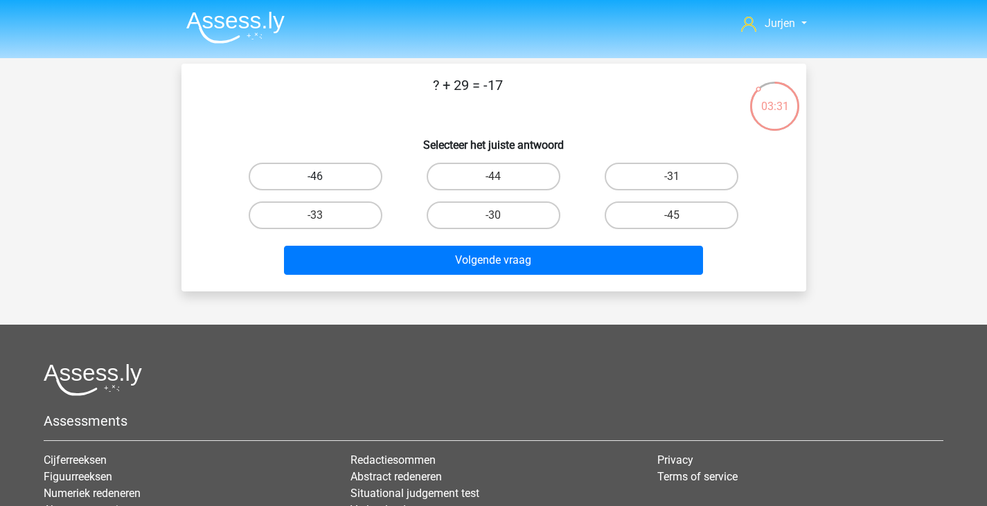
click at [349, 176] on label "-46" at bounding box center [316, 177] width 134 height 28
click at [324, 177] on input "-46" at bounding box center [319, 181] width 9 height 9
radio input "true"
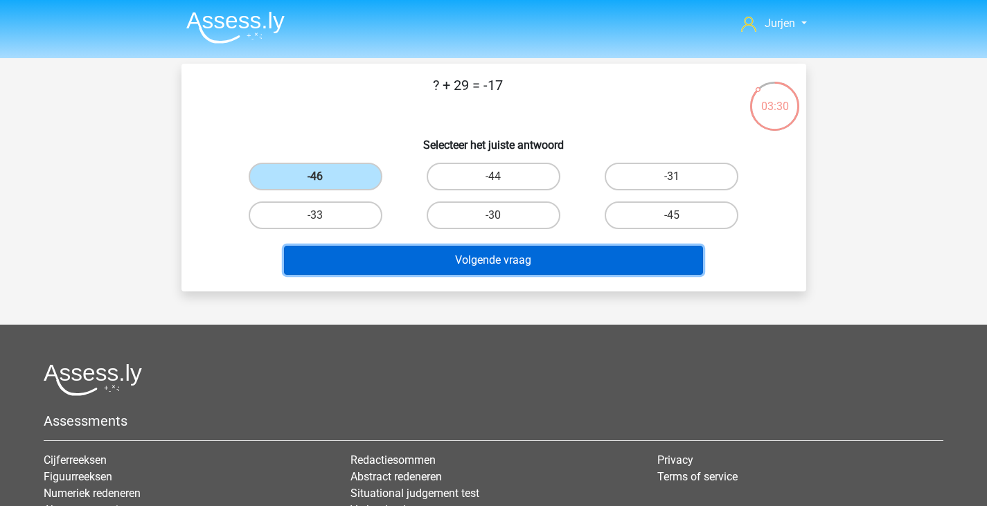
click at [427, 261] on button "Volgende vraag" at bounding box center [493, 260] width 419 height 29
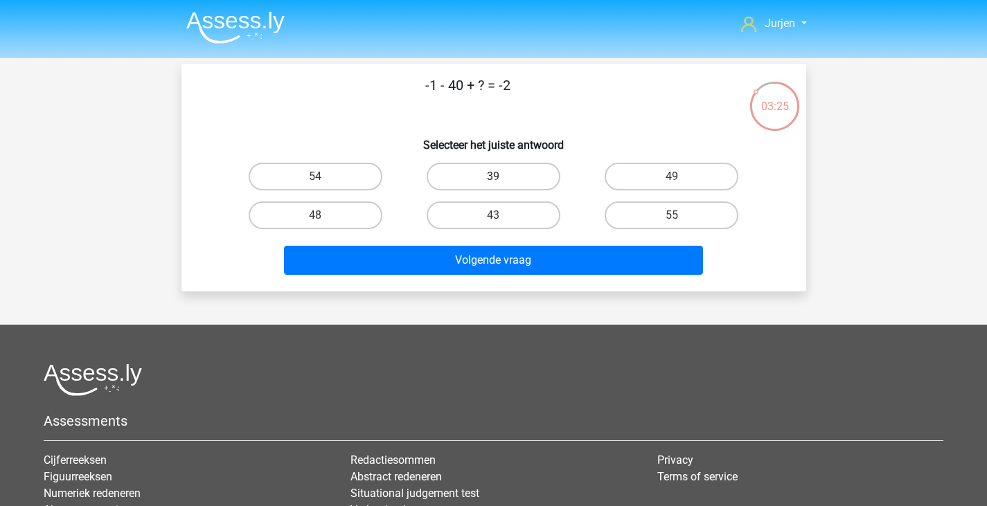
click at [494, 170] on label "39" at bounding box center [494, 177] width 134 height 28
click at [494, 177] on input "39" at bounding box center [497, 181] width 9 height 9
radio input "true"
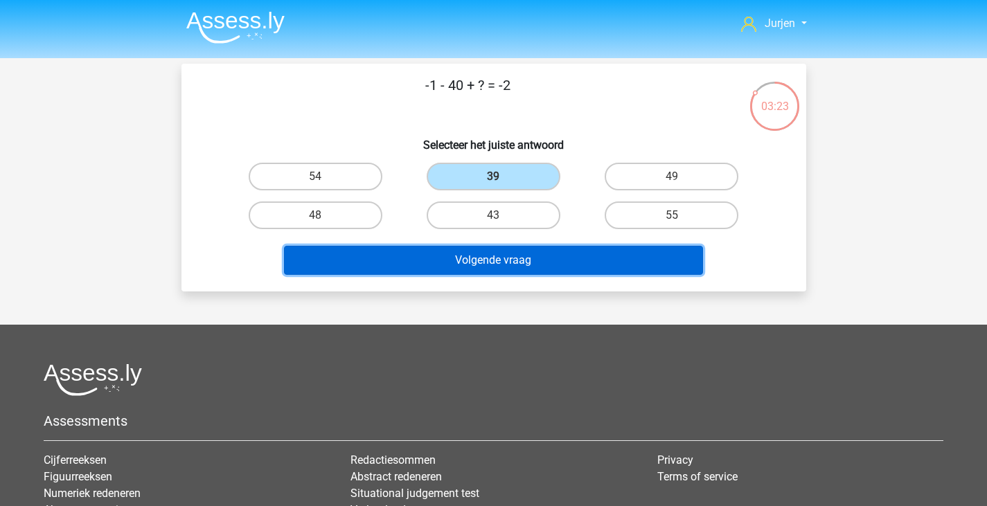
click at [526, 254] on button "Volgende vraag" at bounding box center [493, 260] width 419 height 29
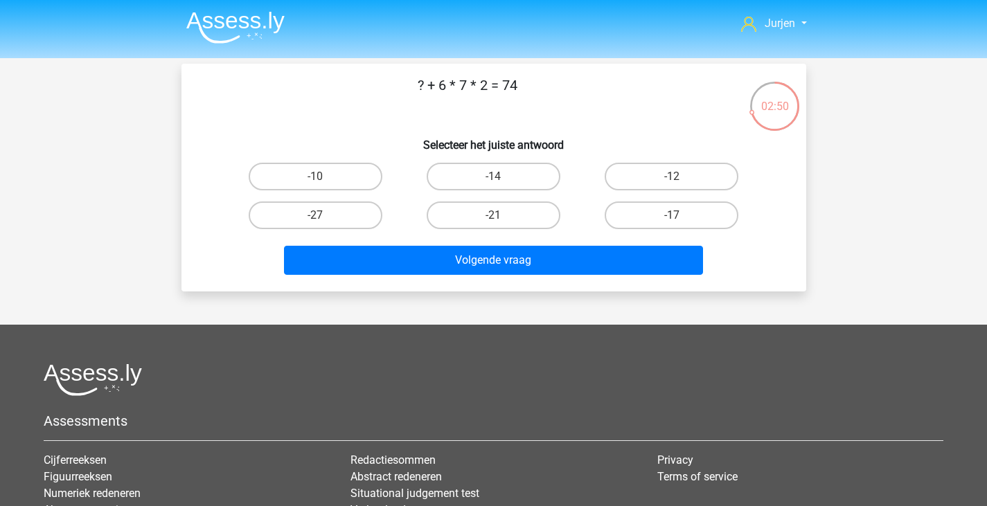
click at [634, 162] on div "-12" at bounding box center [672, 176] width 178 height 39
click at [633, 170] on label "-12" at bounding box center [672, 177] width 134 height 28
click at [672, 177] on input "-12" at bounding box center [676, 181] width 9 height 9
radio input "true"
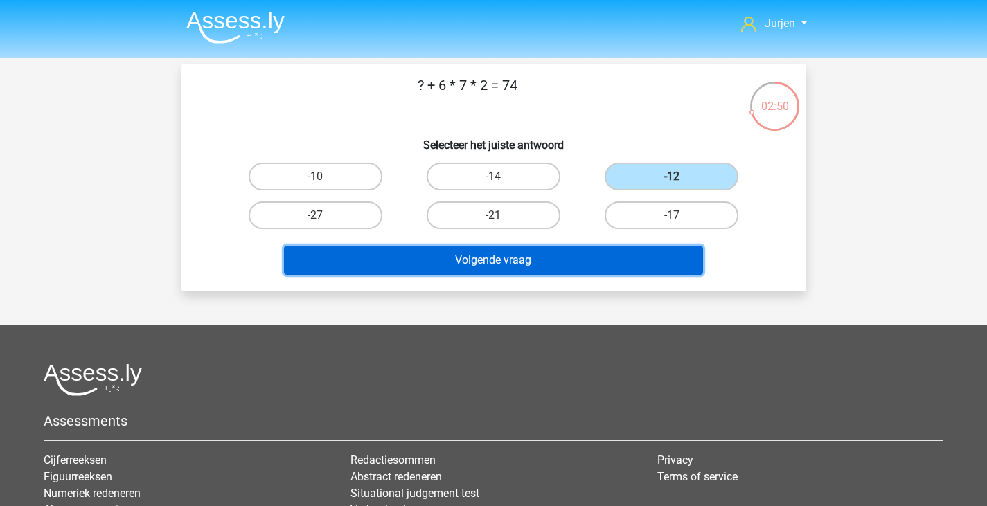
click at [651, 267] on button "Volgende vraag" at bounding box center [493, 260] width 419 height 29
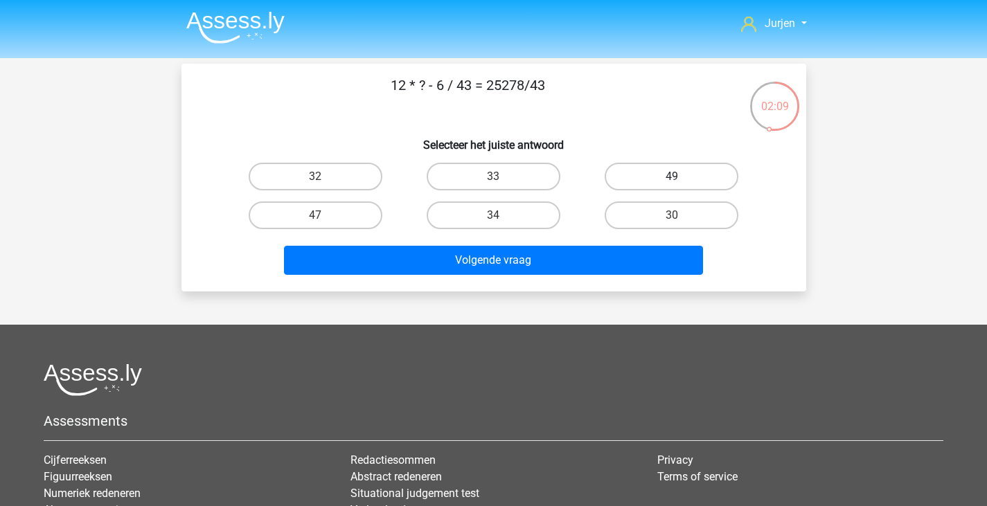
click at [701, 175] on label "49" at bounding box center [672, 177] width 134 height 28
click at [681, 177] on input "49" at bounding box center [676, 181] width 9 height 9
radio input "true"
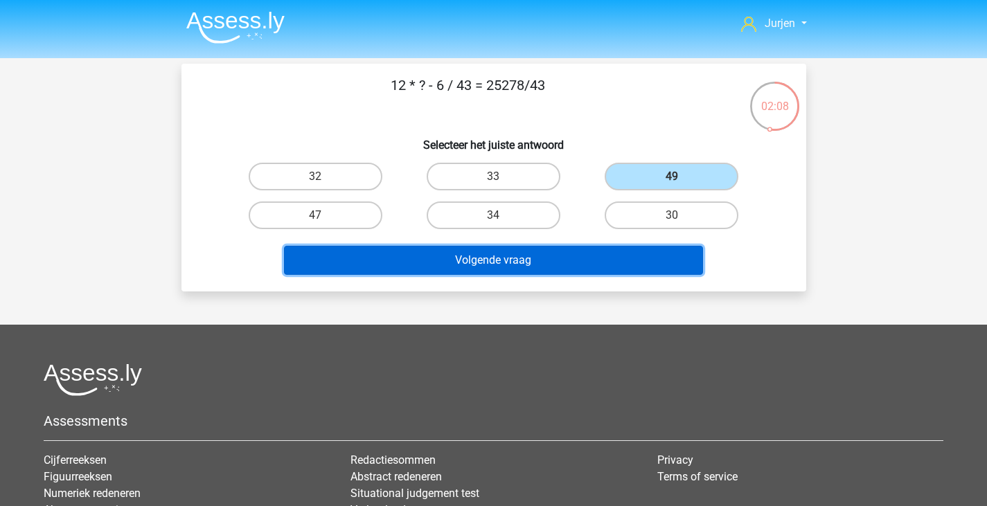
click at [660, 266] on button "Volgende vraag" at bounding box center [493, 260] width 419 height 29
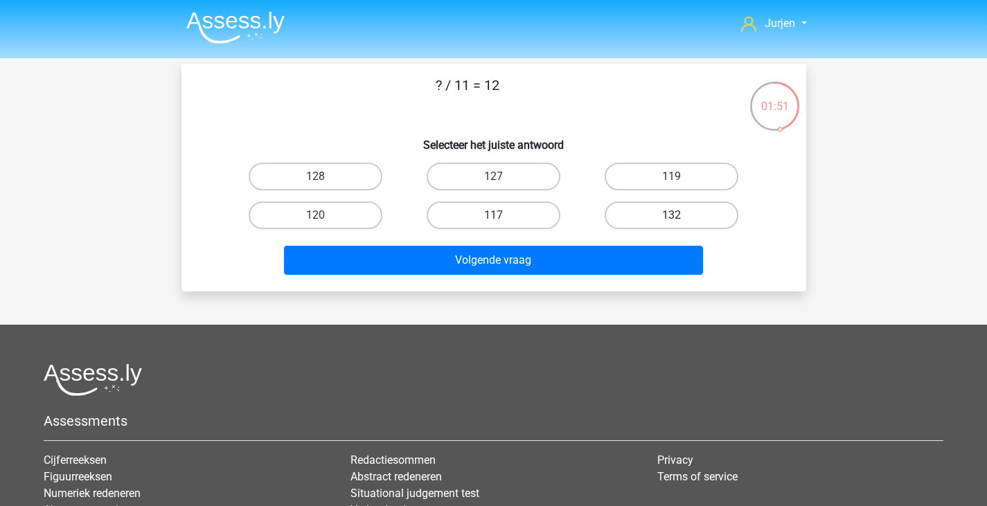
click at [675, 231] on div "132" at bounding box center [672, 215] width 178 height 39
click at [673, 222] on input "132" at bounding box center [676, 219] width 9 height 9
radio input "true"
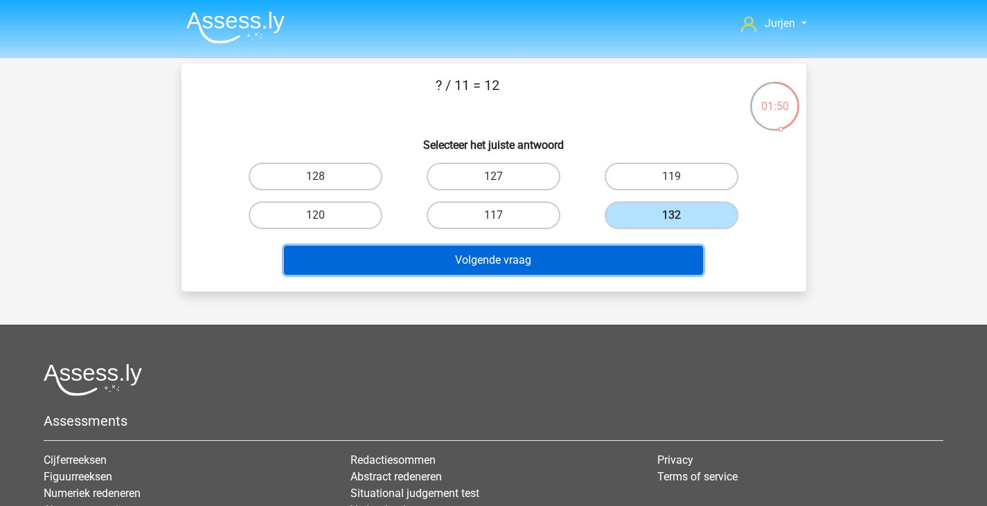
click at [656, 254] on button "Volgende vraag" at bounding box center [493, 260] width 419 height 29
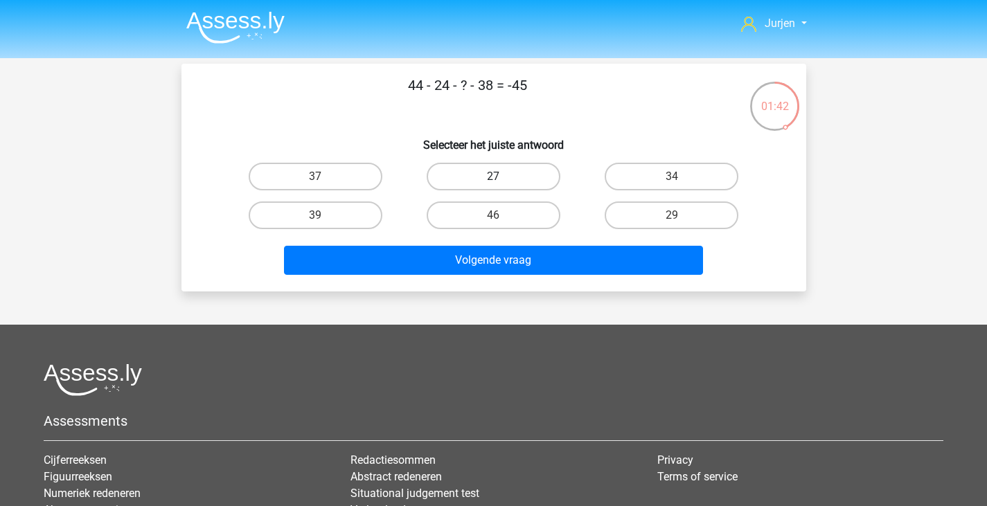
click at [551, 172] on label "27" at bounding box center [494, 177] width 134 height 28
click at [502, 177] on input "27" at bounding box center [497, 181] width 9 height 9
radio input "true"
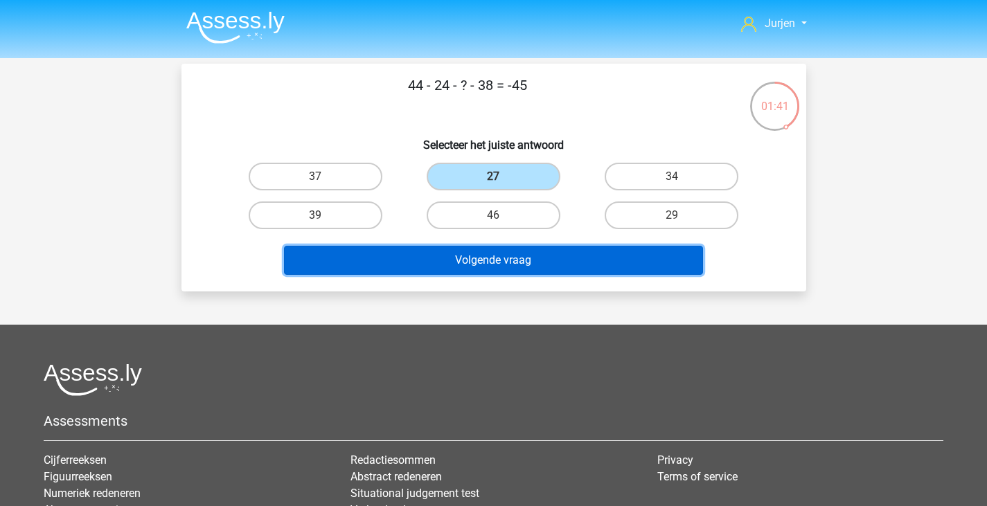
click at [610, 255] on button "Volgende vraag" at bounding box center [493, 260] width 419 height 29
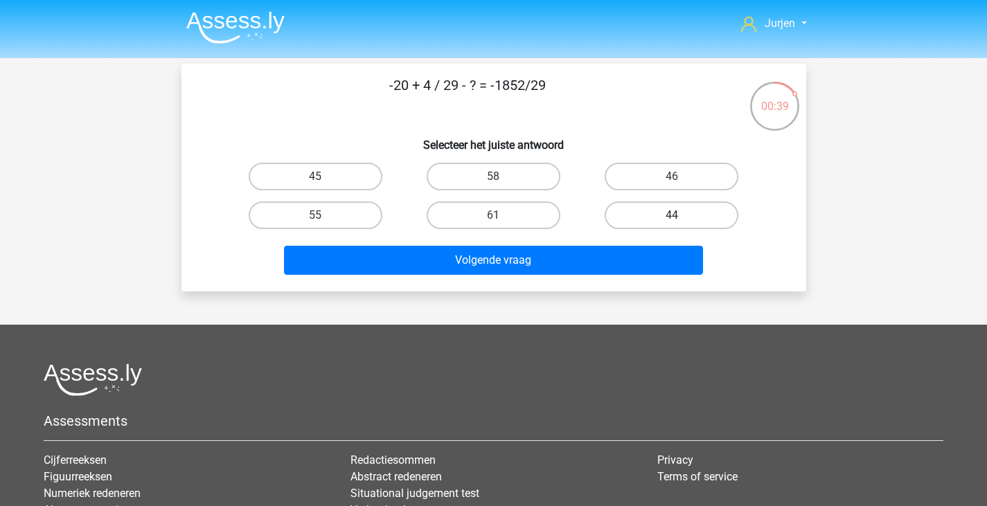
click at [628, 217] on label "44" at bounding box center [672, 216] width 134 height 28
click at [672, 217] on input "44" at bounding box center [676, 219] width 9 height 9
radio input "true"
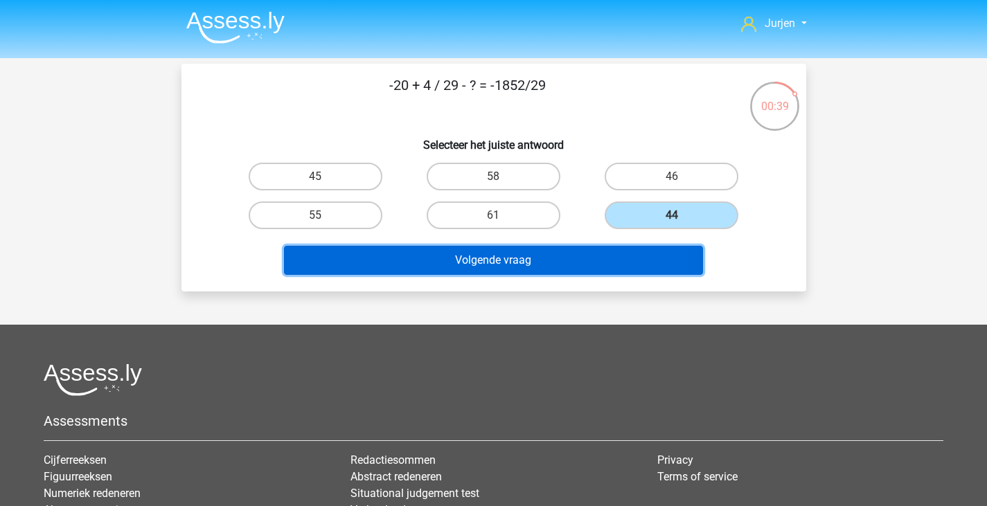
click at [626, 248] on button "Volgende vraag" at bounding box center [493, 260] width 419 height 29
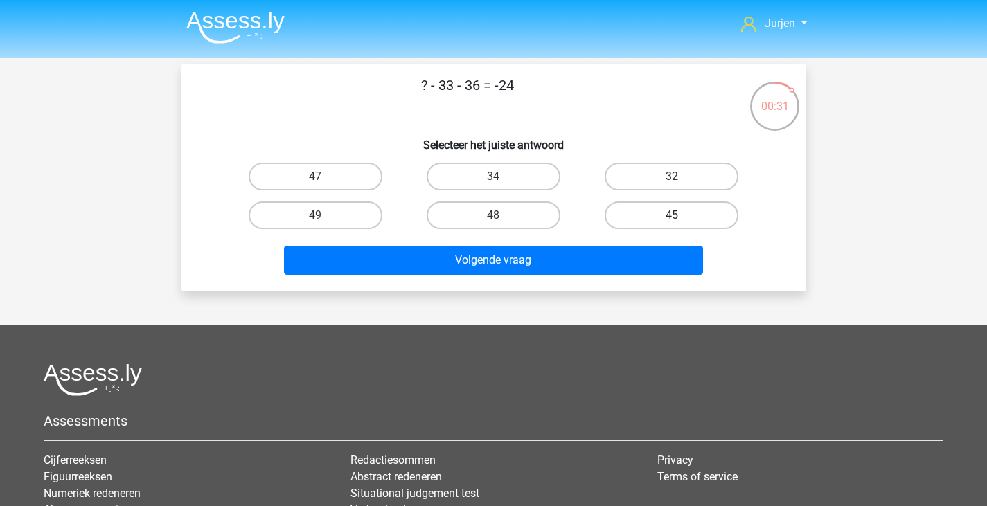
click at [637, 210] on label "45" at bounding box center [672, 216] width 134 height 28
click at [672, 215] on input "45" at bounding box center [676, 219] width 9 height 9
radio input "true"
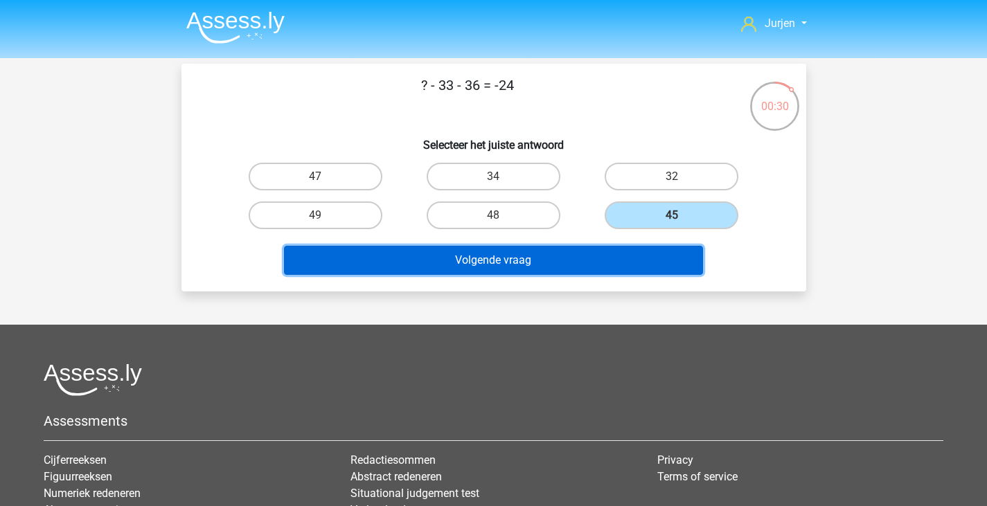
click at [615, 264] on button "Volgende vraag" at bounding box center [493, 260] width 419 height 29
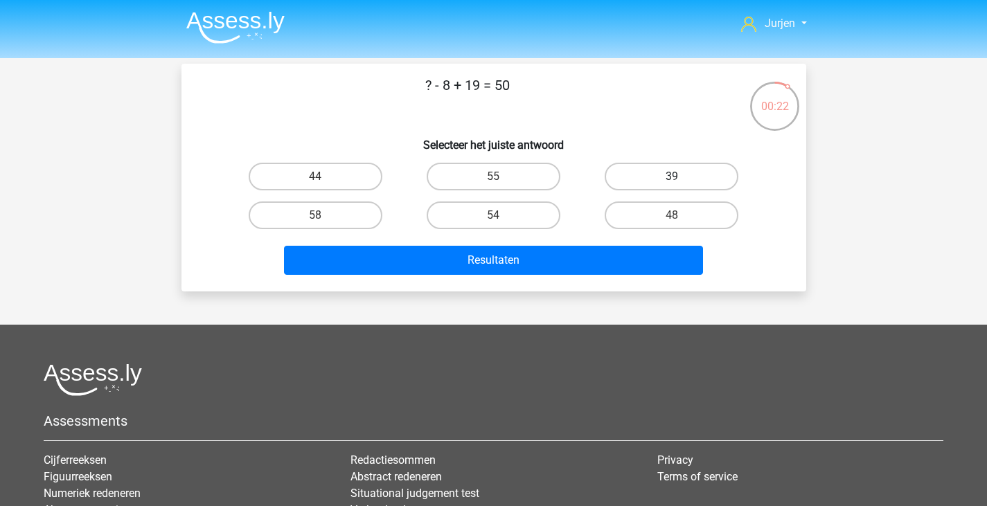
click at [658, 180] on label "39" at bounding box center [672, 177] width 134 height 28
click at [672, 180] on input "39" at bounding box center [676, 181] width 9 height 9
radio input "true"
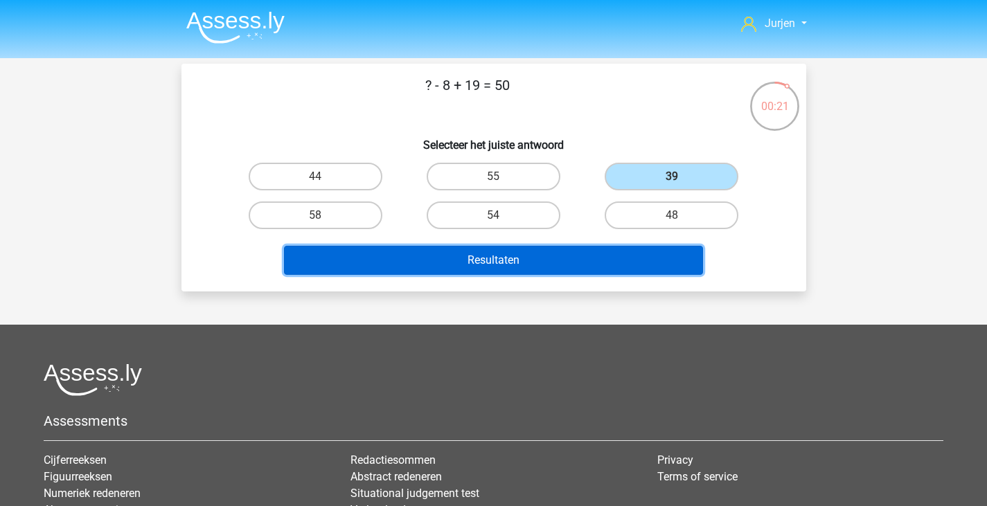
click at [587, 254] on button "Resultaten" at bounding box center [493, 260] width 419 height 29
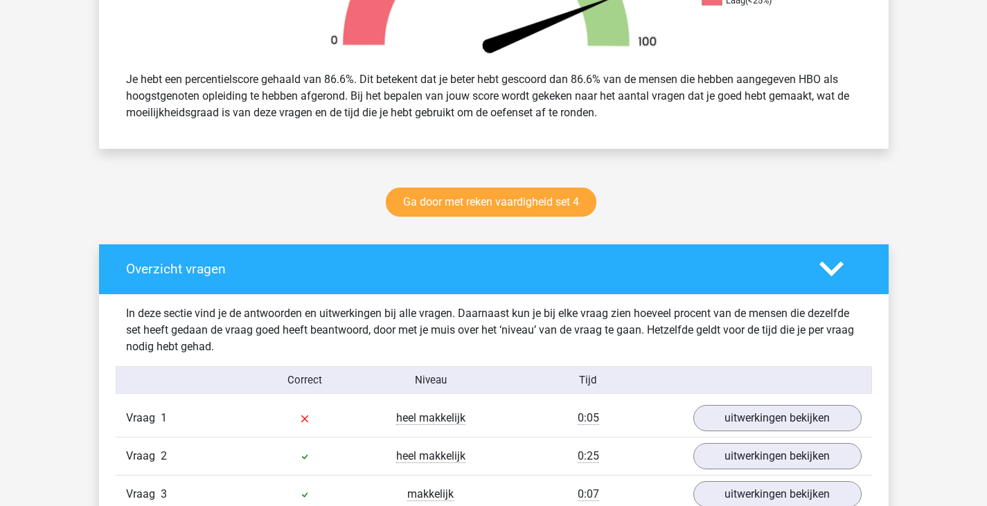
scroll to position [831, 0]
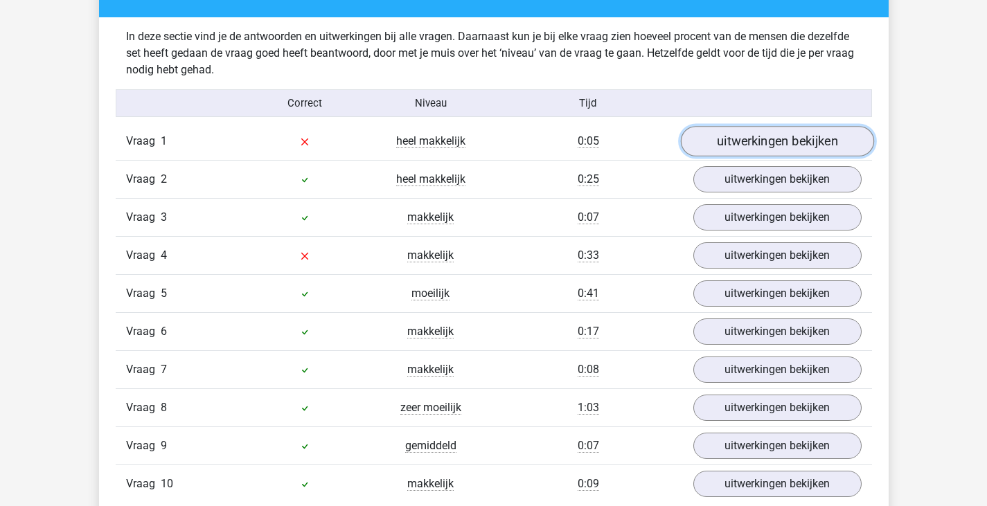
click at [739, 133] on link "uitwerkingen bekijken" at bounding box center [776, 141] width 193 height 30
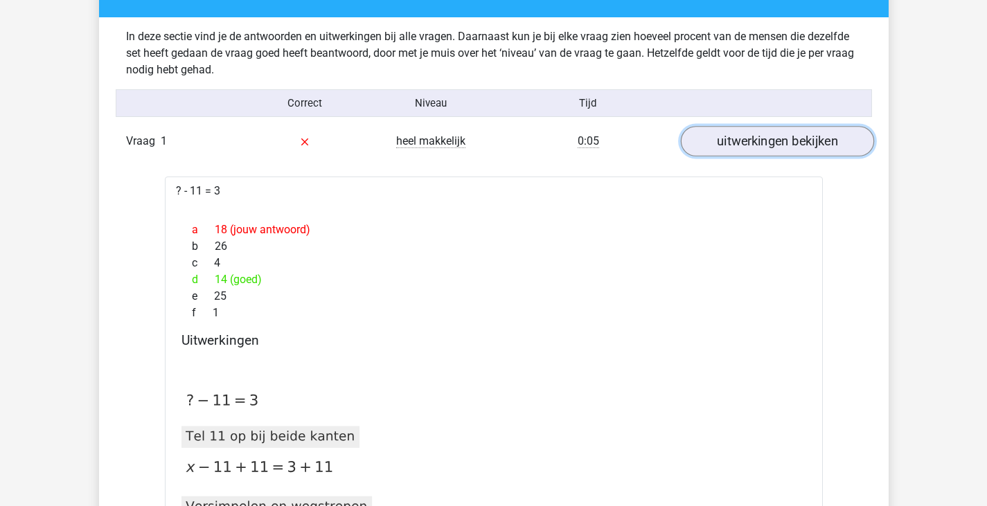
click at [739, 144] on link "uitwerkingen bekijken" at bounding box center [776, 141] width 193 height 30
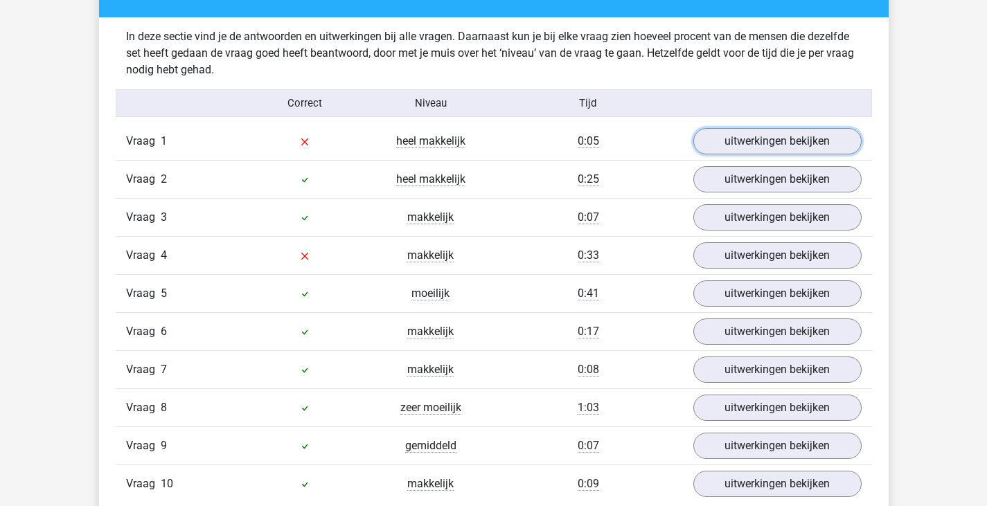
scroll to position [970, 0]
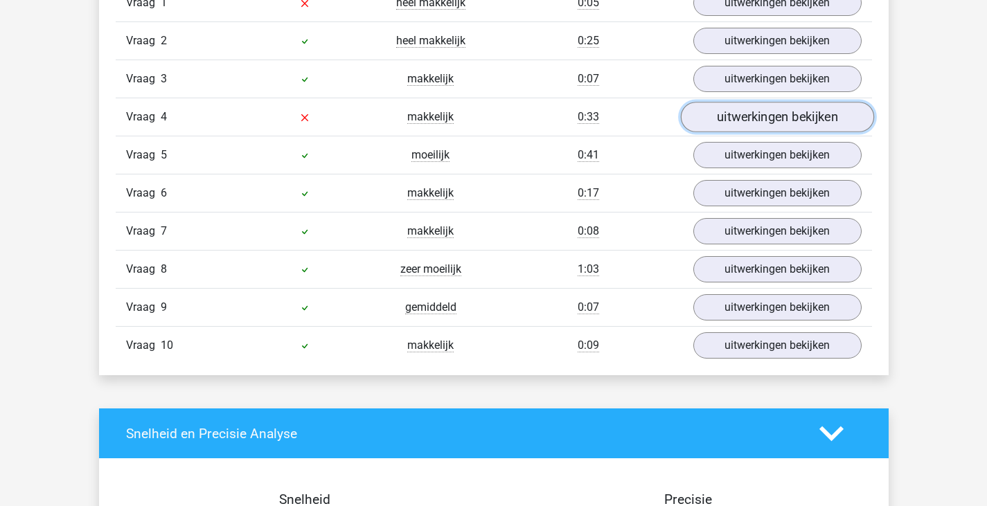
click at [742, 127] on link "uitwerkingen bekijken" at bounding box center [776, 117] width 193 height 30
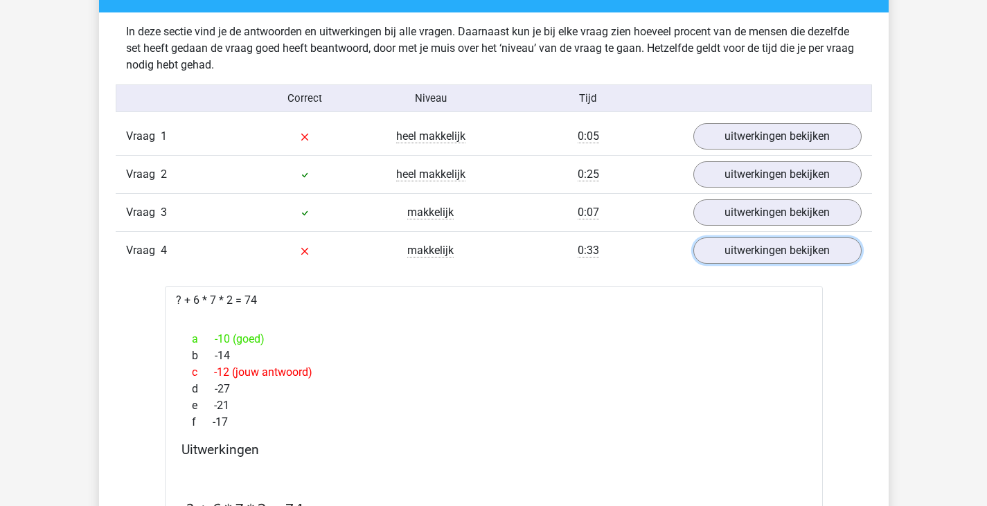
scroll to position [693, 0]
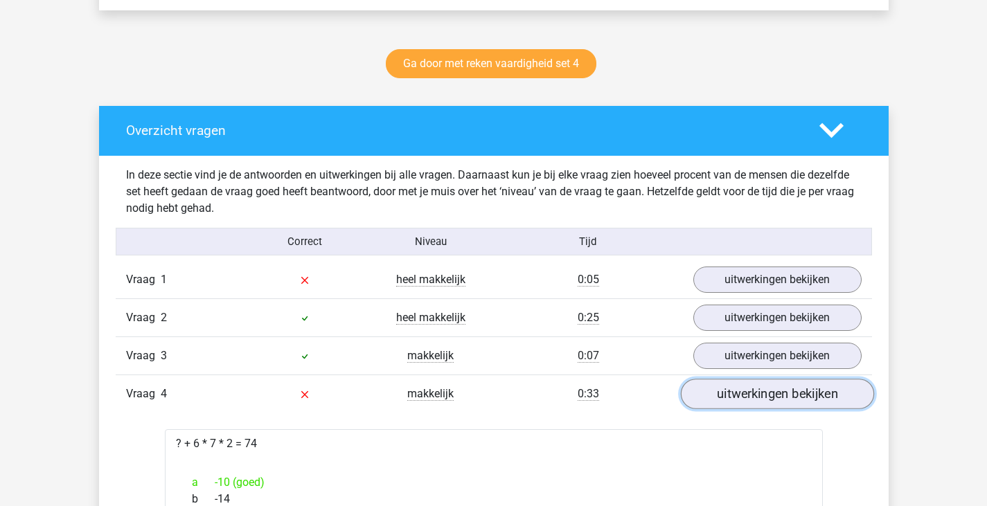
click at [741, 393] on link "uitwerkingen bekijken" at bounding box center [776, 394] width 193 height 30
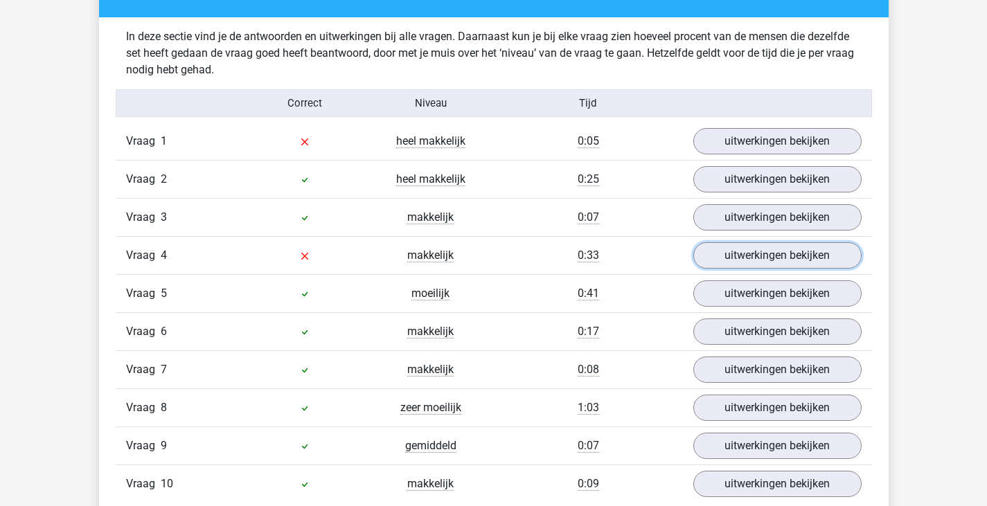
scroll to position [970, 0]
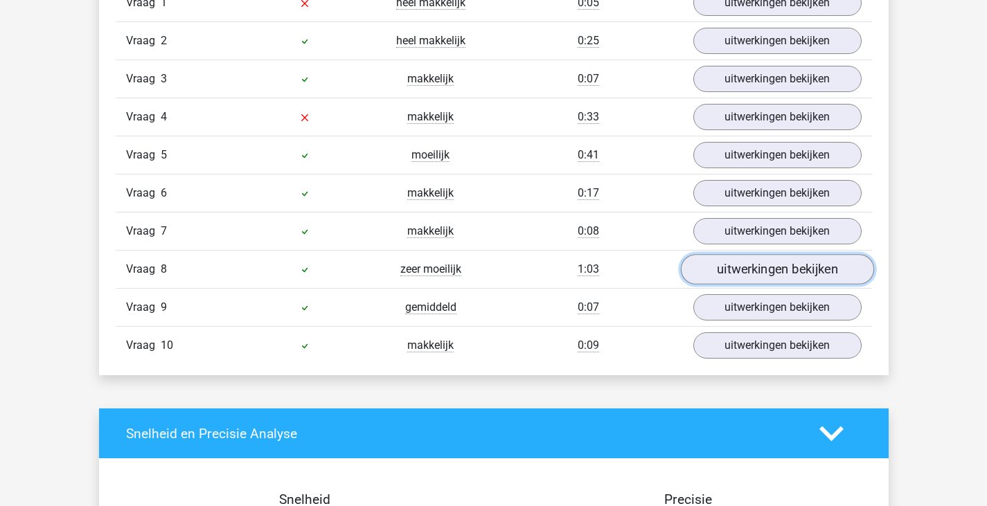
click at [741, 264] on link "uitwerkingen bekijken" at bounding box center [776, 269] width 193 height 30
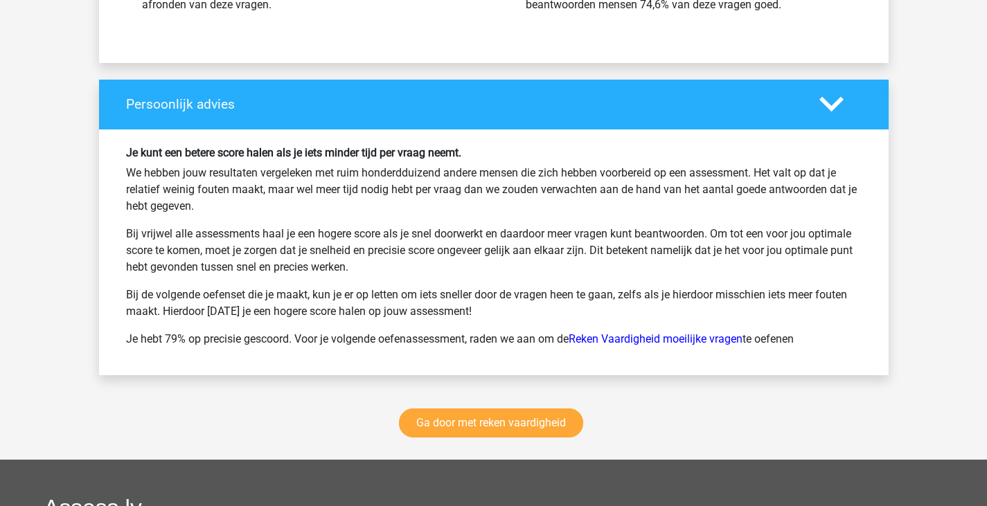
scroll to position [3049, 0]
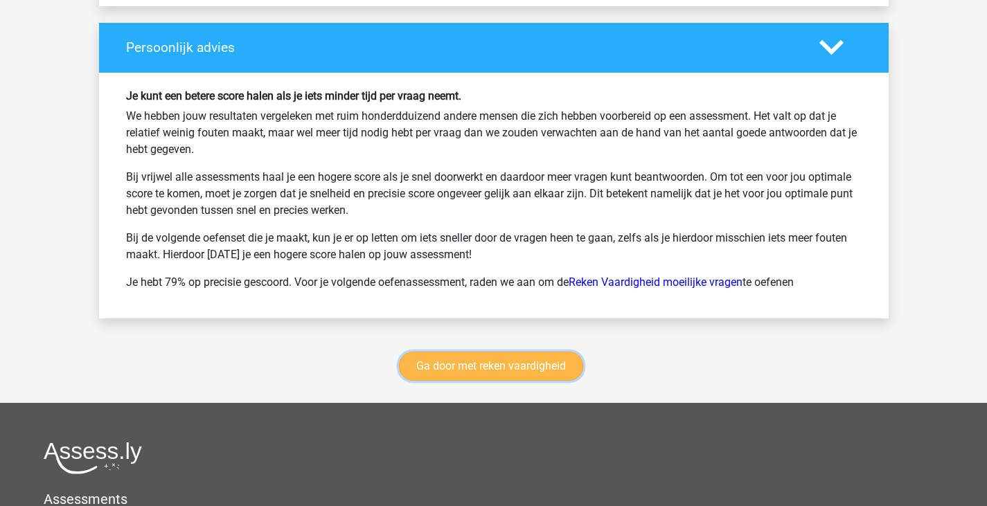
click at [533, 371] on link "Ga door met reken vaardigheid" at bounding box center [491, 366] width 184 height 29
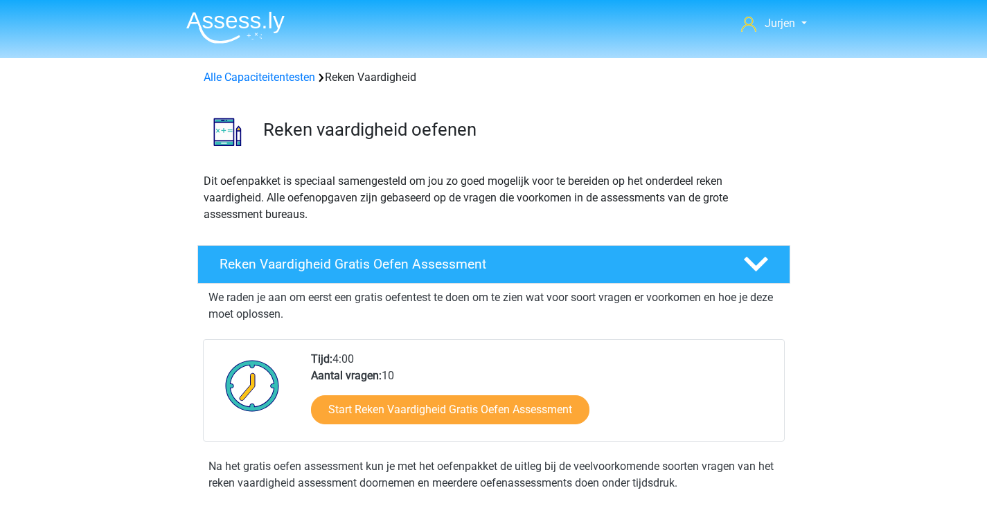
scroll to position [585, 0]
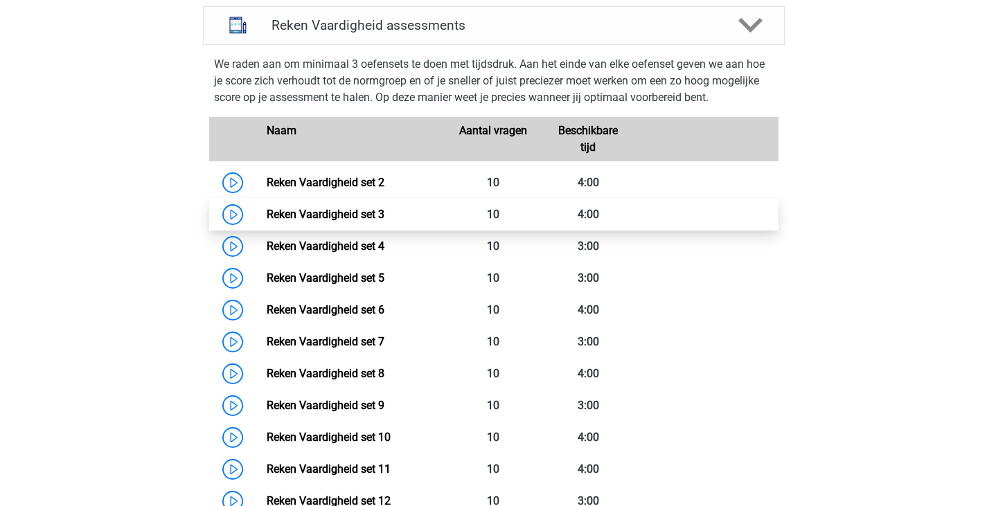
click at [385, 215] on link "Reken Vaardigheid set 3" at bounding box center [326, 214] width 118 height 13
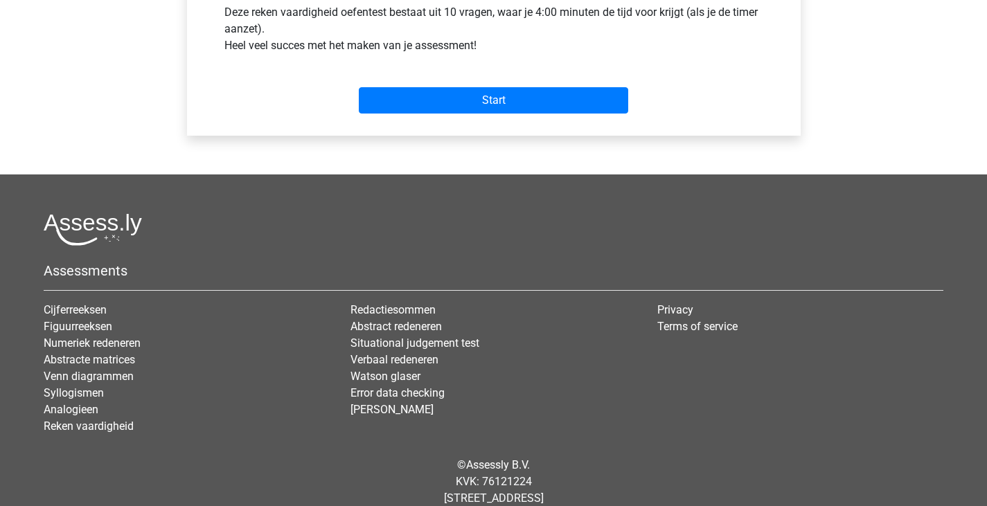
scroll to position [416, 0]
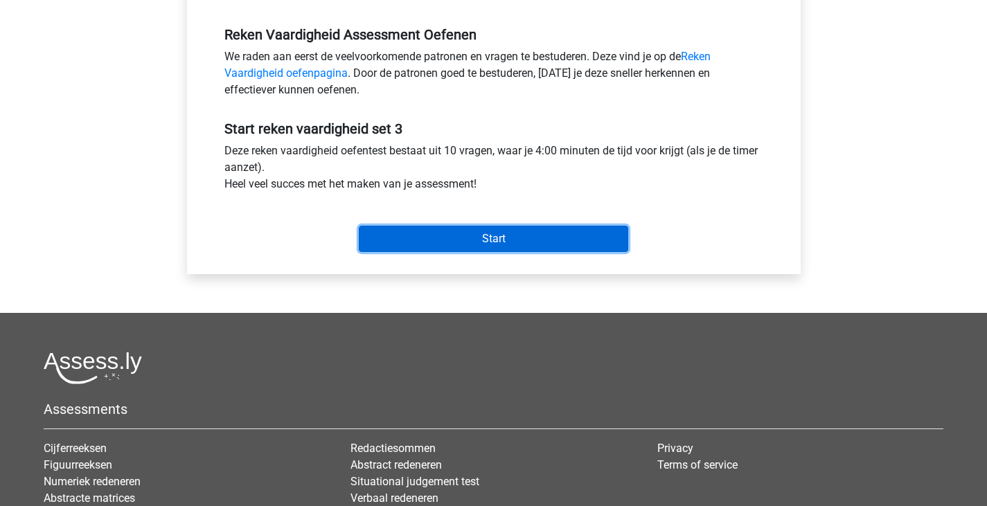
click at [490, 239] on input "Start" at bounding box center [494, 239] width 270 height 26
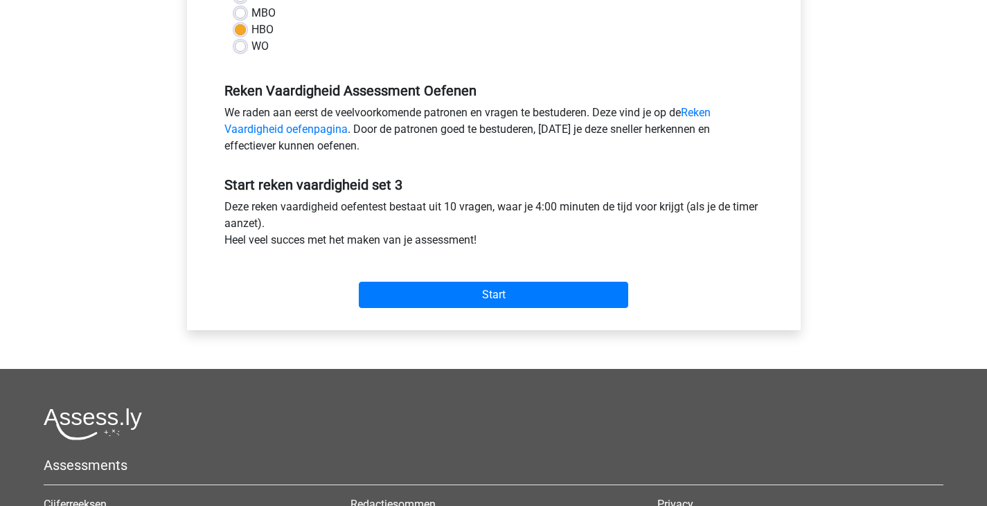
scroll to position [0, 0]
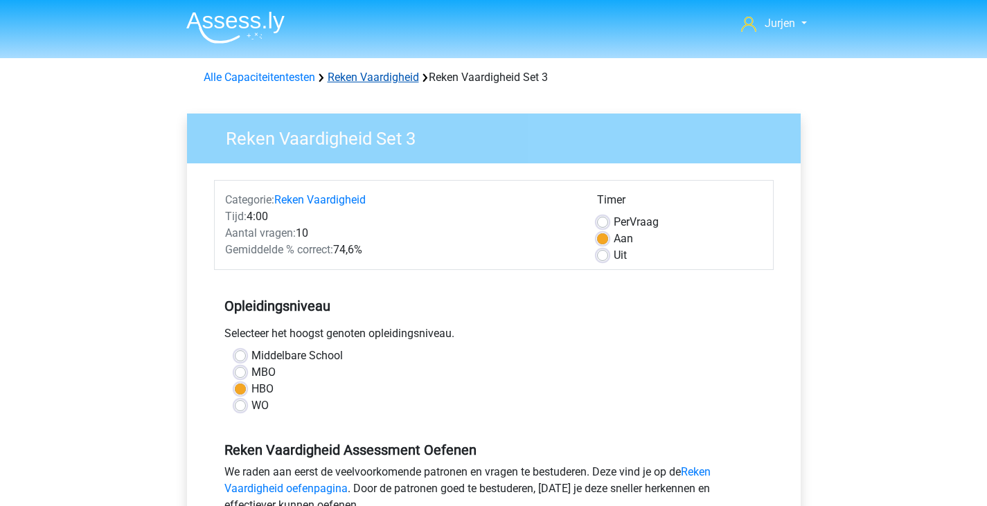
click at [412, 78] on link "Reken Vaardigheid" at bounding box center [373, 77] width 91 height 13
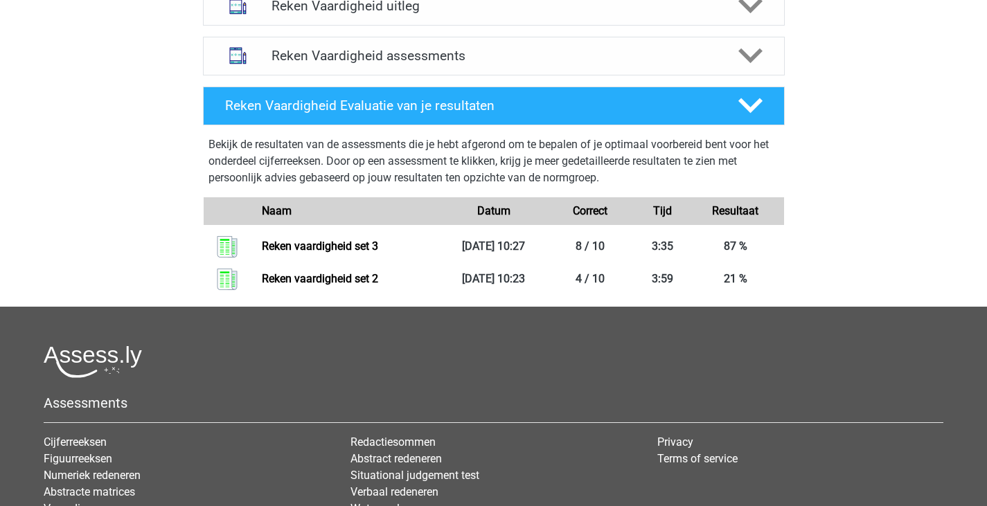
scroll to position [416, 0]
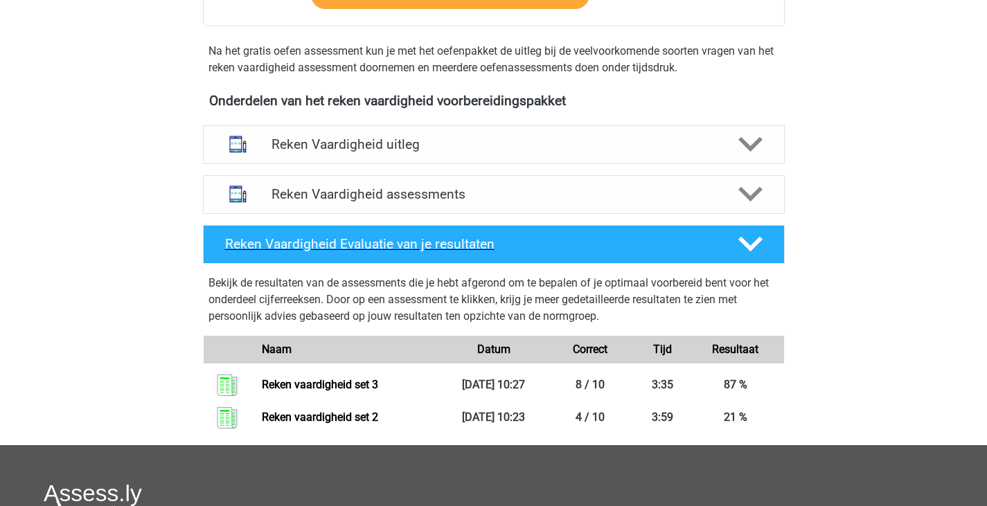
click at [755, 233] on icon at bounding box center [751, 244] width 24 height 24
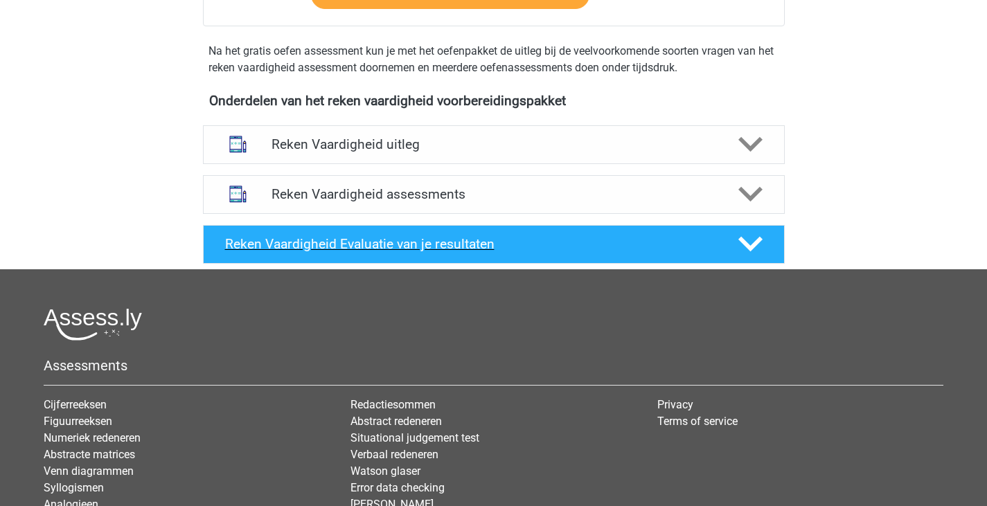
click at [755, 233] on icon at bounding box center [751, 244] width 24 height 24
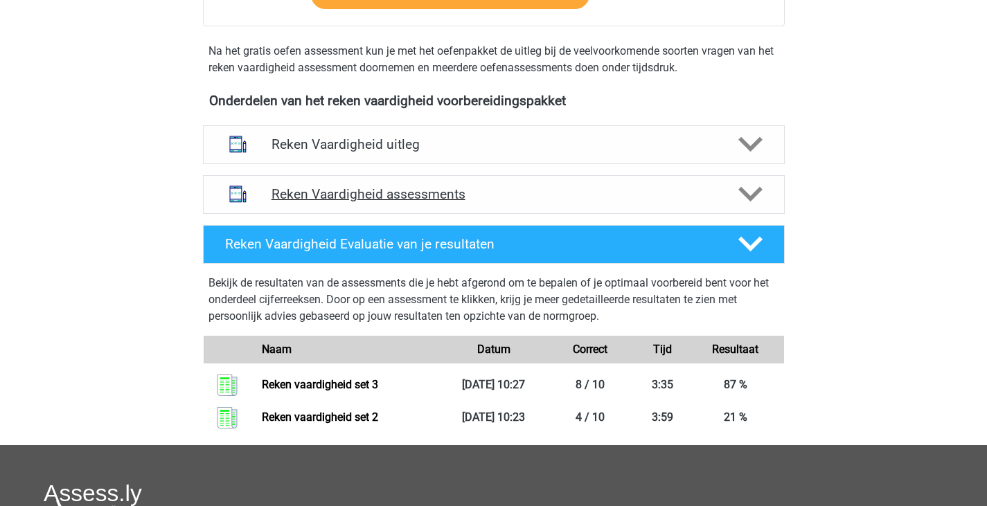
click at [755, 200] on icon at bounding box center [751, 194] width 24 height 24
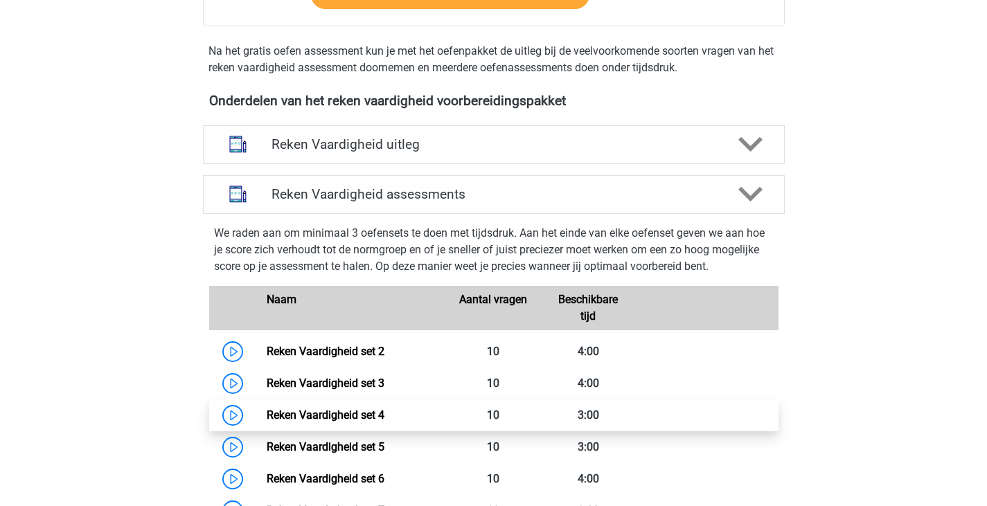
click at [365, 421] on link "Reken Vaardigheid set 4" at bounding box center [326, 415] width 118 height 13
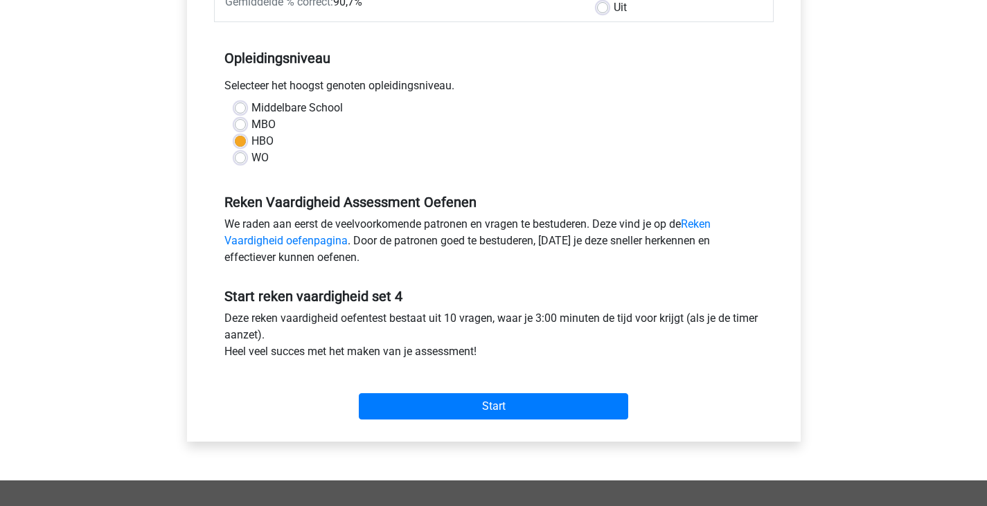
scroll to position [277, 0]
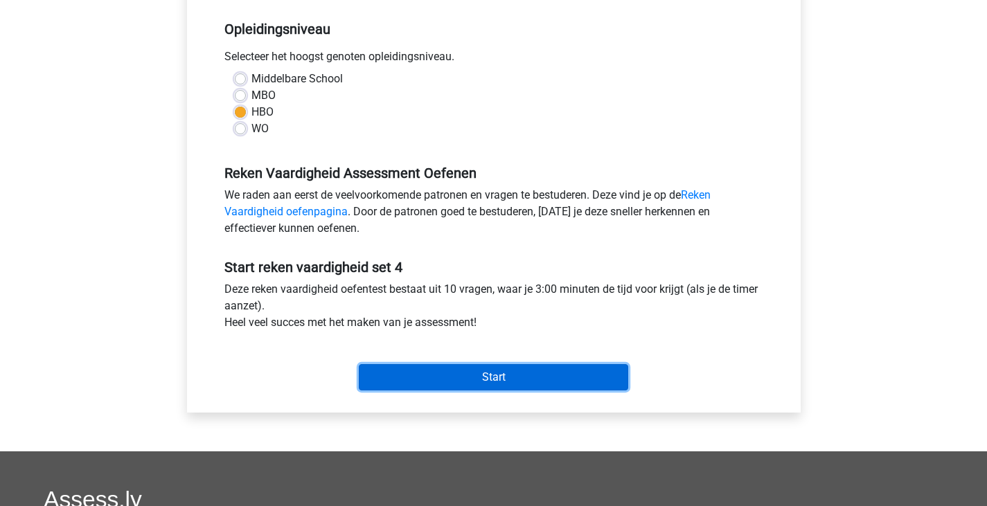
click at [477, 376] on input "Start" at bounding box center [494, 377] width 270 height 26
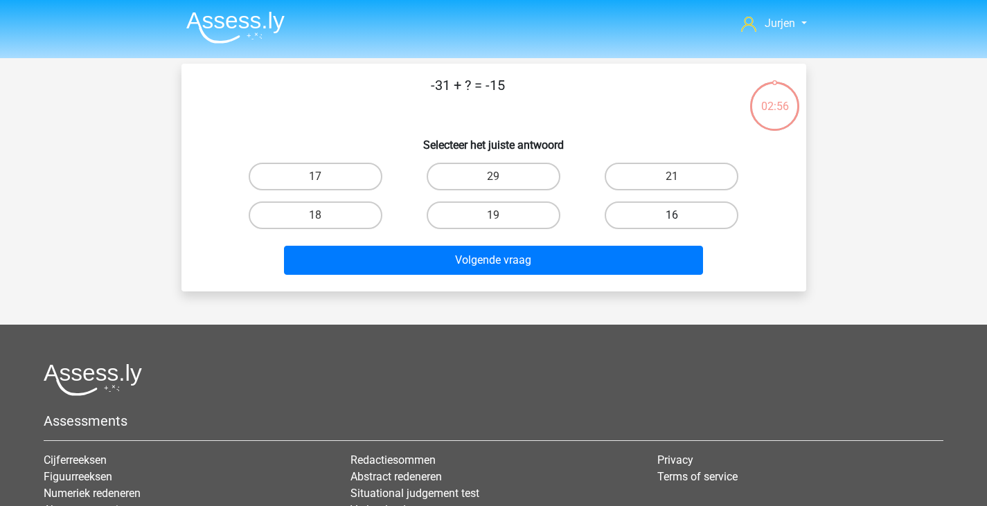
click at [680, 204] on label "16" at bounding box center [672, 216] width 134 height 28
click at [680, 215] on input "16" at bounding box center [676, 219] width 9 height 9
radio input "true"
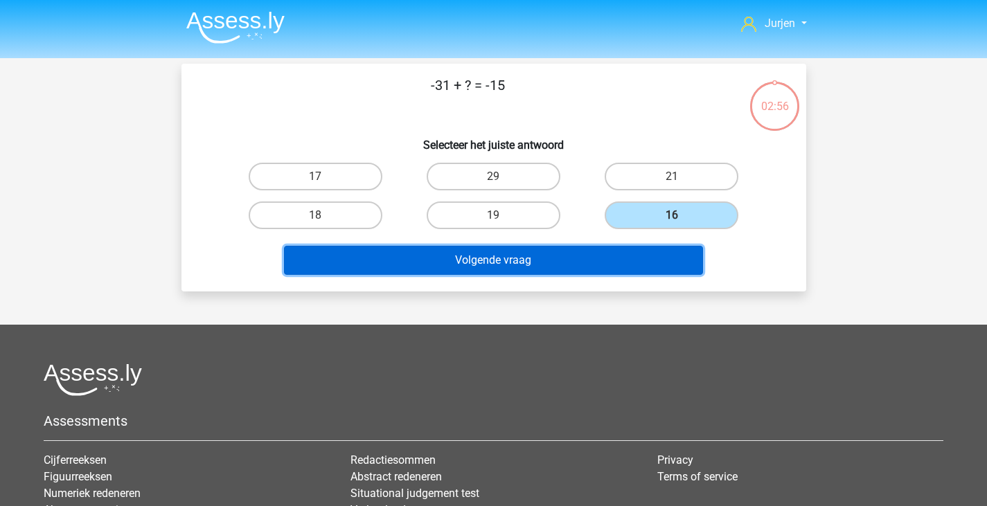
click at [646, 266] on button "Volgende vraag" at bounding box center [493, 260] width 419 height 29
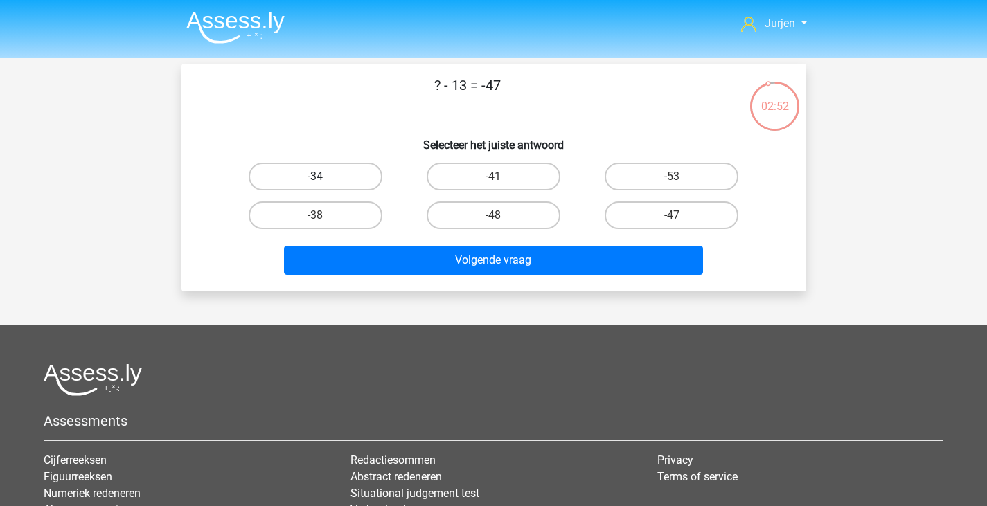
click at [294, 182] on label "-34" at bounding box center [316, 177] width 134 height 28
click at [315, 182] on input "-34" at bounding box center [319, 181] width 9 height 9
radio input "true"
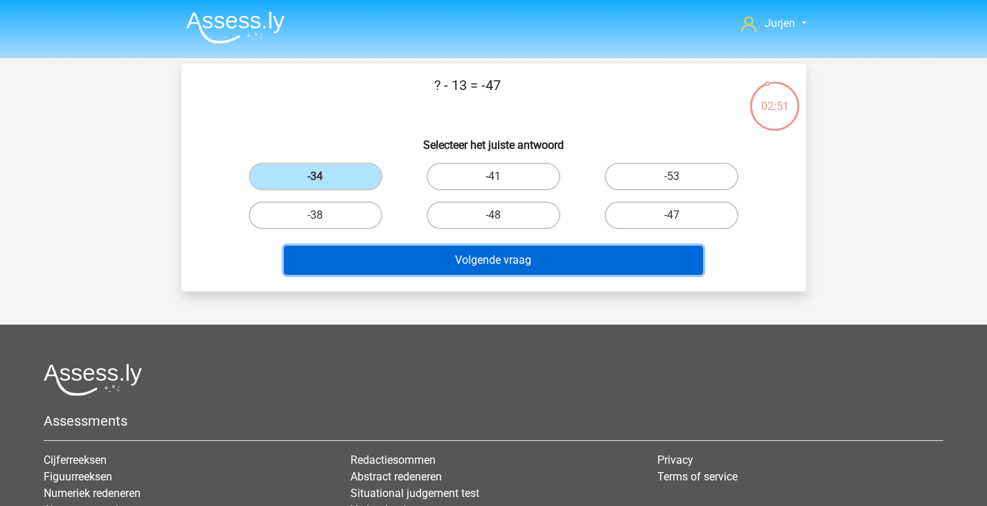
click at [376, 252] on button "Volgende vraag" at bounding box center [493, 260] width 419 height 29
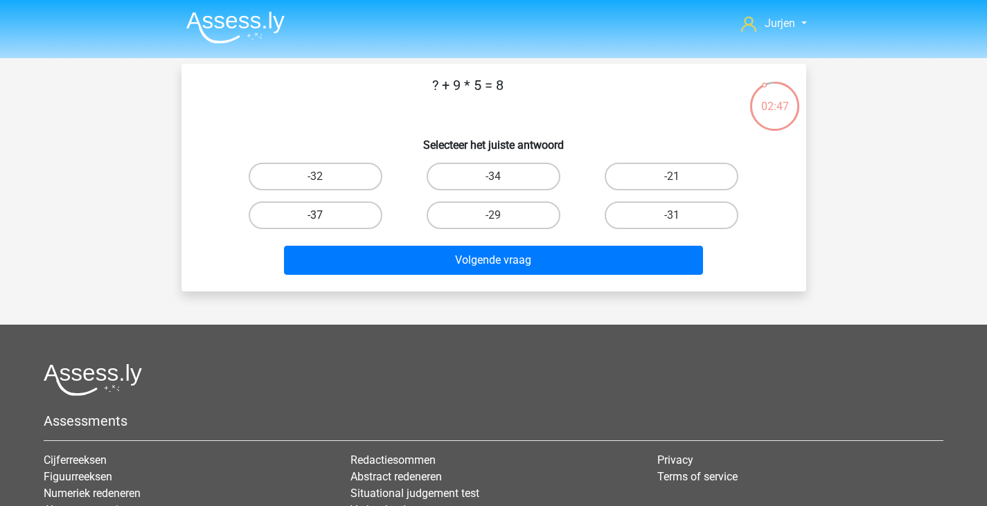
click at [351, 224] on label "-37" at bounding box center [316, 216] width 134 height 28
click at [324, 224] on input "-37" at bounding box center [319, 219] width 9 height 9
radio input "true"
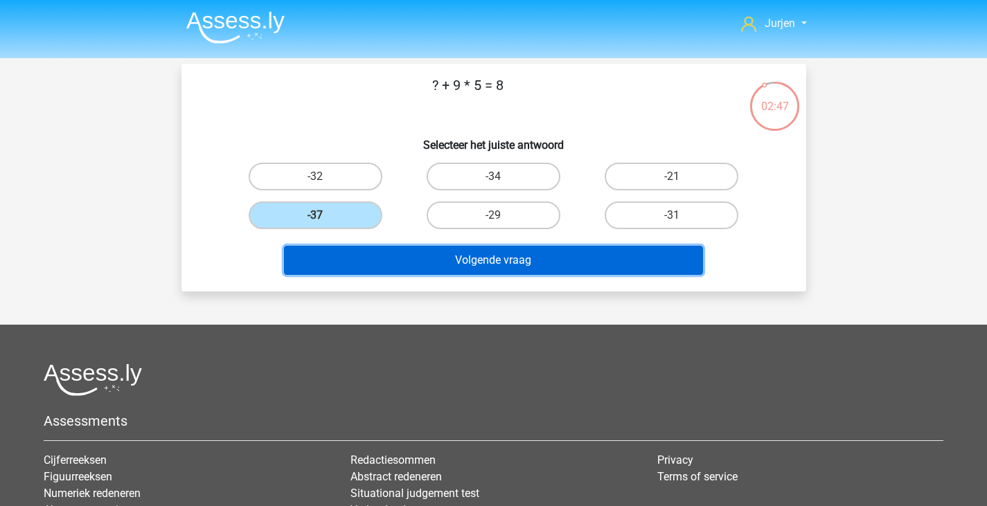
click at [421, 249] on button "Volgende vraag" at bounding box center [493, 260] width 419 height 29
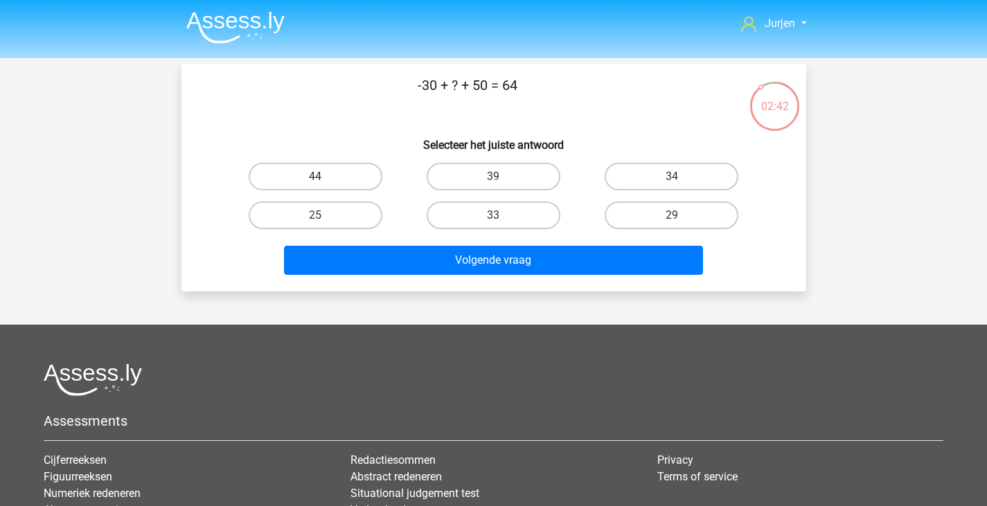
click at [359, 171] on label "44" at bounding box center [316, 177] width 134 height 28
click at [324, 177] on input "44" at bounding box center [319, 181] width 9 height 9
radio input "true"
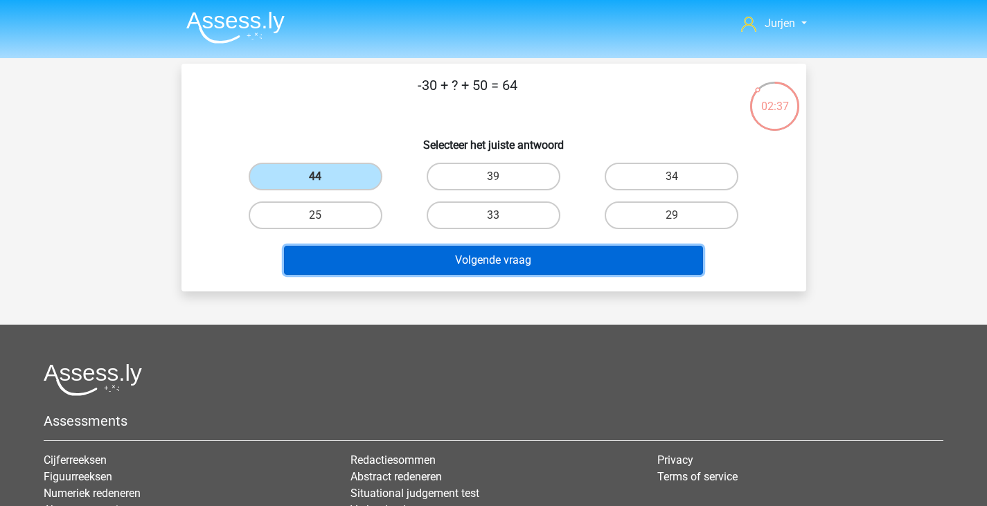
click at [493, 258] on button "Volgende vraag" at bounding box center [493, 260] width 419 height 29
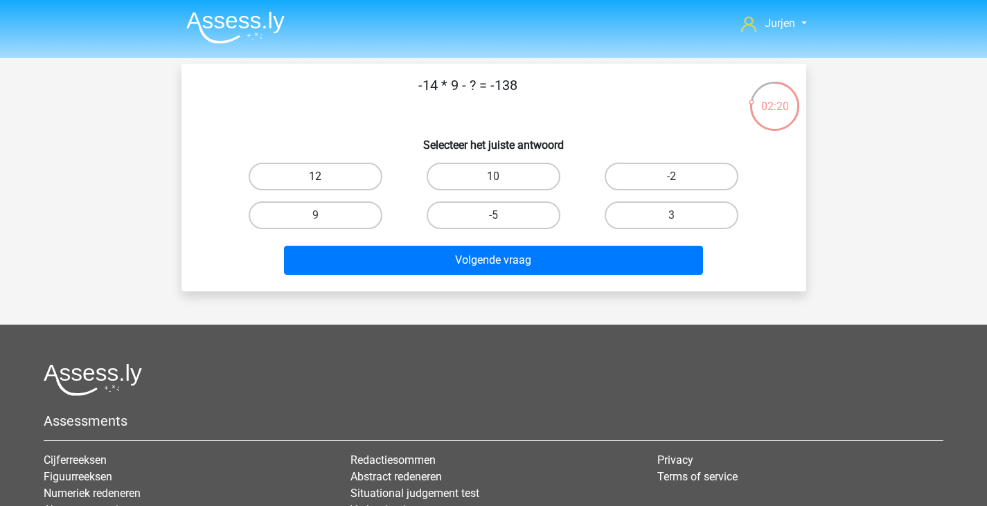
click at [346, 169] on label "12" at bounding box center [316, 177] width 134 height 28
click at [324, 177] on input "12" at bounding box center [319, 181] width 9 height 9
radio input "true"
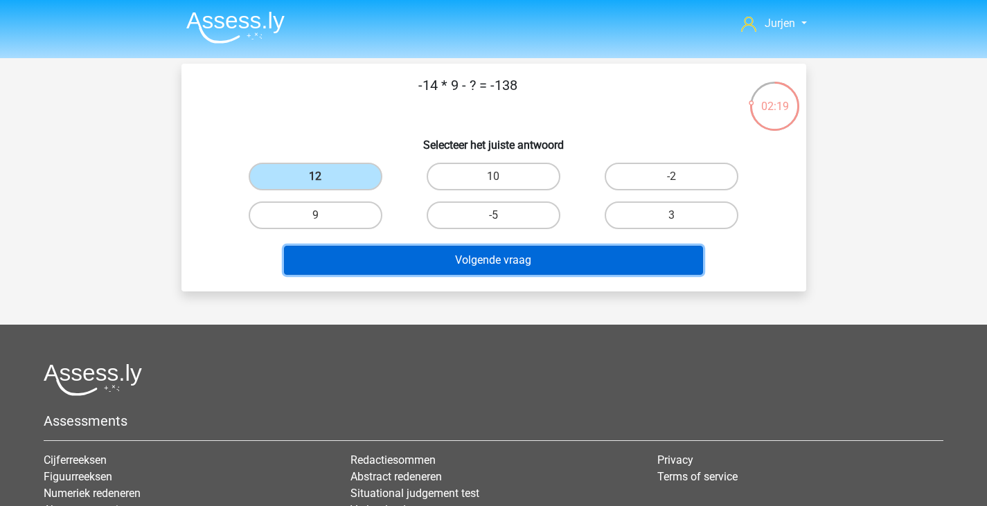
click at [423, 253] on button "Volgende vraag" at bounding box center [493, 260] width 419 height 29
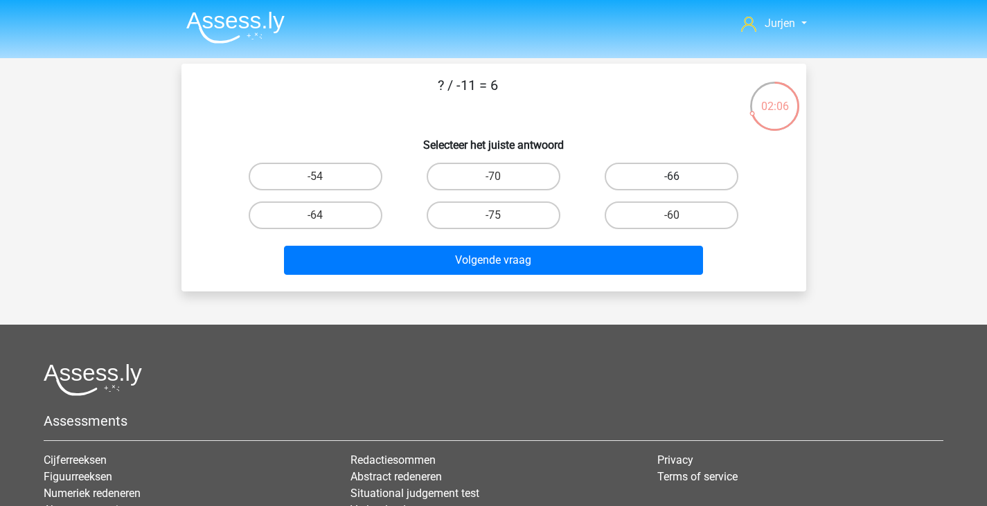
click at [679, 187] on label "-66" at bounding box center [672, 177] width 134 height 28
click at [679, 186] on input "-66" at bounding box center [676, 181] width 9 height 9
radio input "true"
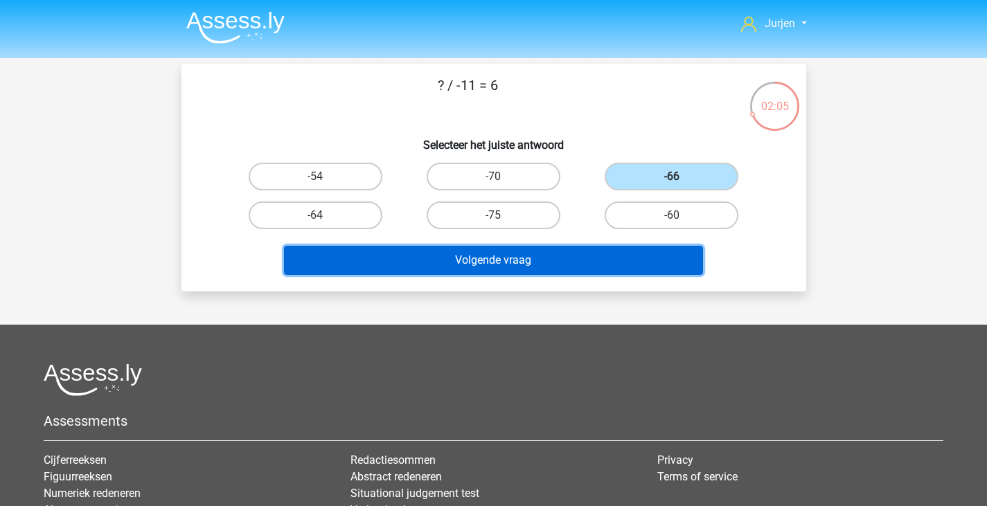
click at [589, 246] on button "Volgende vraag" at bounding box center [493, 260] width 419 height 29
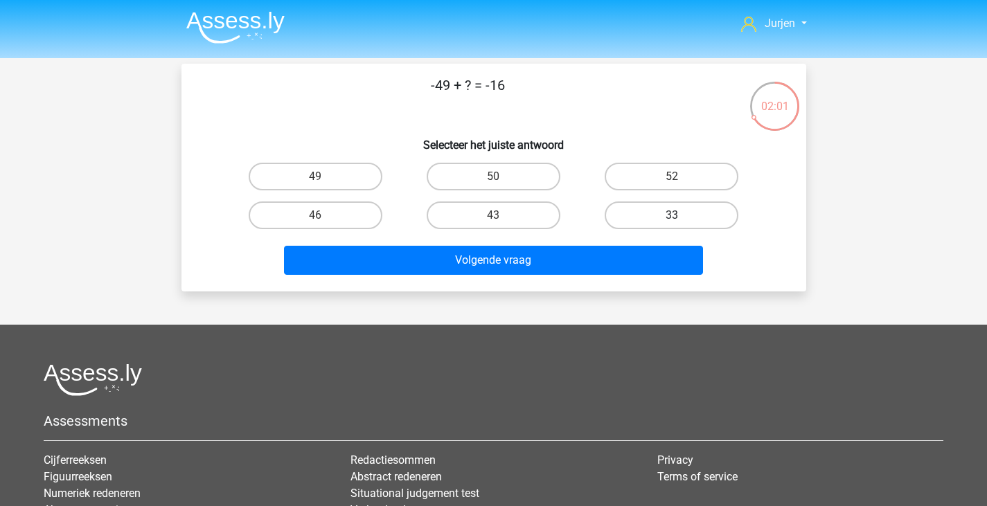
click at [666, 221] on label "33" at bounding box center [672, 216] width 134 height 28
click at [672, 221] on input "33" at bounding box center [676, 219] width 9 height 9
radio input "true"
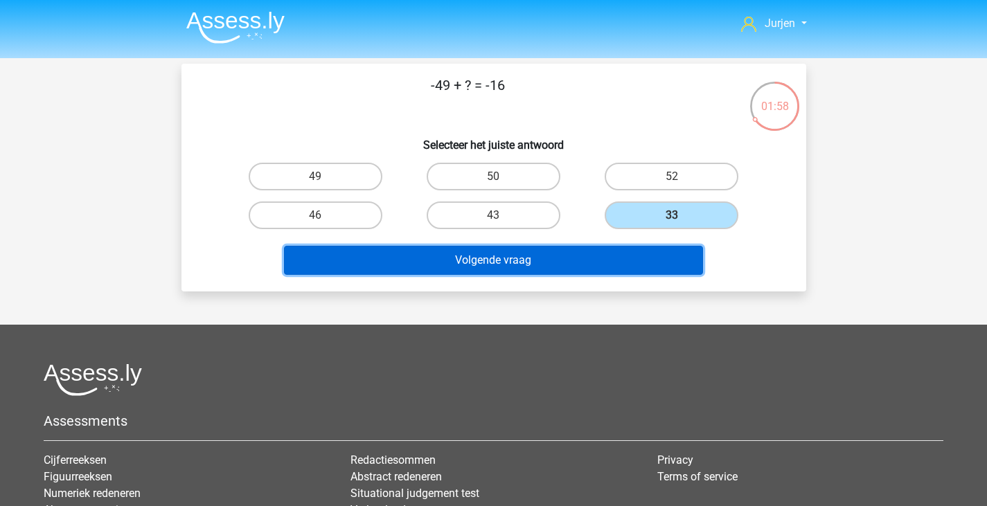
click at [617, 256] on button "Volgende vraag" at bounding box center [493, 260] width 419 height 29
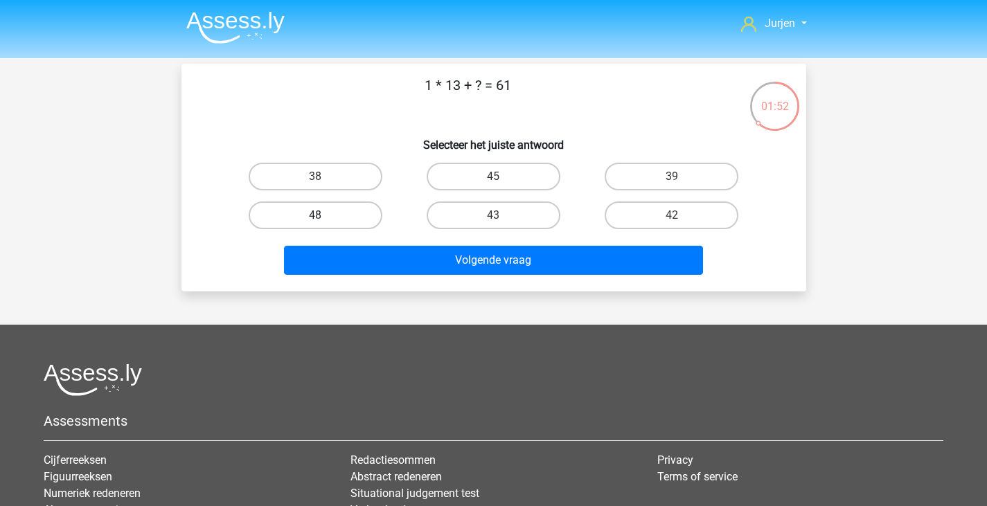
click at [339, 211] on label "48" at bounding box center [316, 216] width 134 height 28
click at [324, 215] on input "48" at bounding box center [319, 219] width 9 height 9
radio input "true"
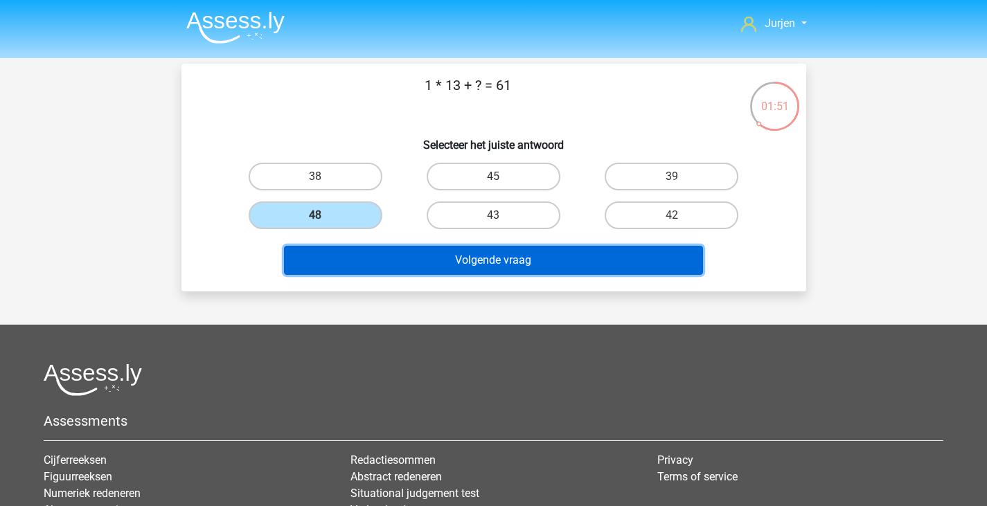
click at [431, 273] on button "Volgende vraag" at bounding box center [493, 260] width 419 height 29
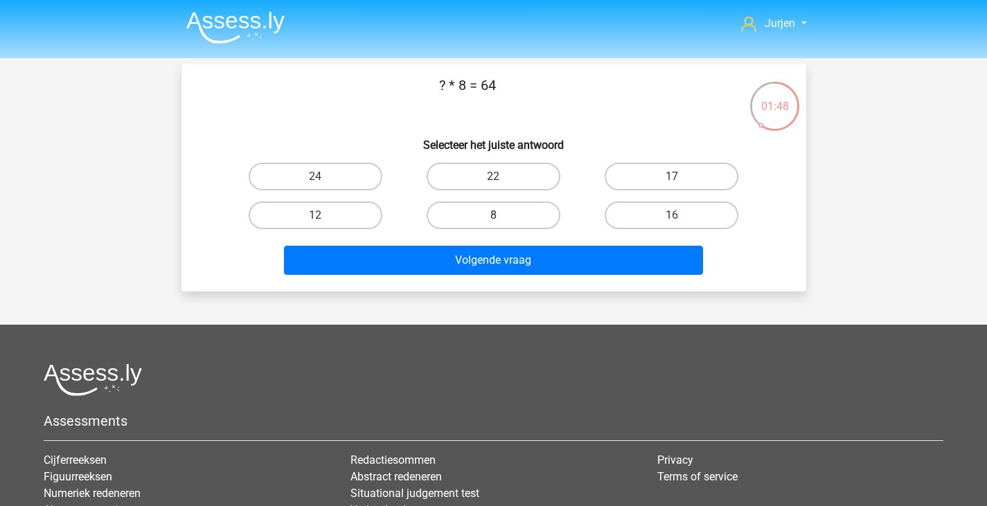
click at [489, 206] on label "8" at bounding box center [494, 216] width 134 height 28
click at [493, 215] on input "8" at bounding box center [497, 219] width 9 height 9
radio input "true"
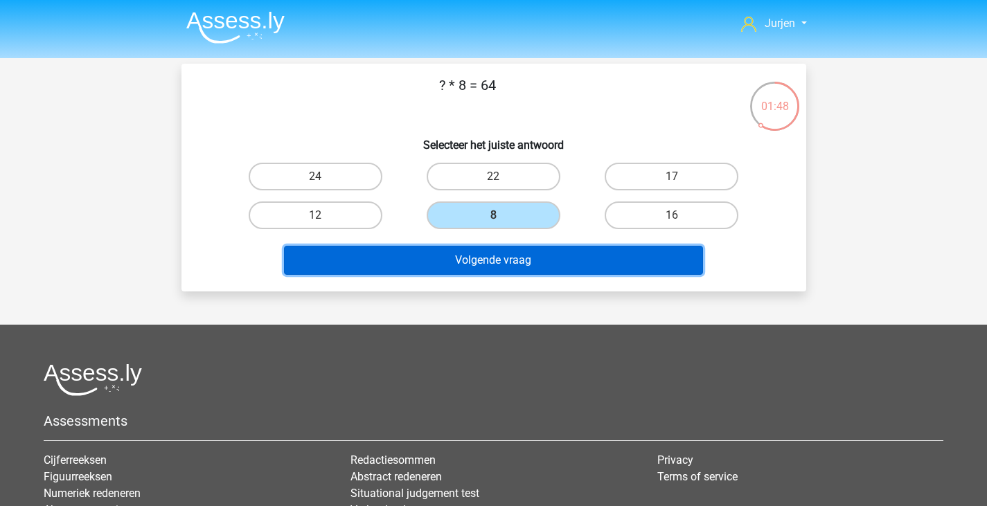
click at [509, 260] on button "Volgende vraag" at bounding box center [493, 260] width 419 height 29
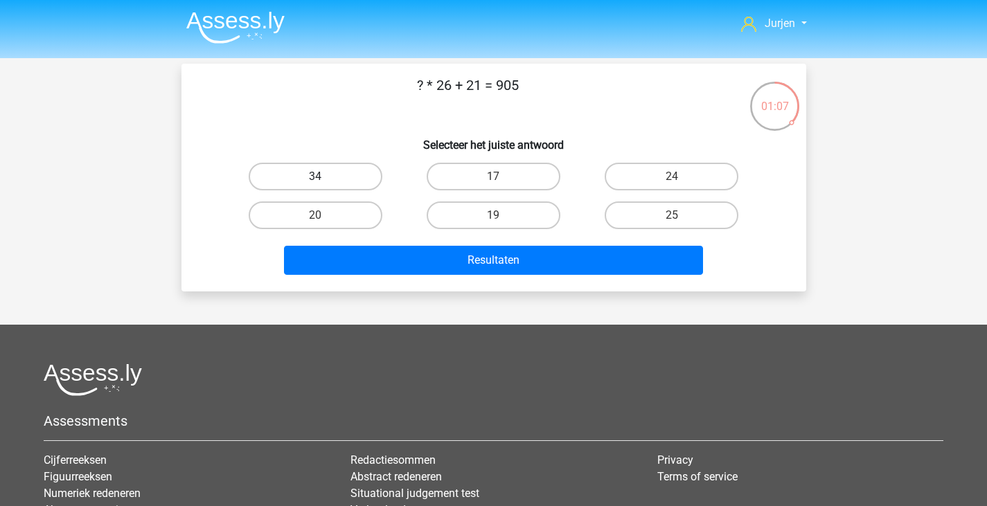
click at [337, 180] on label "34" at bounding box center [316, 177] width 134 height 28
click at [324, 180] on input "34" at bounding box center [319, 181] width 9 height 9
radio input "true"
click at [443, 276] on div "Resultaten" at bounding box center [494, 263] width 535 height 35
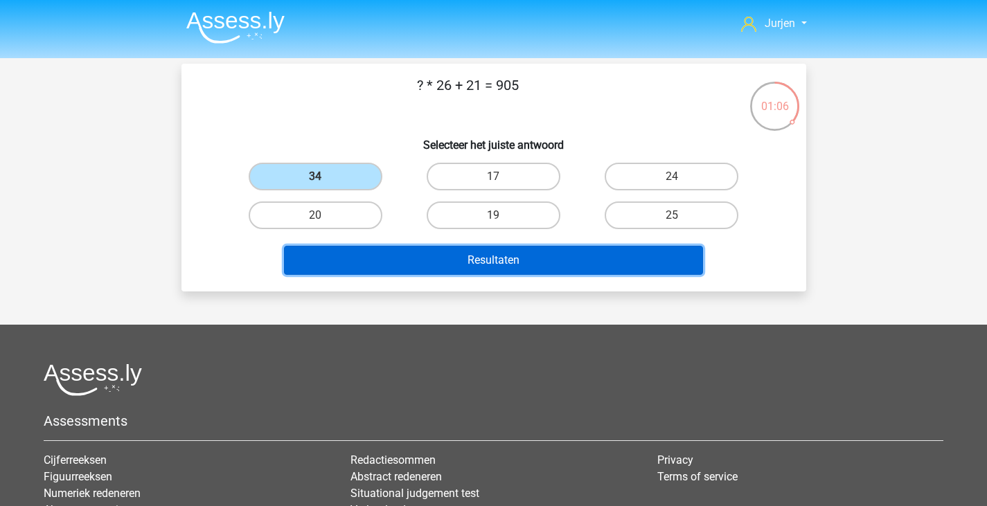
click at [434, 249] on button "Resultaten" at bounding box center [493, 260] width 419 height 29
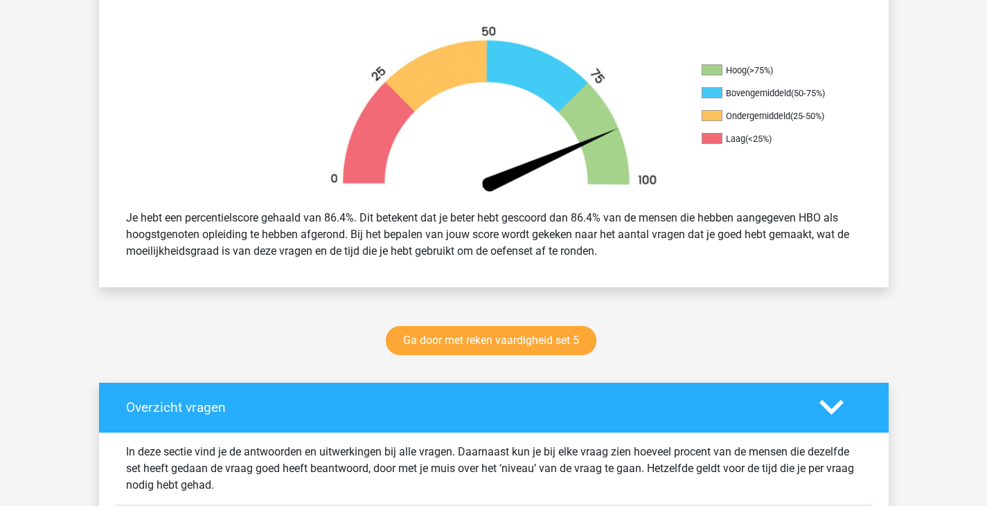
scroll to position [416, 0]
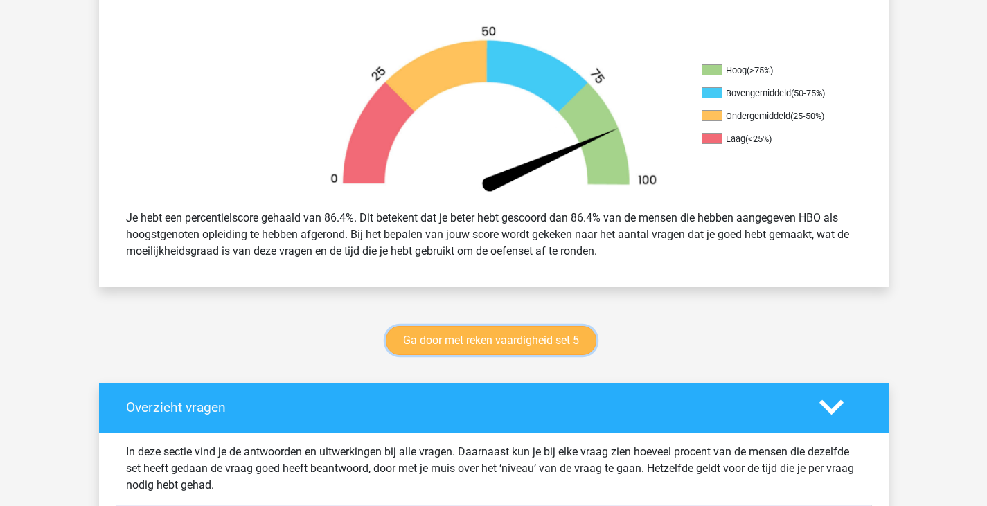
click at [489, 345] on link "Ga door met reken vaardigheid set 5" at bounding box center [491, 340] width 211 height 29
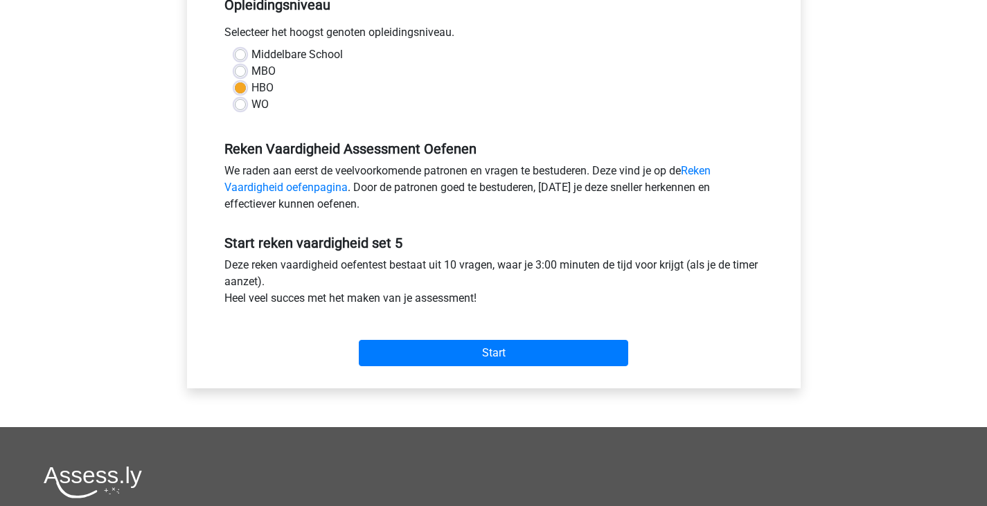
scroll to position [416, 0]
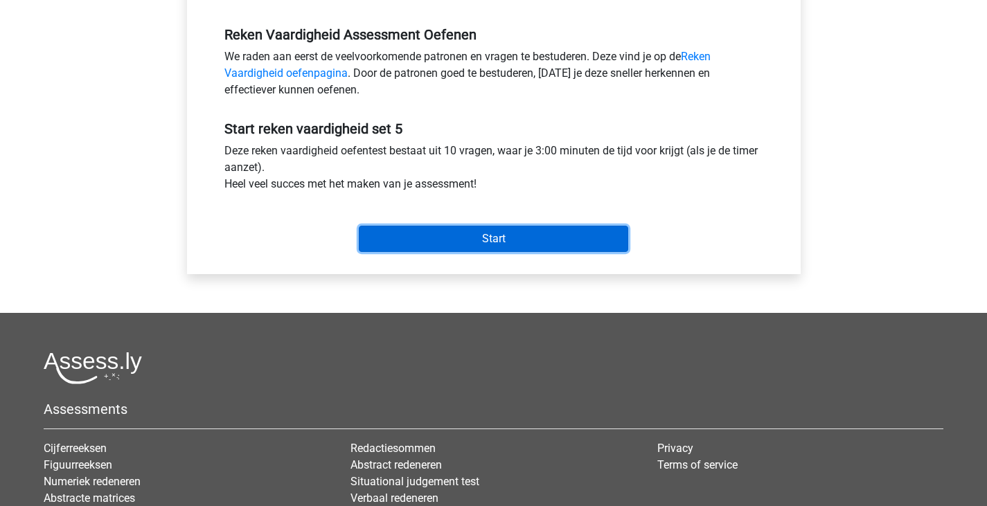
click at [489, 243] on input "Start" at bounding box center [494, 239] width 270 height 26
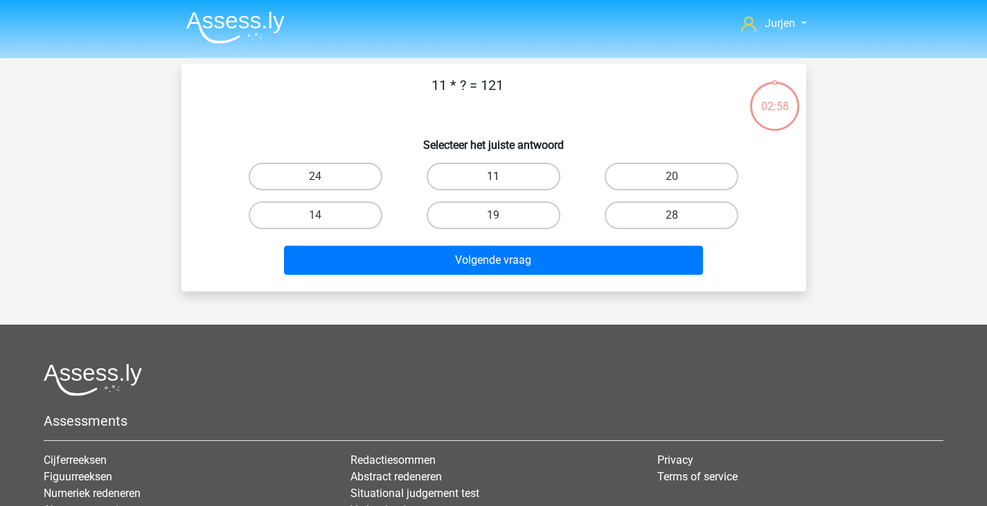
click at [460, 186] on label "11" at bounding box center [494, 177] width 134 height 28
click at [493, 186] on input "11" at bounding box center [497, 181] width 9 height 9
radio input "true"
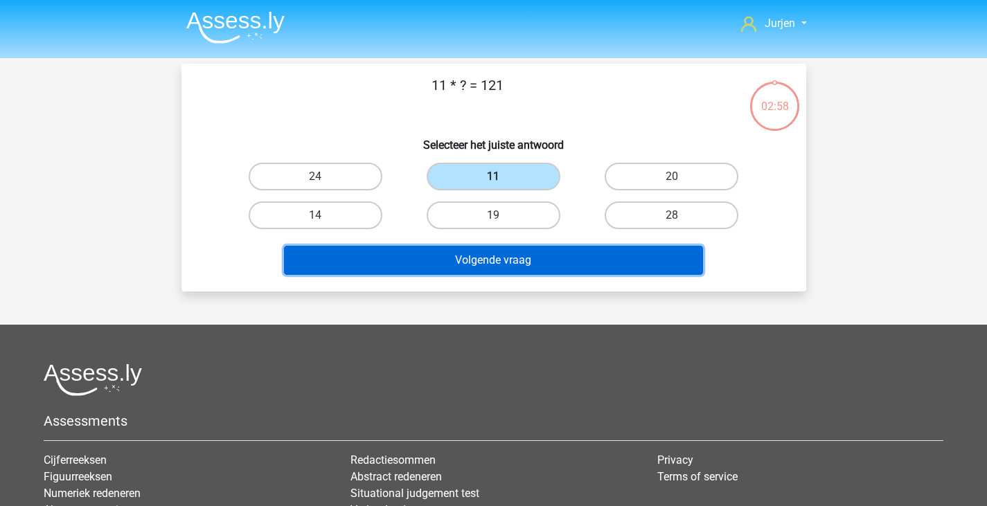
click at [460, 246] on button "Volgende vraag" at bounding box center [493, 260] width 419 height 29
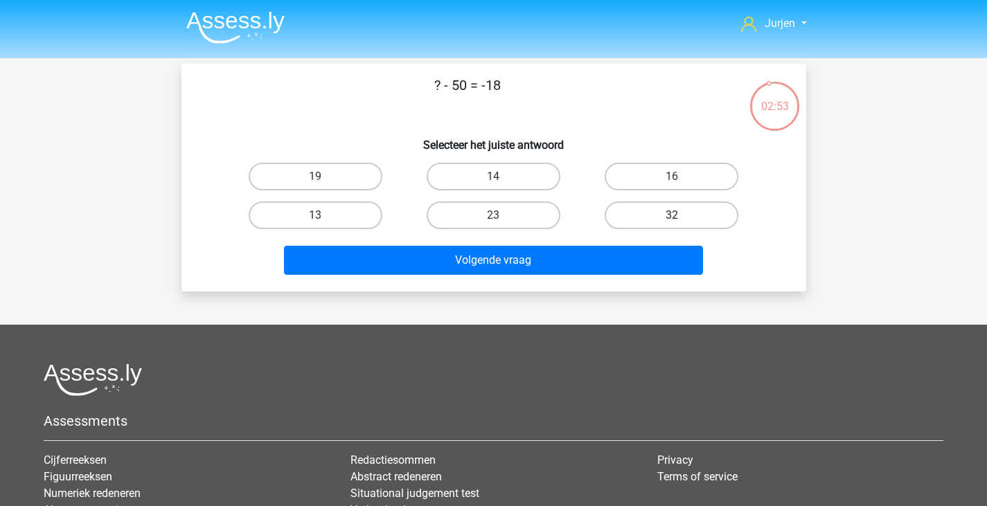
click at [622, 215] on label "32" at bounding box center [672, 216] width 134 height 28
click at [672, 215] on input "32" at bounding box center [676, 219] width 9 height 9
radio input "true"
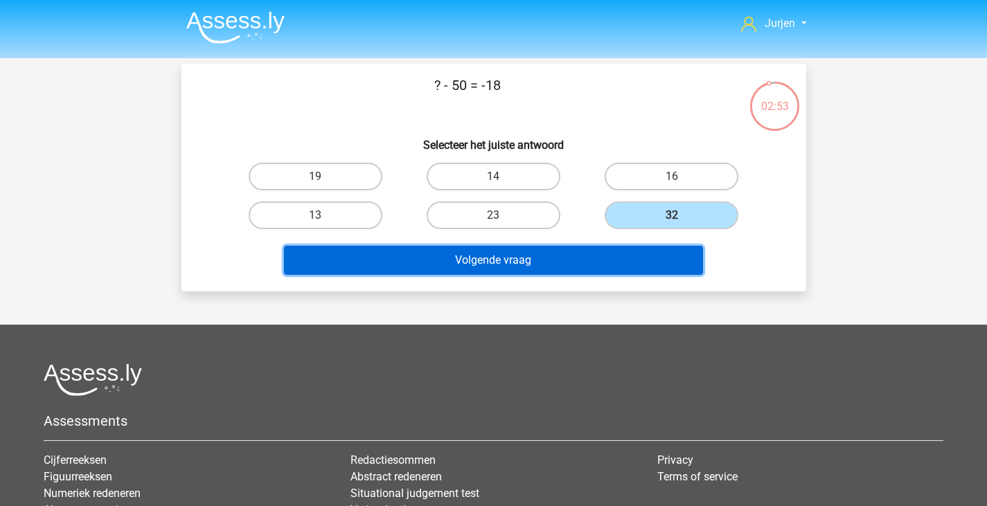
click at [615, 248] on button "Volgende vraag" at bounding box center [493, 260] width 419 height 29
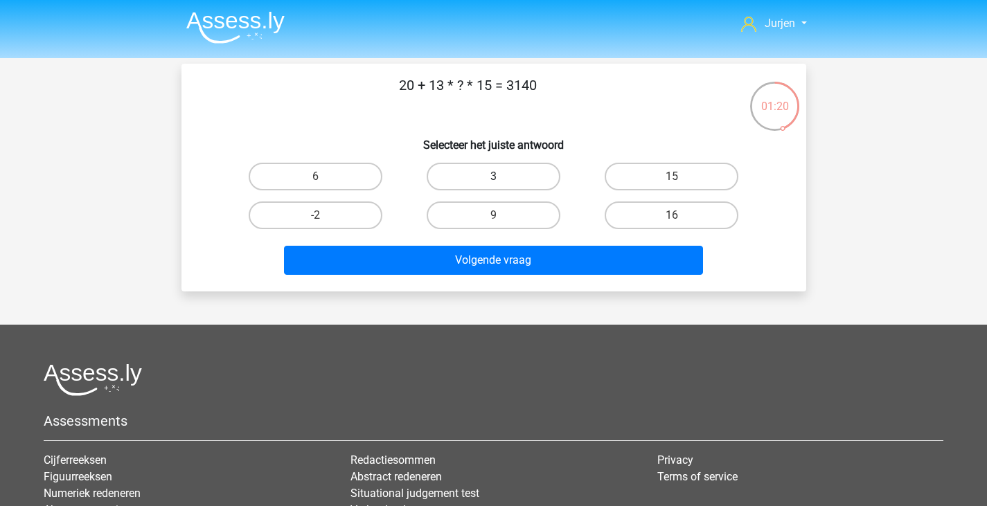
click at [512, 166] on label "3" at bounding box center [494, 177] width 134 height 28
click at [502, 177] on input "3" at bounding box center [497, 181] width 9 height 9
radio input "true"
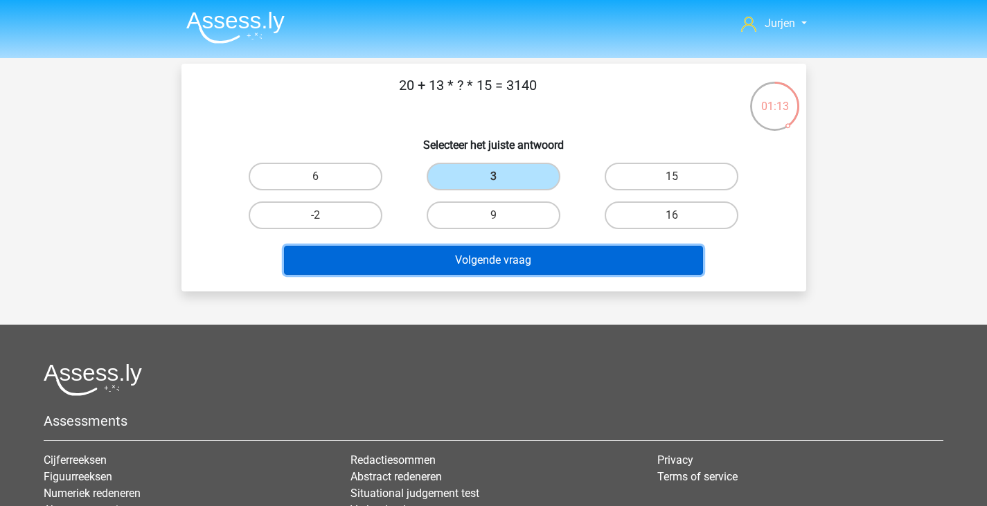
click at [571, 246] on button "Volgende vraag" at bounding box center [493, 260] width 419 height 29
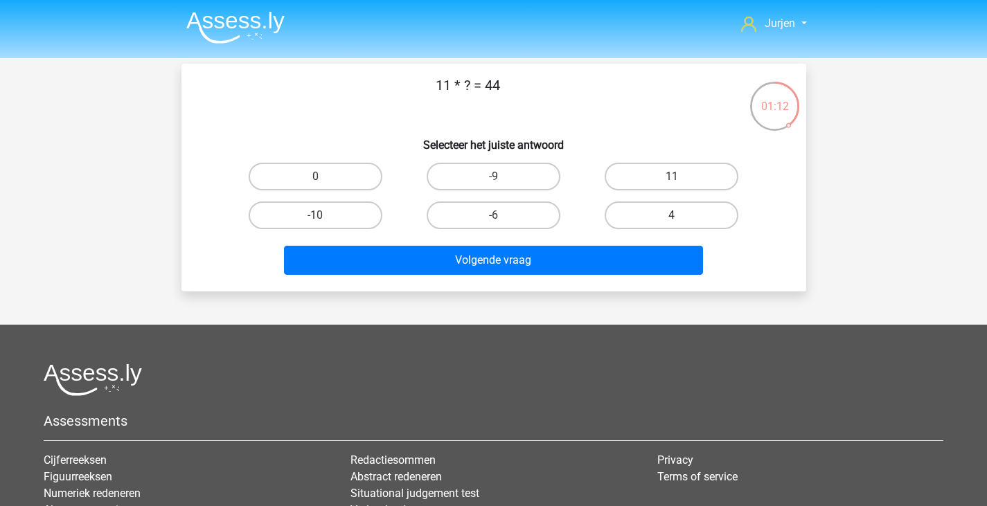
click at [657, 218] on label "4" at bounding box center [672, 216] width 134 height 28
click at [672, 218] on input "4" at bounding box center [676, 219] width 9 height 9
radio input "true"
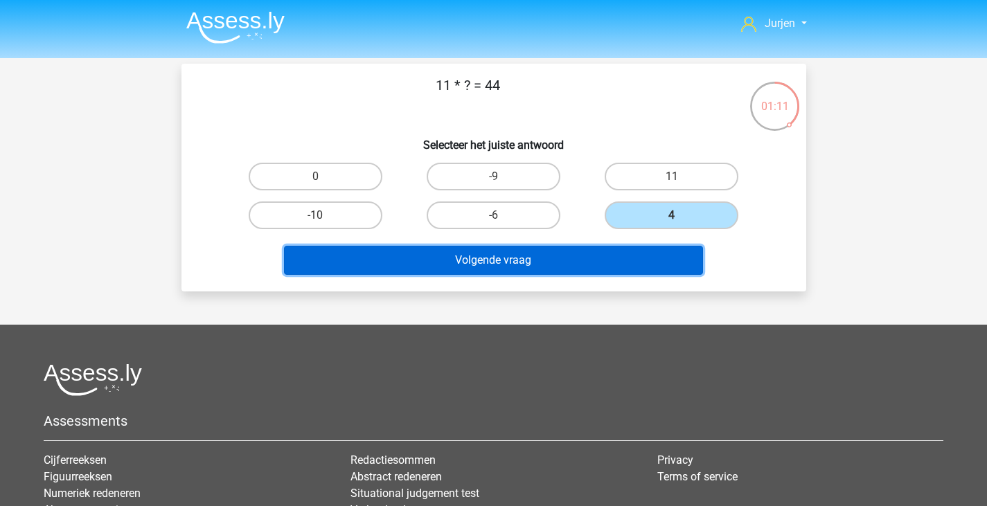
click at [569, 252] on button "Volgende vraag" at bounding box center [493, 260] width 419 height 29
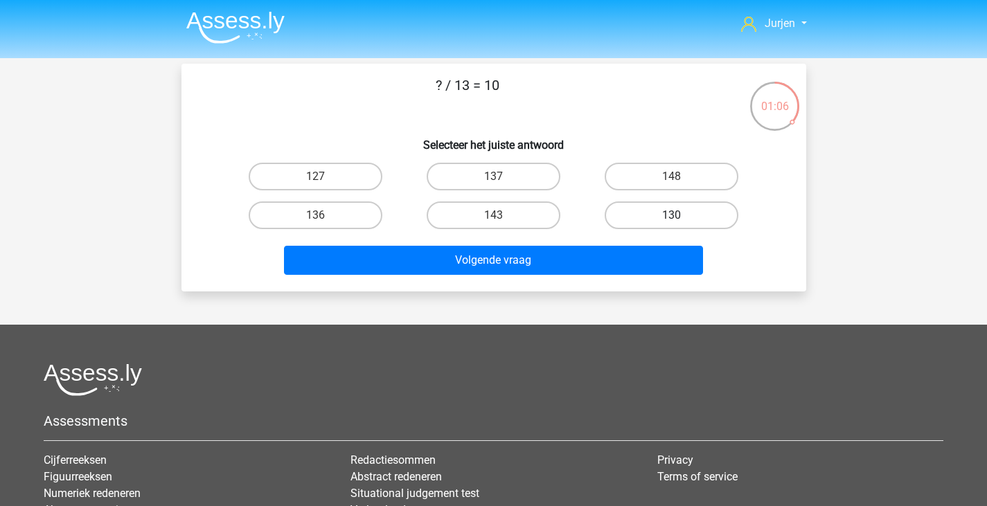
click at [663, 211] on label "130" at bounding box center [672, 216] width 134 height 28
click at [672, 215] on input "130" at bounding box center [676, 219] width 9 height 9
radio input "true"
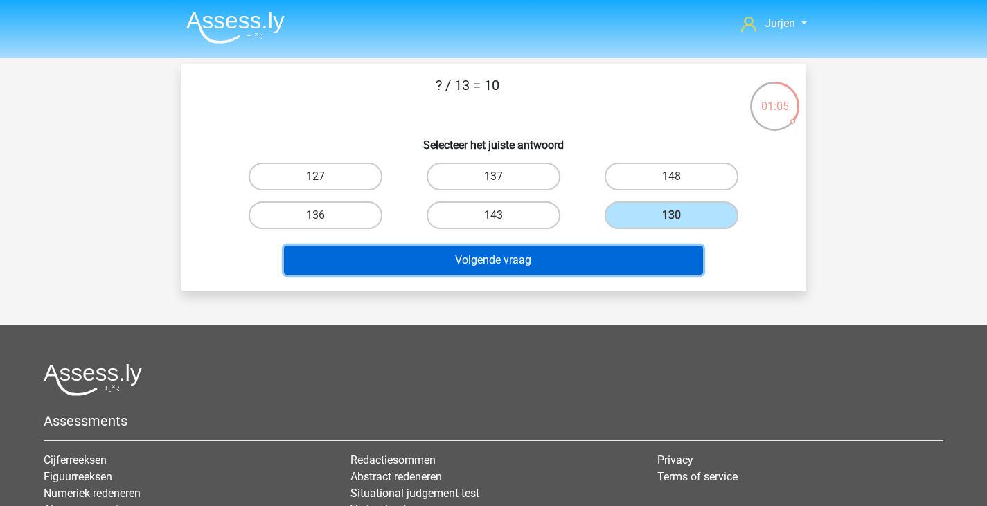
click at [606, 255] on button "Volgende vraag" at bounding box center [493, 260] width 419 height 29
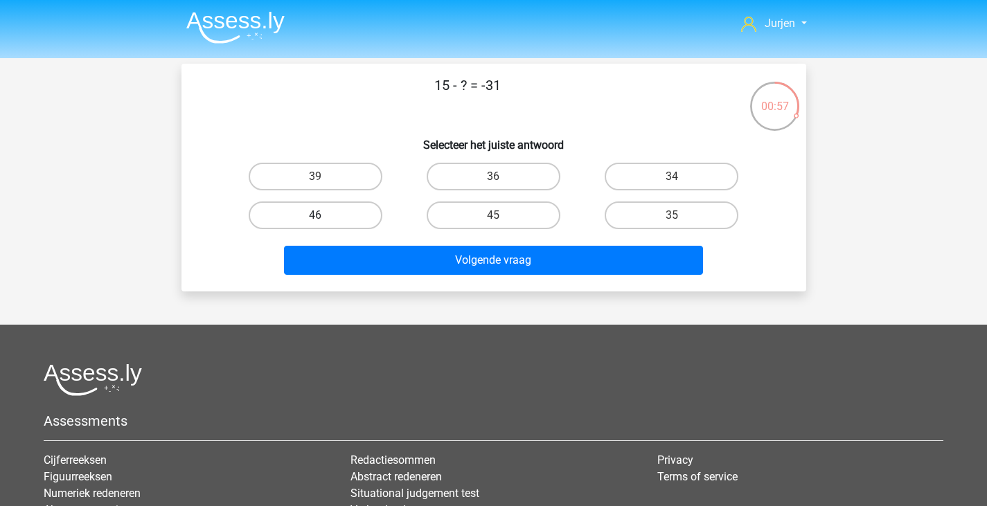
click at [294, 219] on label "46" at bounding box center [316, 216] width 134 height 28
click at [315, 219] on input "46" at bounding box center [319, 219] width 9 height 9
radio input "true"
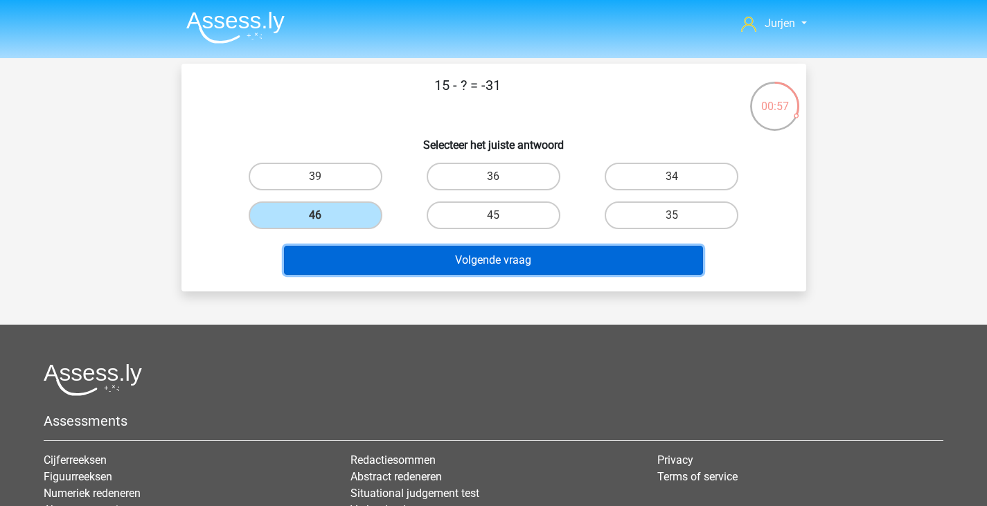
click at [400, 258] on button "Volgende vraag" at bounding box center [493, 260] width 419 height 29
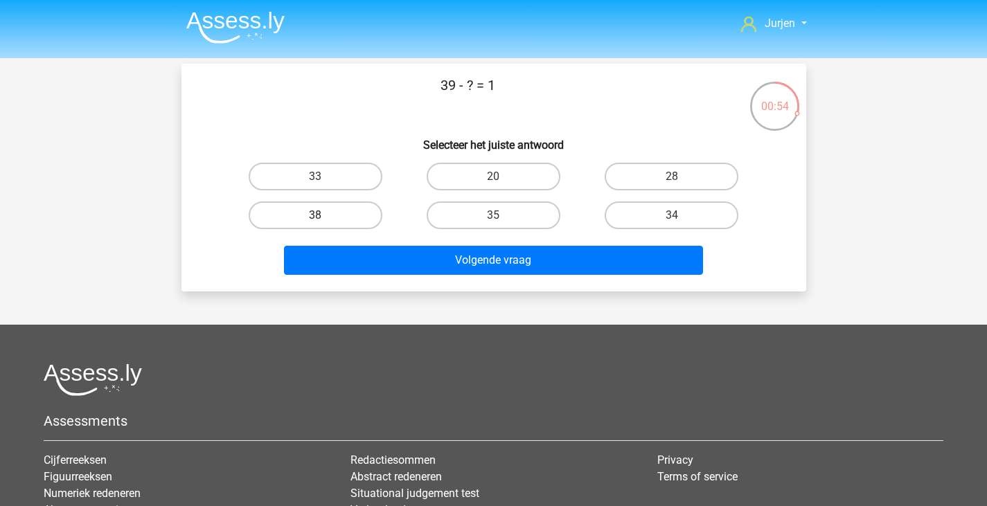
click at [346, 218] on label "38" at bounding box center [316, 216] width 134 height 28
click at [324, 218] on input "38" at bounding box center [319, 219] width 9 height 9
radio input "true"
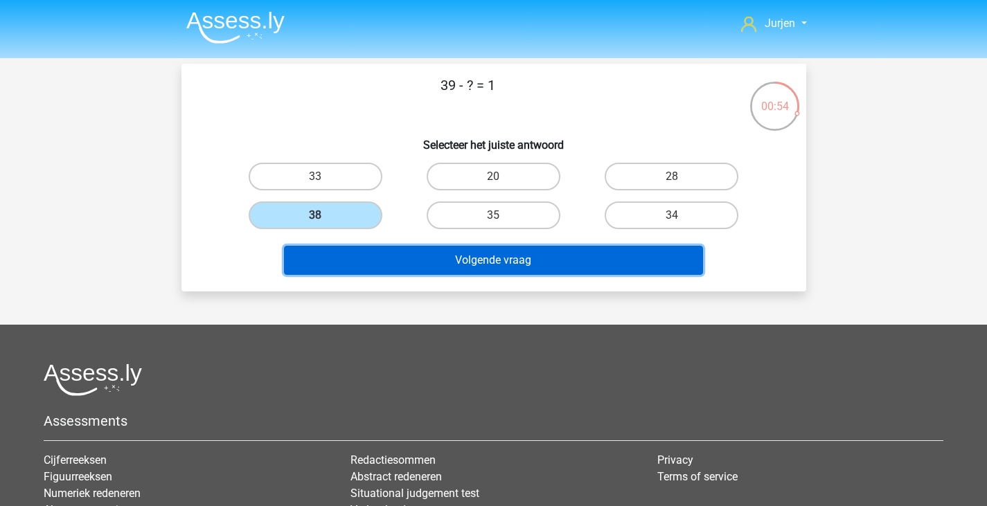
click at [404, 253] on button "Volgende vraag" at bounding box center [493, 260] width 419 height 29
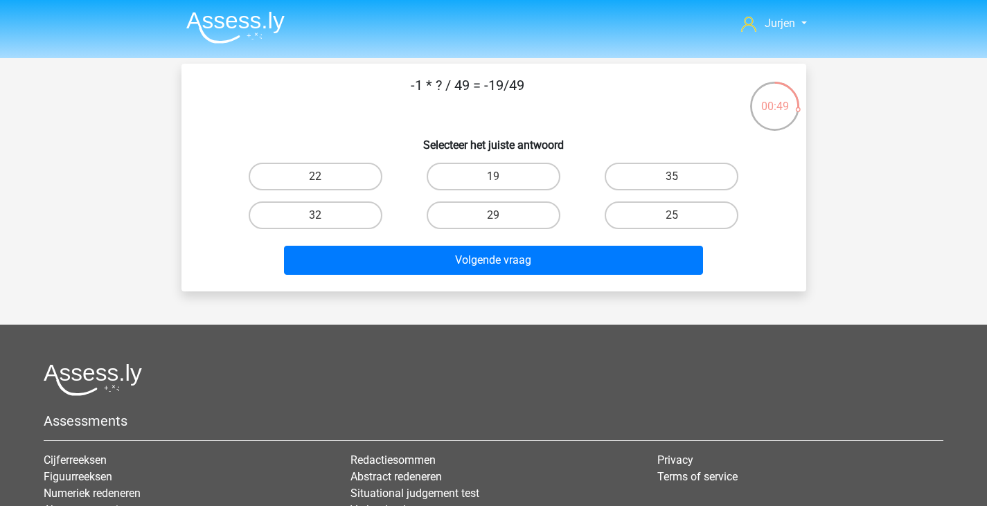
click at [513, 159] on div "19" at bounding box center [494, 176] width 178 height 39
click at [513, 166] on label "19" at bounding box center [494, 177] width 134 height 28
click at [502, 177] on input "19" at bounding box center [497, 181] width 9 height 9
radio input "true"
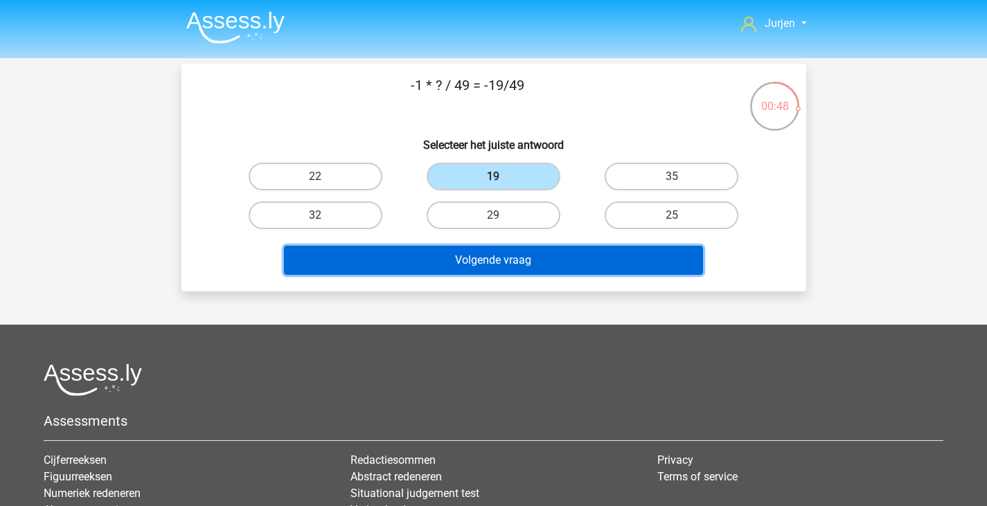
click at [539, 251] on button "Volgende vraag" at bounding box center [493, 260] width 419 height 29
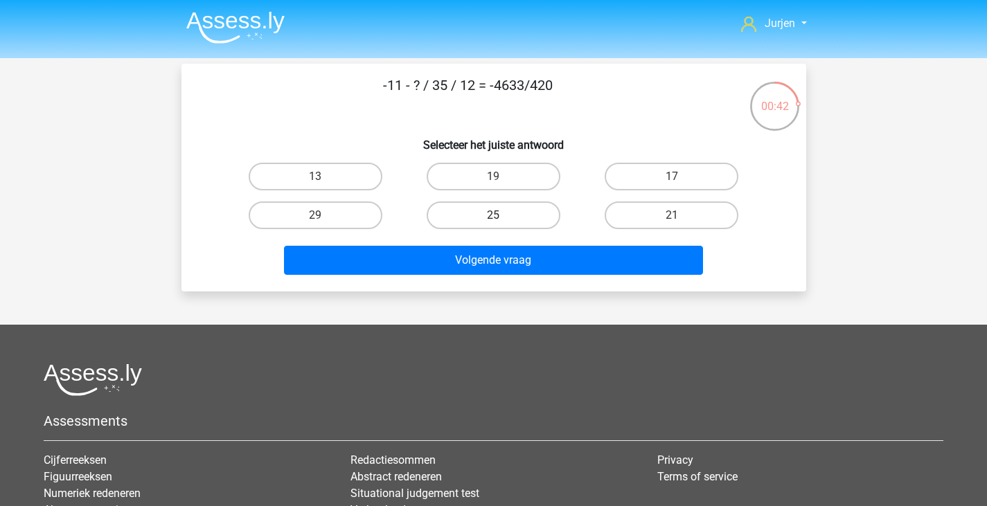
click at [544, 227] on label "25" at bounding box center [494, 216] width 134 height 28
click at [502, 224] on input "25" at bounding box center [497, 219] width 9 height 9
radio input "true"
click at [547, 243] on div "Volgende vraag" at bounding box center [494, 258] width 581 height 46
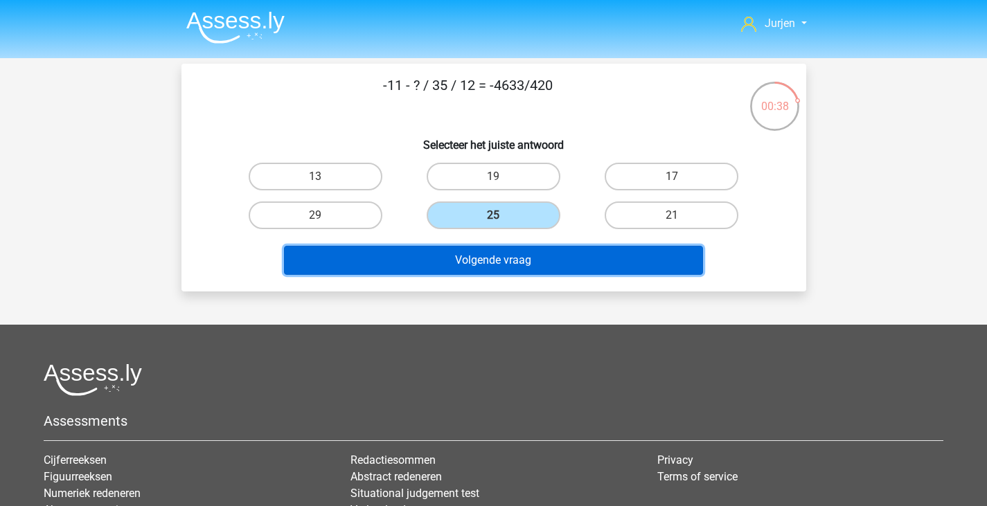
click at [549, 270] on button "Volgende vraag" at bounding box center [493, 260] width 419 height 29
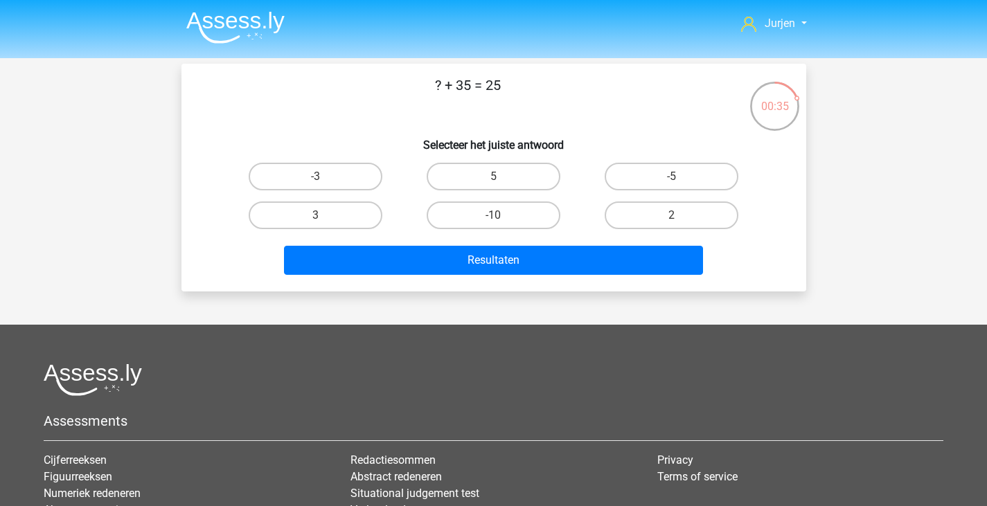
click at [525, 201] on div "-10" at bounding box center [494, 215] width 178 height 39
click at [536, 224] on label "-10" at bounding box center [494, 216] width 134 height 28
click at [502, 224] on input "-10" at bounding box center [497, 219] width 9 height 9
radio input "true"
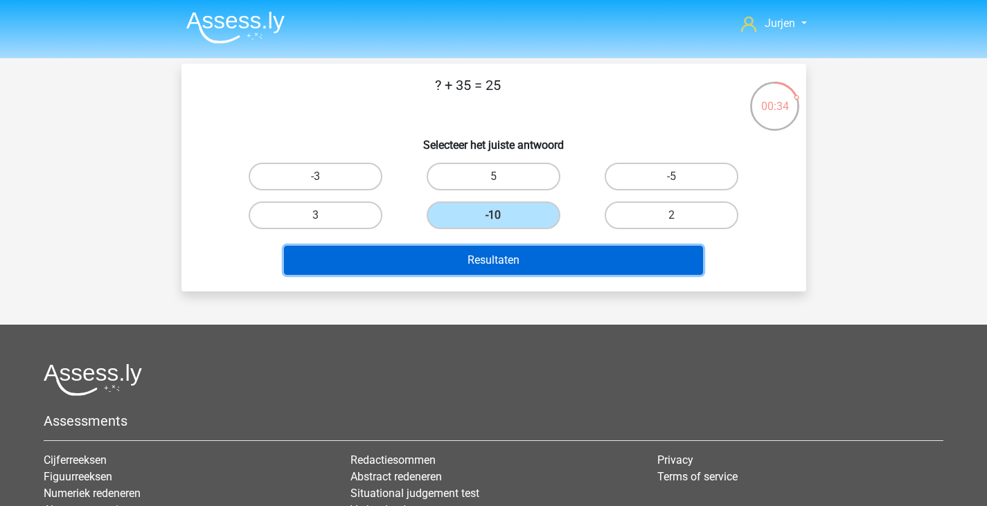
drag, startPoint x: 540, startPoint y: 249, endPoint x: 540, endPoint y: 242, distance: 7.0
click at [540, 249] on button "Resultaten" at bounding box center [493, 260] width 419 height 29
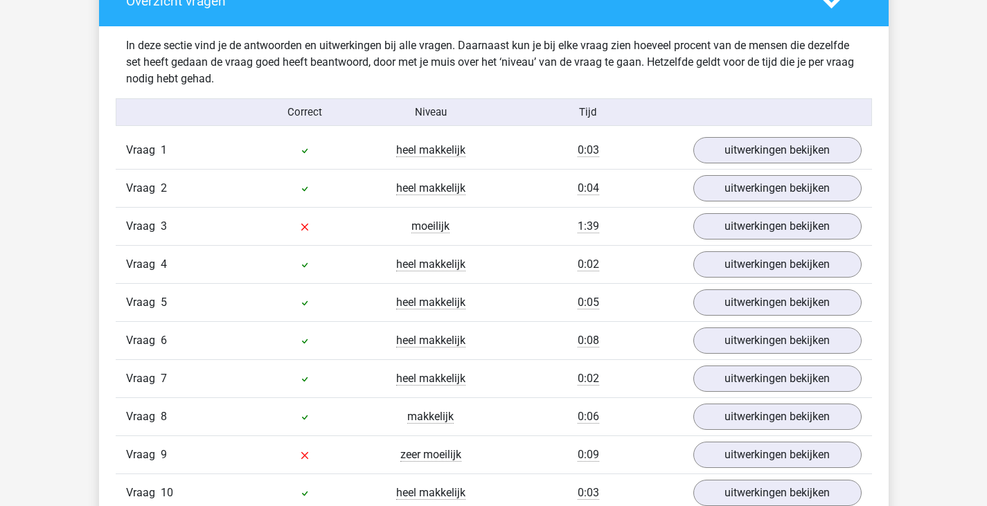
scroll to position [831, 0]
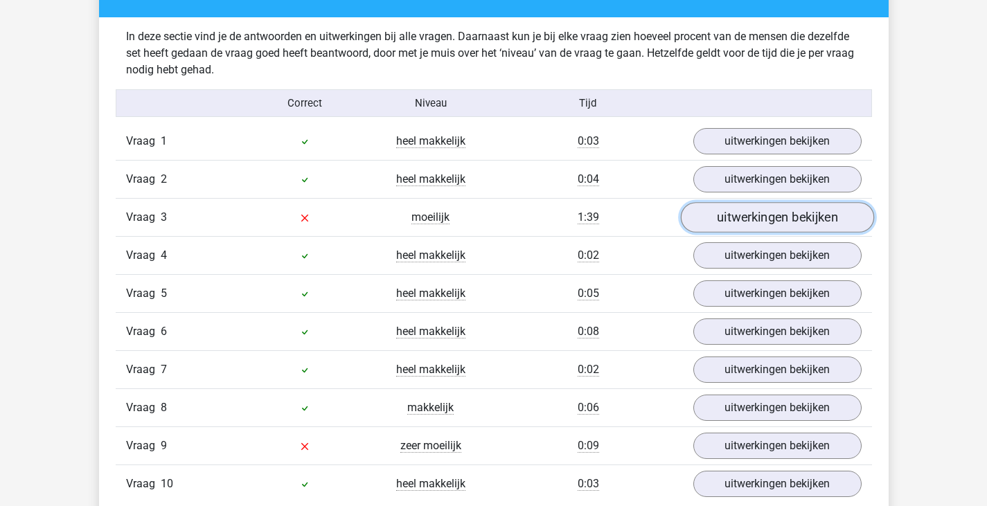
click at [706, 212] on link "uitwerkingen bekijken" at bounding box center [776, 217] width 193 height 30
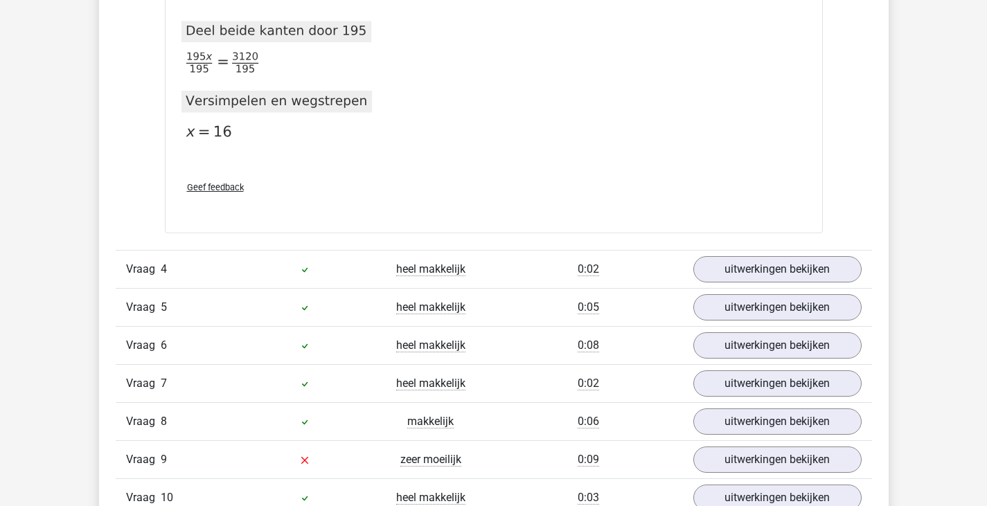
scroll to position [1663, 0]
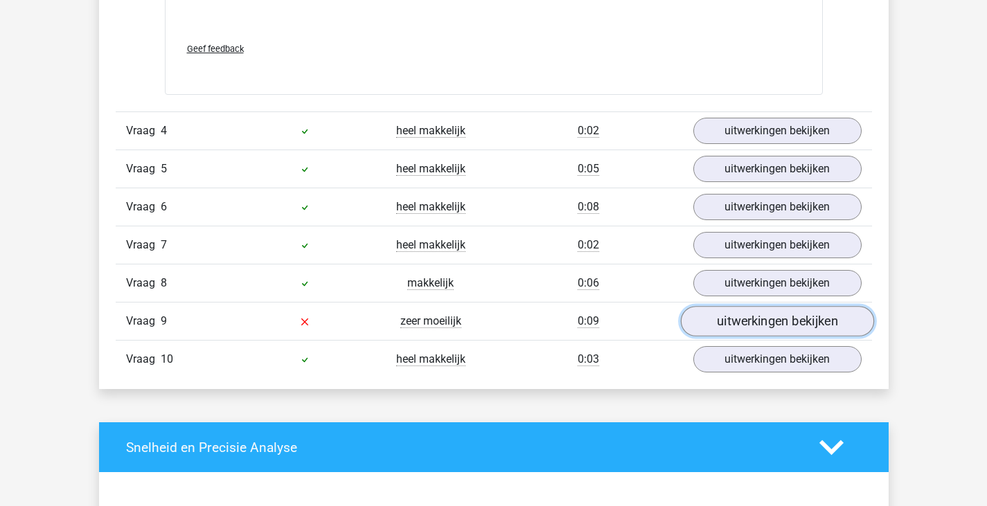
click at [742, 323] on link "uitwerkingen bekijken" at bounding box center [776, 322] width 193 height 30
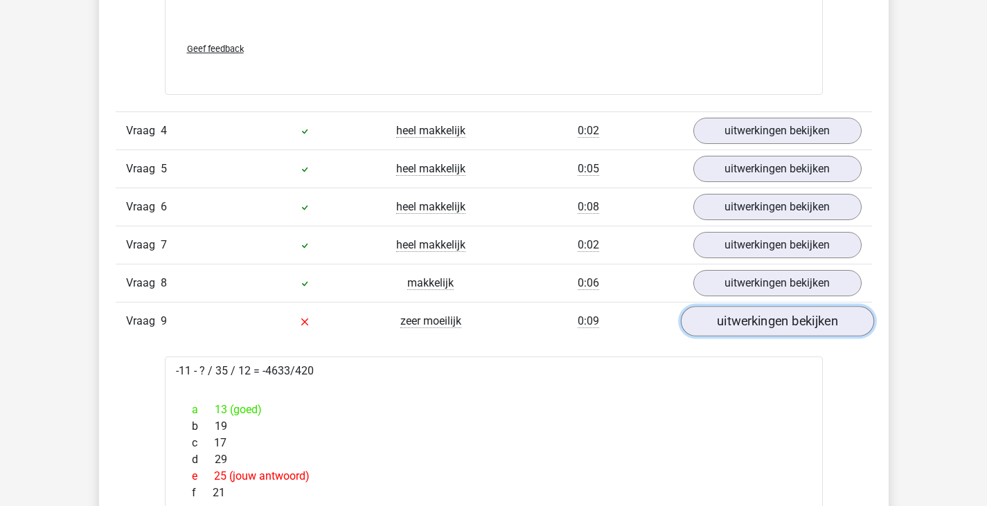
click at [749, 324] on link "uitwerkingen bekijken" at bounding box center [776, 322] width 193 height 30
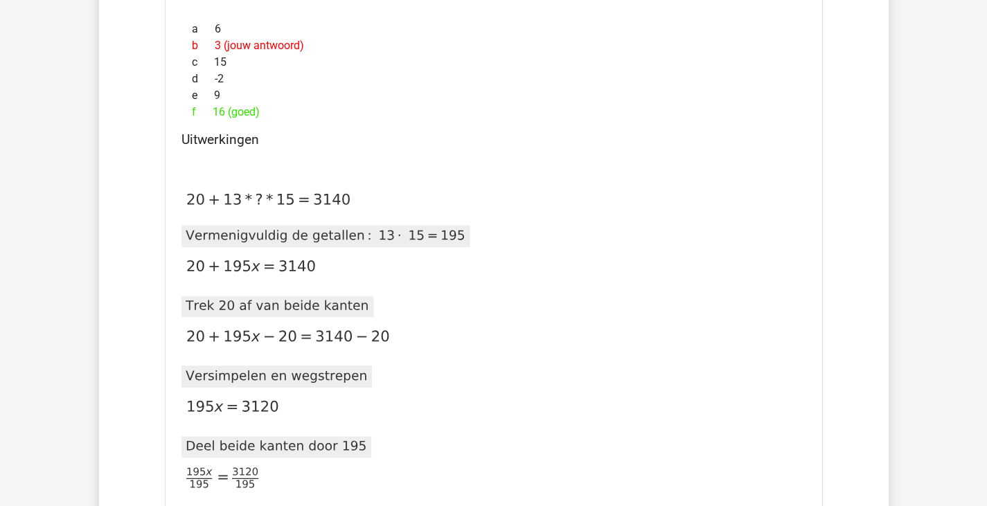
scroll to position [693, 0]
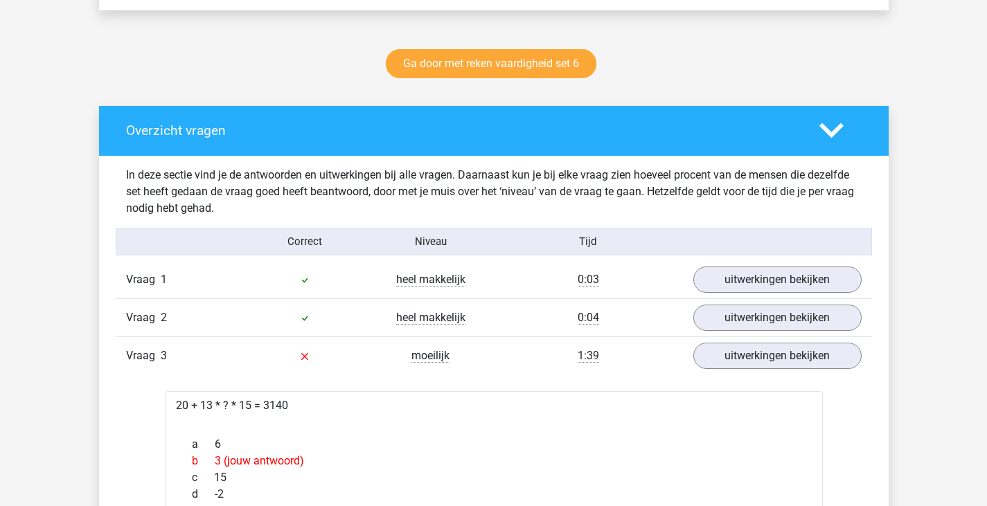
click at [748, 340] on div "Vraag 3 moeilijk 1:39 uitwerkingen bekijken" at bounding box center [494, 356] width 757 height 38
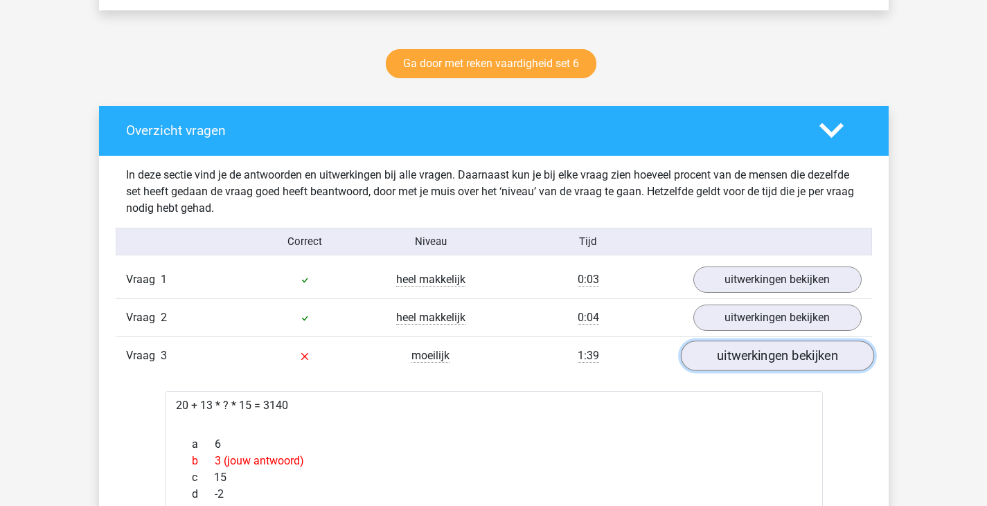
click at [743, 344] on link "uitwerkingen bekijken" at bounding box center [776, 356] width 193 height 30
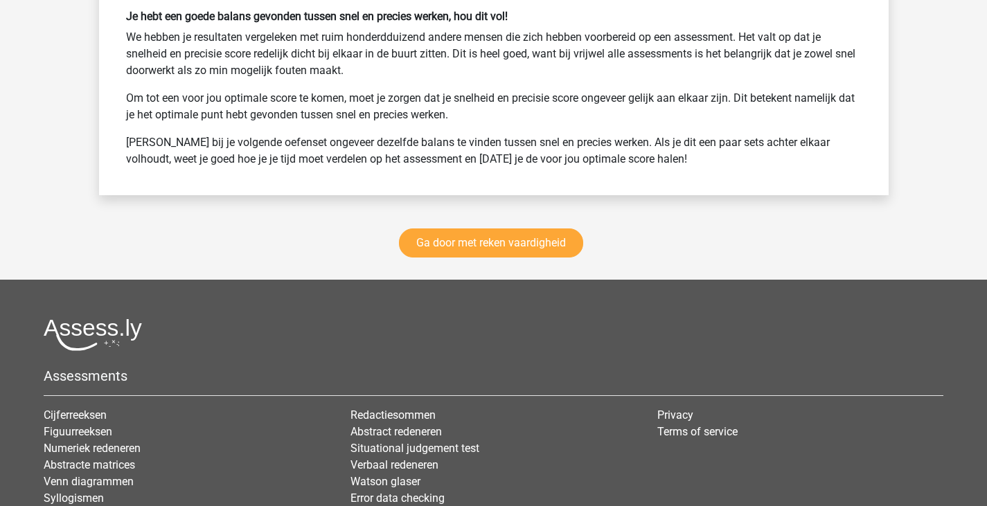
scroll to position [1763, 0]
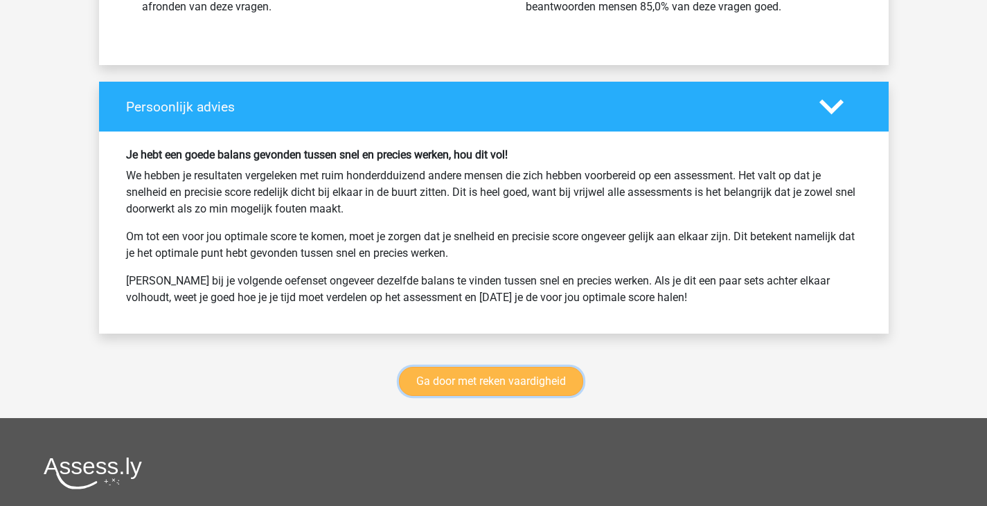
click at [526, 369] on link "Ga door met reken vaardigheid" at bounding box center [491, 381] width 184 height 29
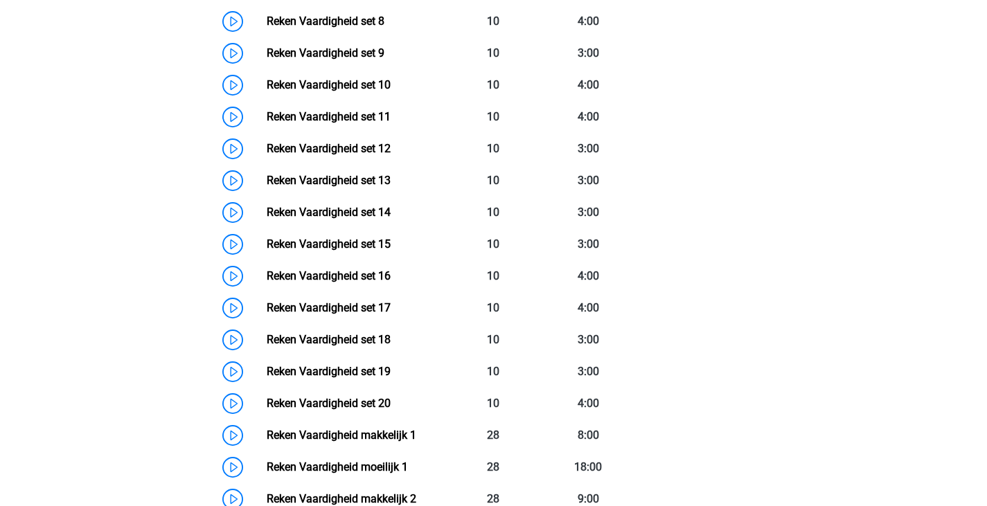
scroll to position [723, 0]
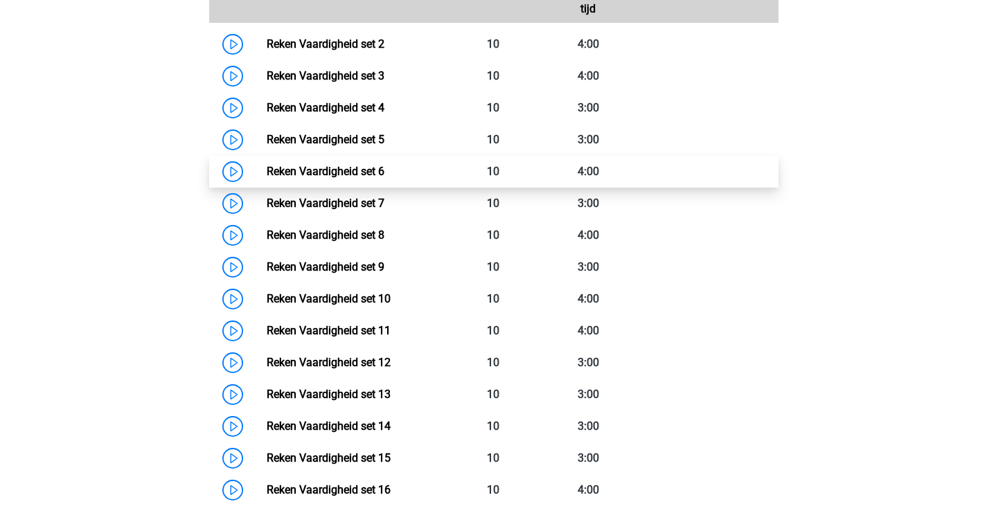
click at [385, 165] on link "Reken Vaardigheid set 6" at bounding box center [326, 171] width 118 height 13
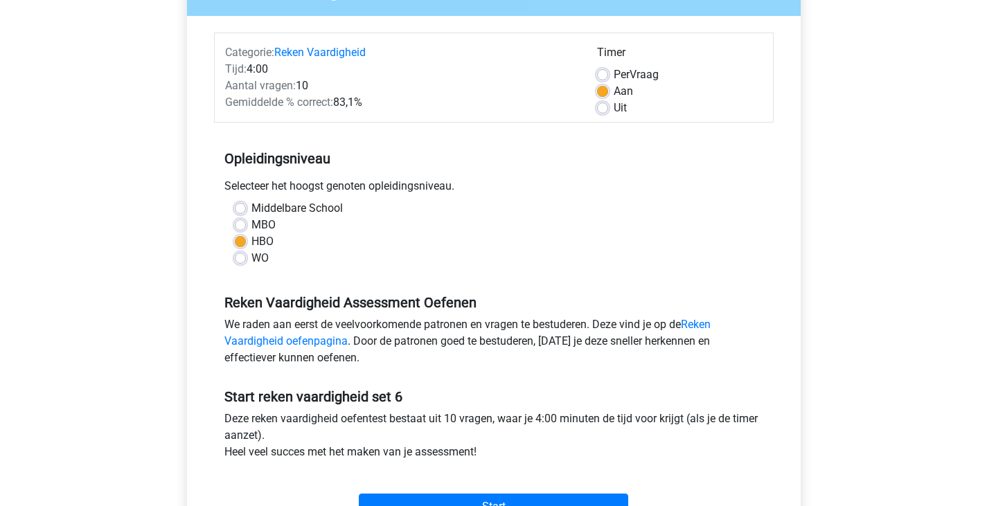
scroll to position [277, 0]
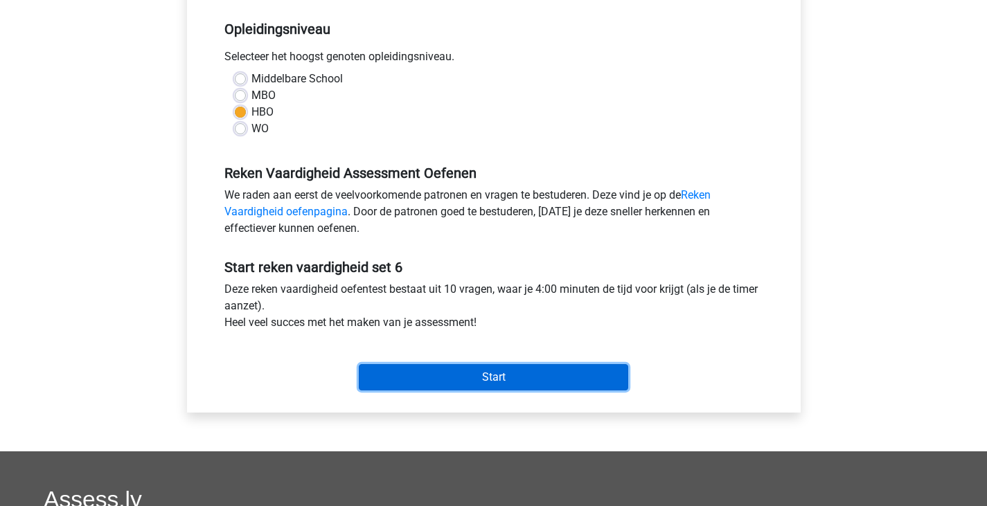
click at [549, 377] on input "Start" at bounding box center [494, 377] width 270 height 26
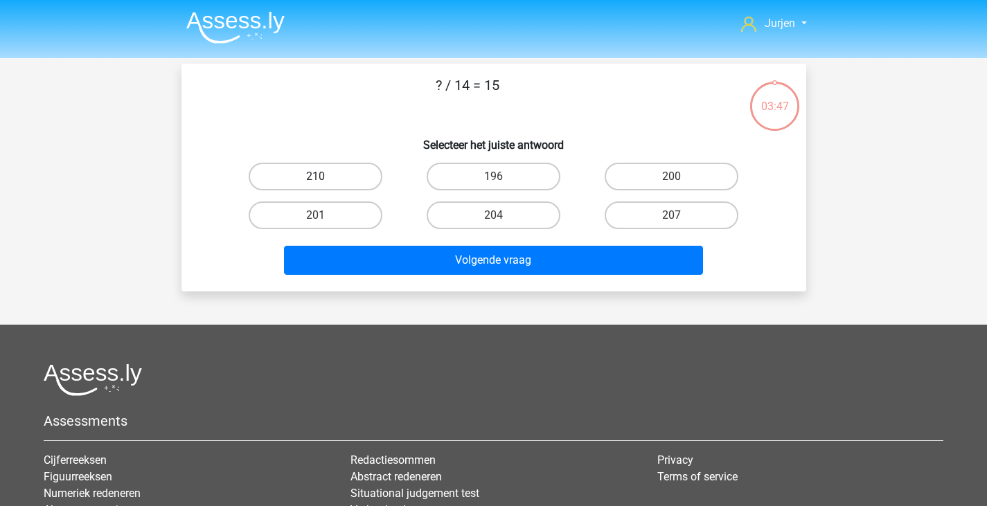
click at [307, 186] on label "210" at bounding box center [316, 177] width 134 height 28
click at [315, 186] on input "210" at bounding box center [319, 181] width 9 height 9
radio input "true"
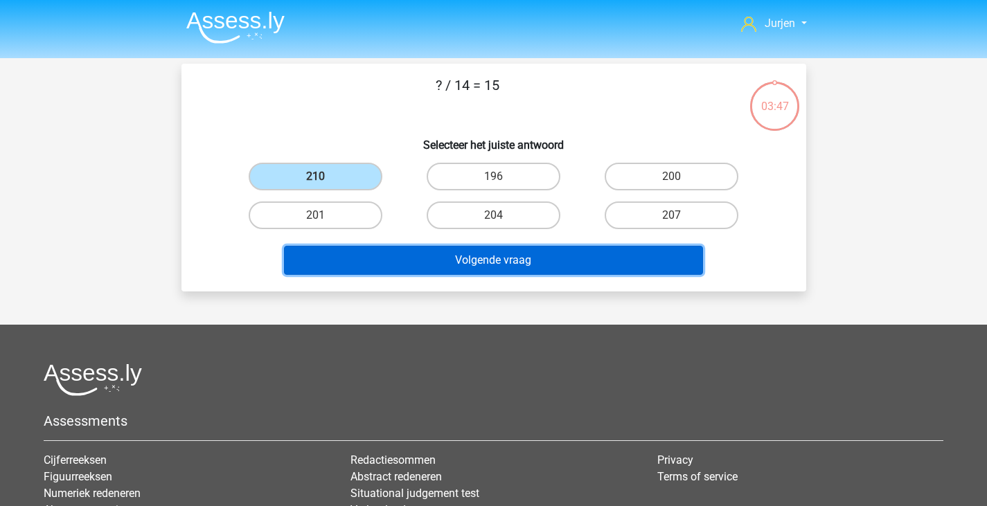
click at [385, 259] on button "Volgende vraag" at bounding box center [493, 260] width 419 height 29
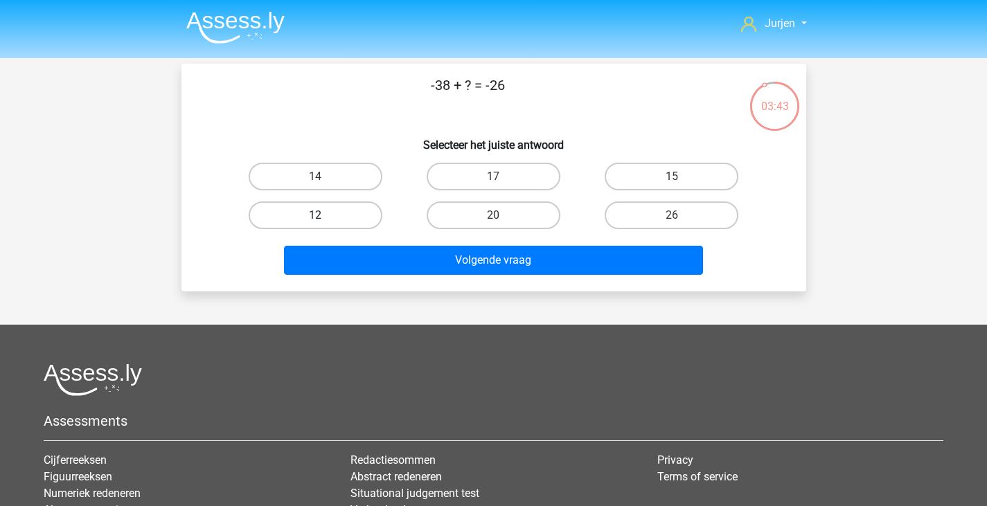
click at [356, 204] on label "12" at bounding box center [316, 216] width 134 height 28
click at [324, 215] on input "12" at bounding box center [319, 219] width 9 height 9
radio input "true"
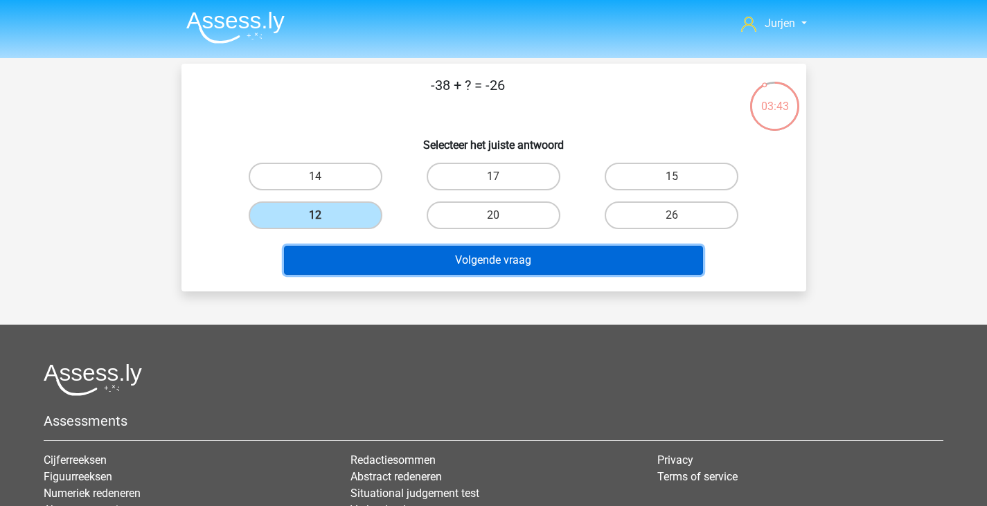
click at [446, 265] on button "Volgende vraag" at bounding box center [493, 260] width 419 height 29
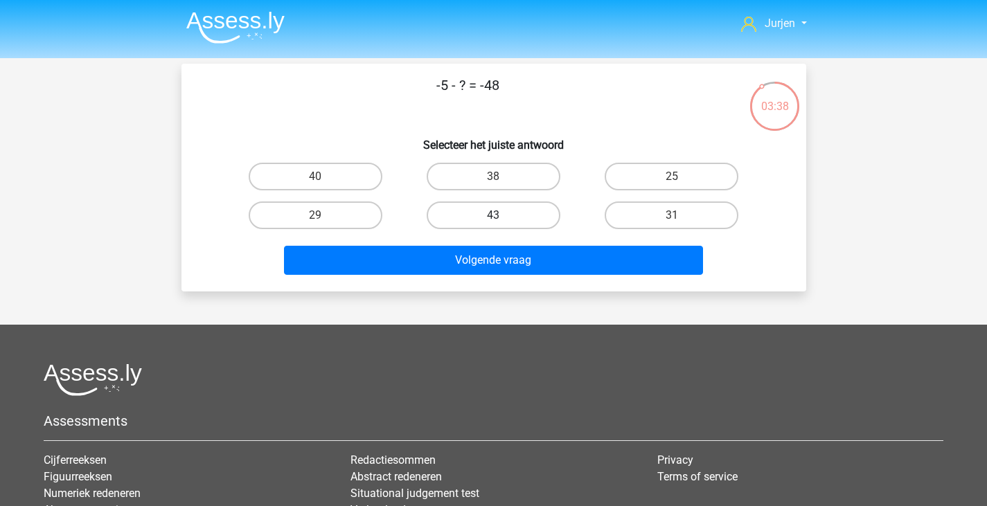
click at [529, 212] on label "43" at bounding box center [494, 216] width 134 height 28
click at [502, 215] on input "43" at bounding box center [497, 219] width 9 height 9
radio input "true"
click at [588, 291] on div "-5 - ? = -48 Selecteer het juiste antwoord 40 38 25 29" at bounding box center [494, 178] width 625 height 228
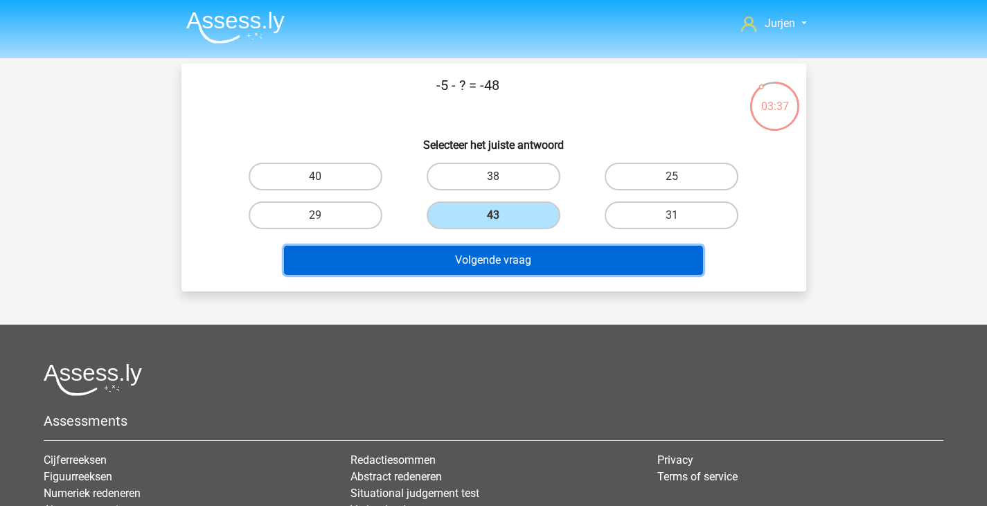
click at [588, 270] on button "Volgende vraag" at bounding box center [493, 260] width 419 height 29
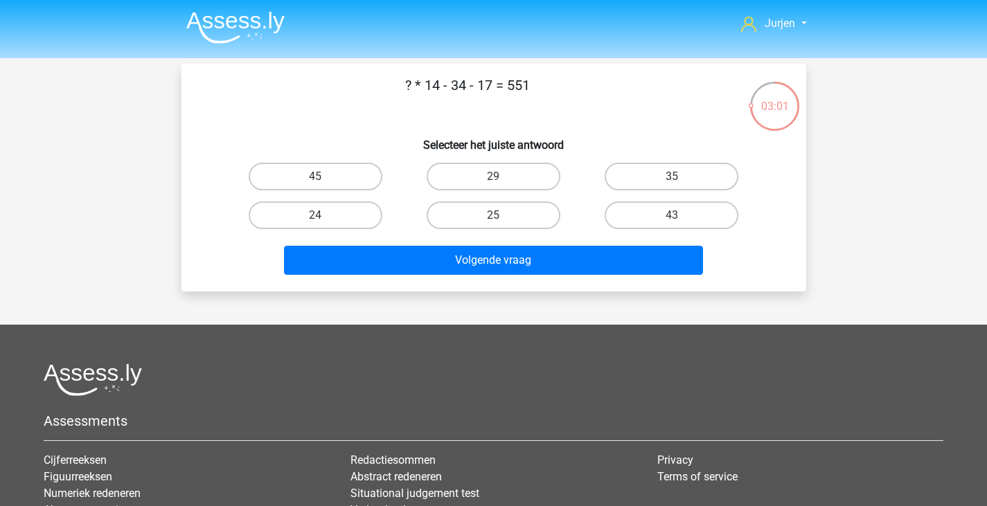
click at [679, 177] on input "35" at bounding box center [676, 181] width 9 height 9
radio input "true"
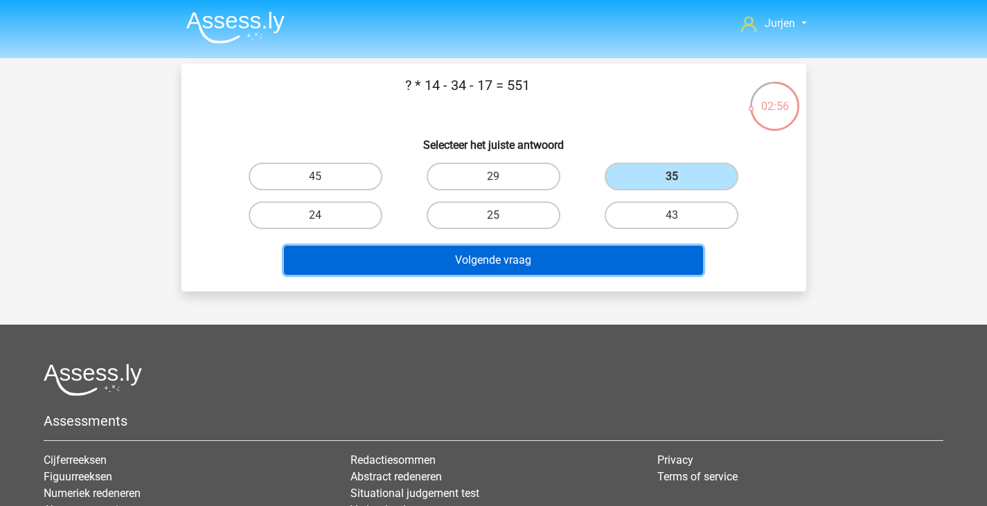
click at [649, 256] on button "Volgende vraag" at bounding box center [493, 260] width 419 height 29
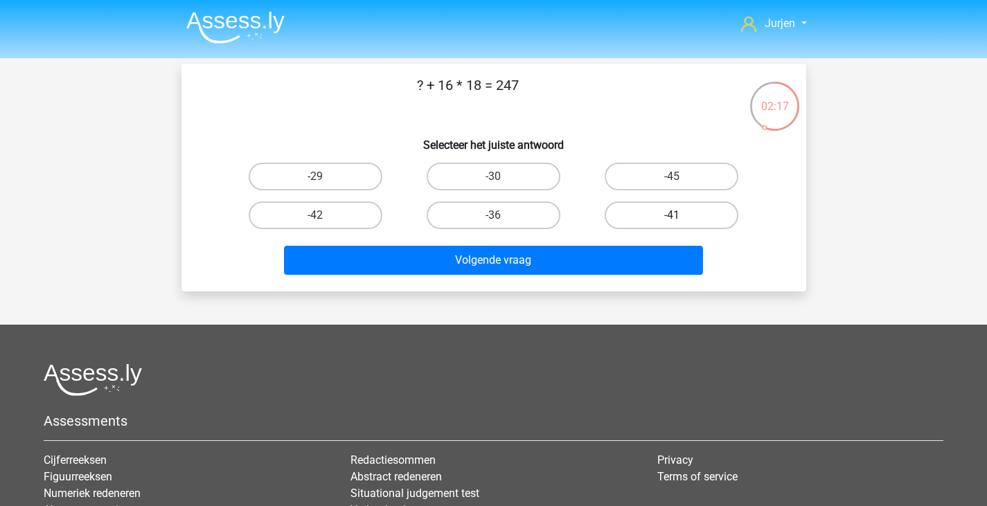
click at [647, 213] on label "-41" at bounding box center [672, 216] width 134 height 28
click at [672, 215] on input "-41" at bounding box center [676, 219] width 9 height 9
radio input "true"
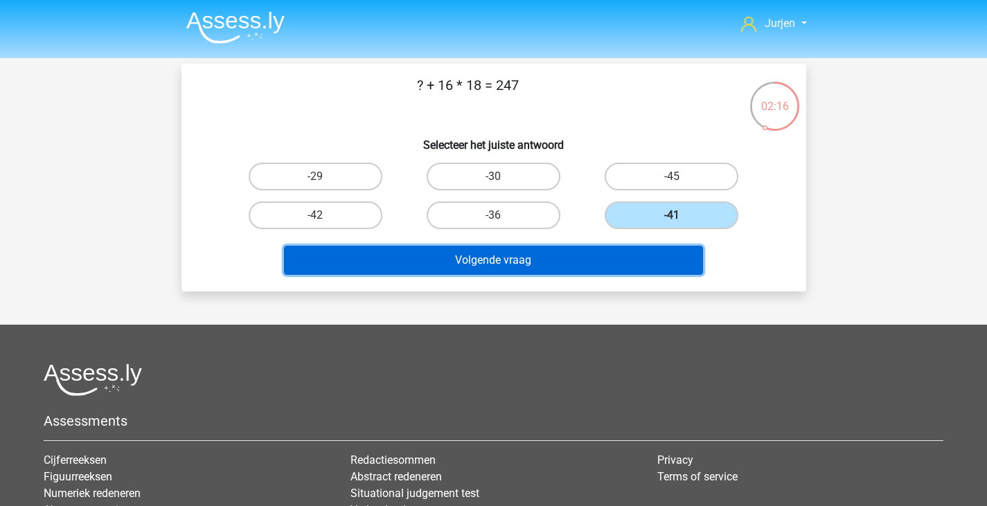
click at [646, 252] on button "Volgende vraag" at bounding box center [493, 260] width 419 height 29
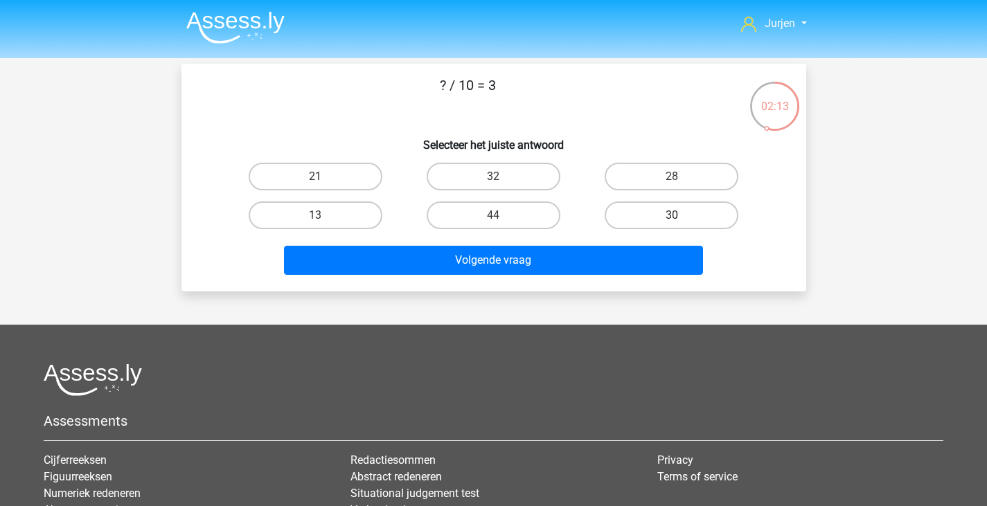
drag, startPoint x: 698, startPoint y: 212, endPoint x: 690, endPoint y: 215, distance: 9.0
click at [700, 212] on label "30" at bounding box center [672, 216] width 134 height 28
click at [681, 215] on input "30" at bounding box center [676, 219] width 9 height 9
radio input "true"
click at [633, 245] on div "Volgende vraag" at bounding box center [494, 258] width 581 height 46
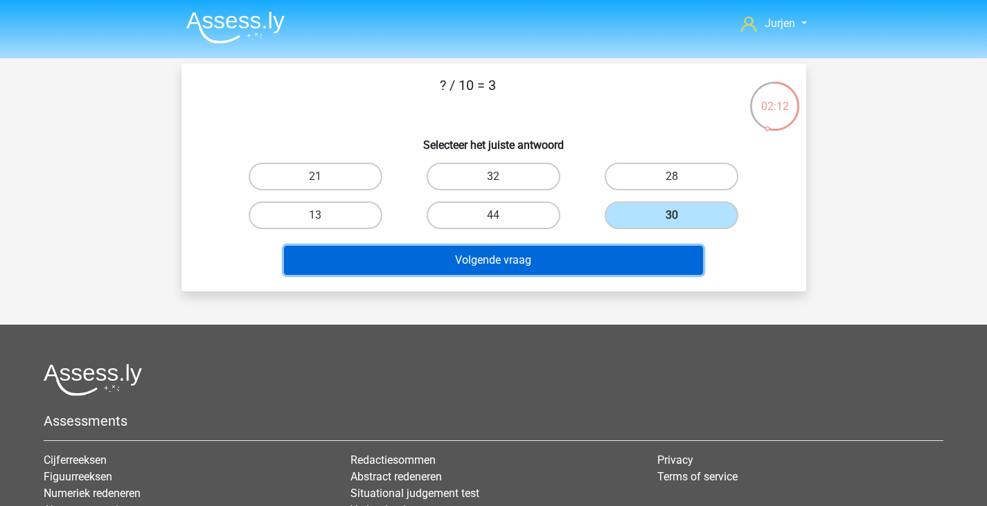
click at [563, 256] on button "Volgende vraag" at bounding box center [493, 260] width 419 height 29
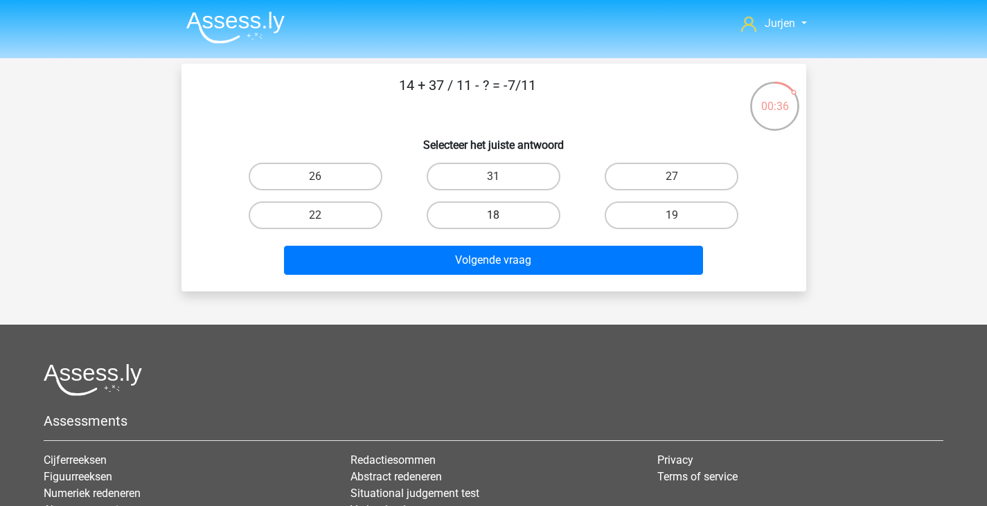
click at [529, 211] on label "18" at bounding box center [494, 216] width 134 height 28
click at [502, 215] on input "18" at bounding box center [497, 219] width 9 height 9
radio input "true"
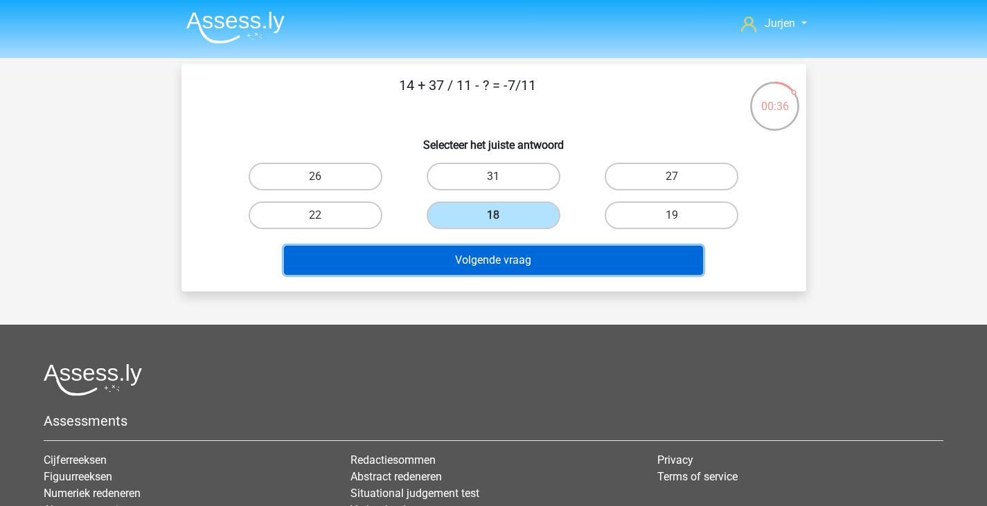
click at [572, 266] on button "Volgende vraag" at bounding box center [493, 260] width 419 height 29
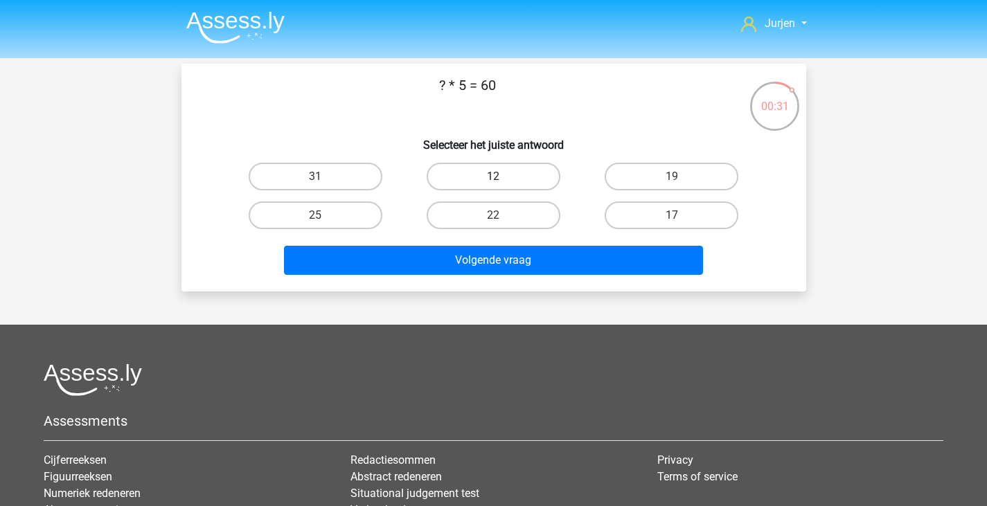
click at [488, 177] on label "12" at bounding box center [494, 177] width 134 height 28
click at [493, 177] on input "12" at bounding box center [497, 181] width 9 height 9
radio input "true"
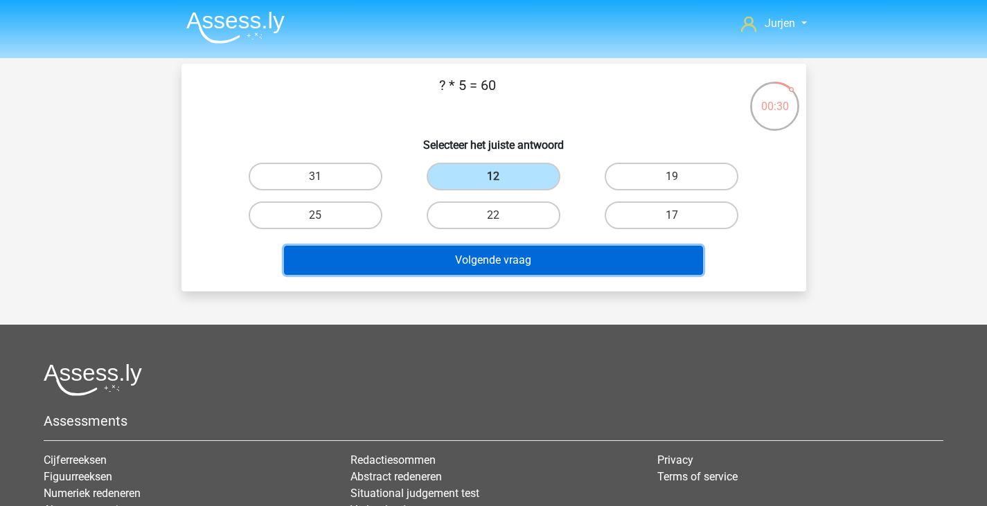
click at [563, 251] on button "Volgende vraag" at bounding box center [493, 260] width 419 height 29
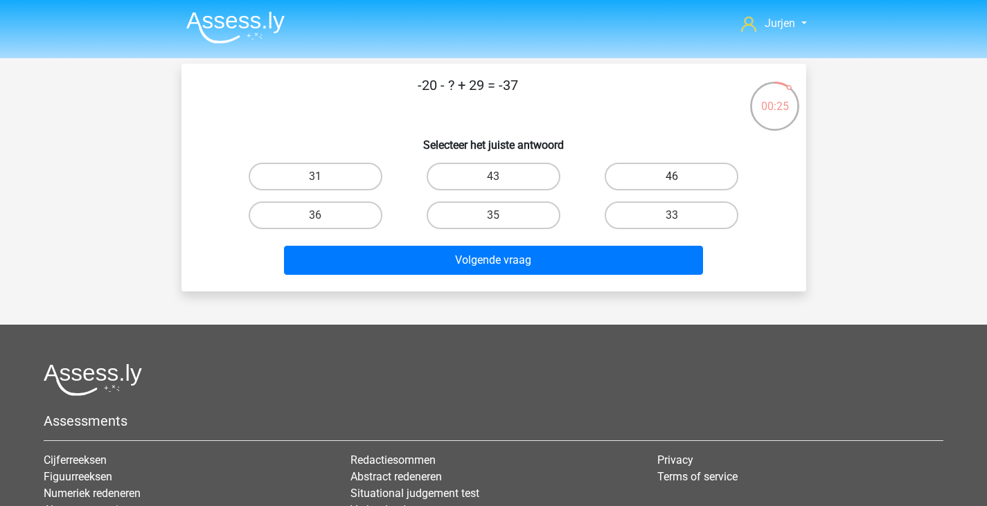
click at [655, 184] on label "46" at bounding box center [672, 177] width 134 height 28
click at [672, 184] on input "46" at bounding box center [676, 181] width 9 height 9
radio input "true"
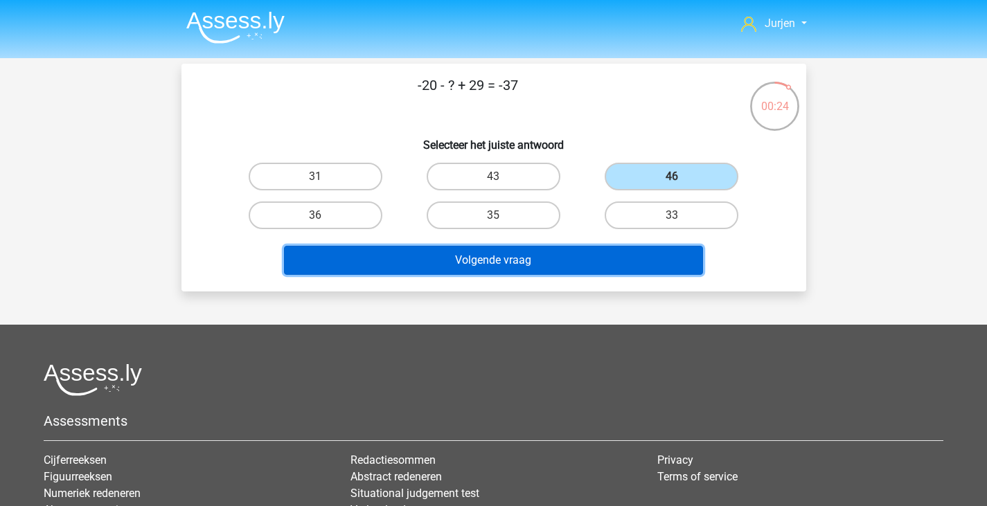
click at [613, 249] on button "Volgende vraag" at bounding box center [493, 260] width 419 height 29
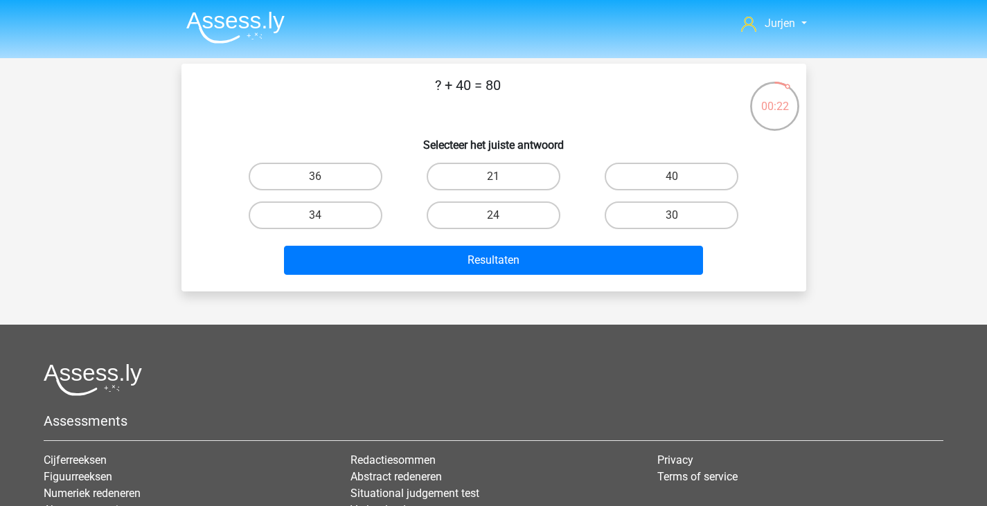
click at [674, 179] on input "40" at bounding box center [676, 181] width 9 height 9
radio input "true"
click at [590, 242] on div "Resultaten" at bounding box center [494, 258] width 581 height 46
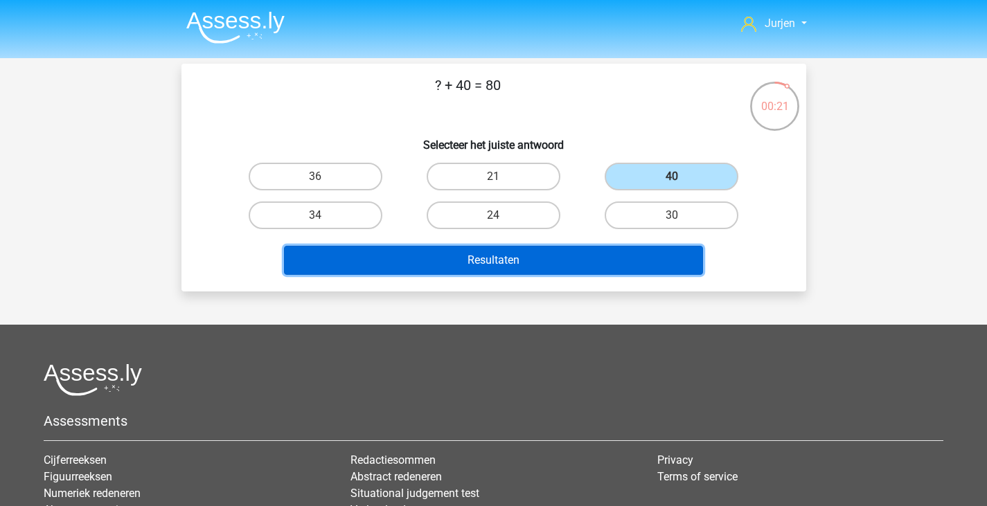
click at [594, 253] on button "Resultaten" at bounding box center [493, 260] width 419 height 29
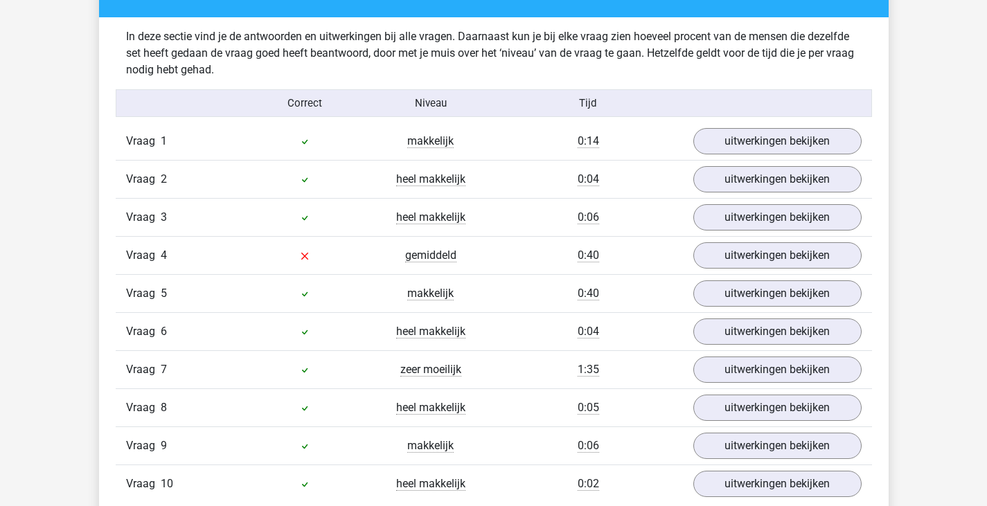
scroll to position [831, 0]
click at [737, 254] on link "uitwerkingen bekijken" at bounding box center [776, 255] width 193 height 30
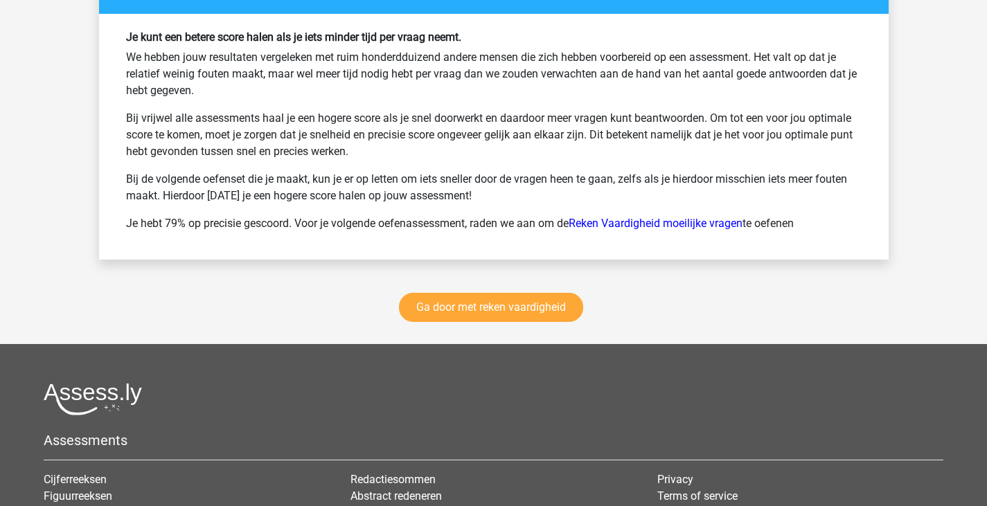
scroll to position [2633, 0]
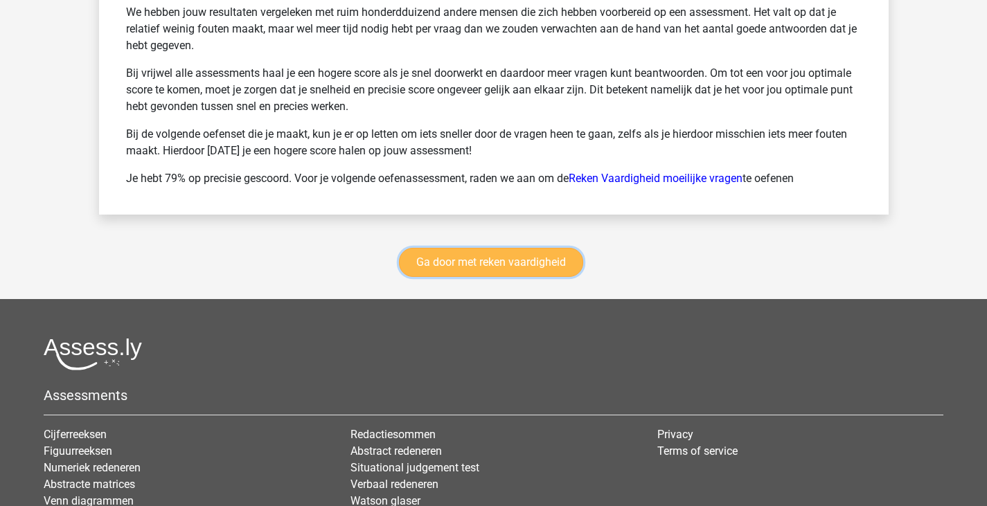
click at [551, 263] on link "Ga door met reken vaardigheid" at bounding box center [491, 262] width 184 height 29
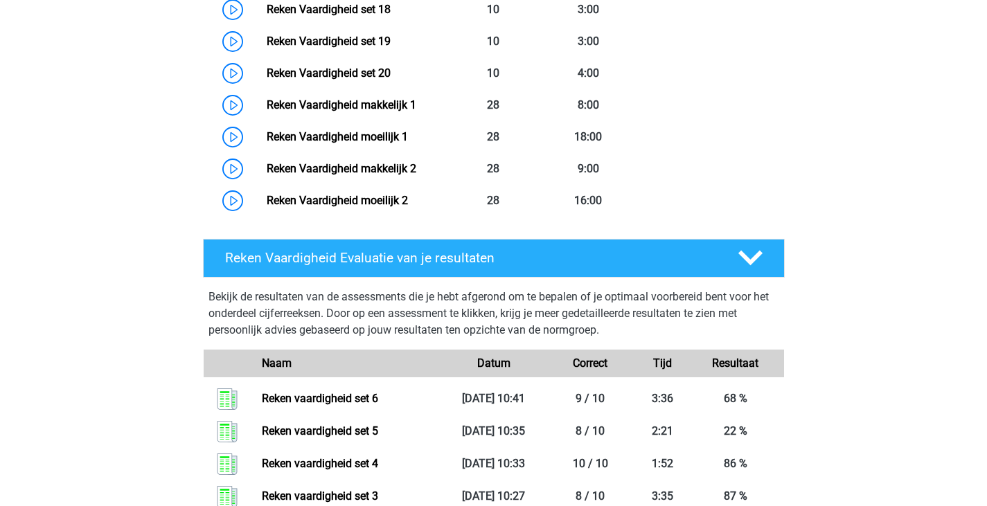
scroll to position [1406, 0]
